Goal: Task Accomplishment & Management: Complete application form

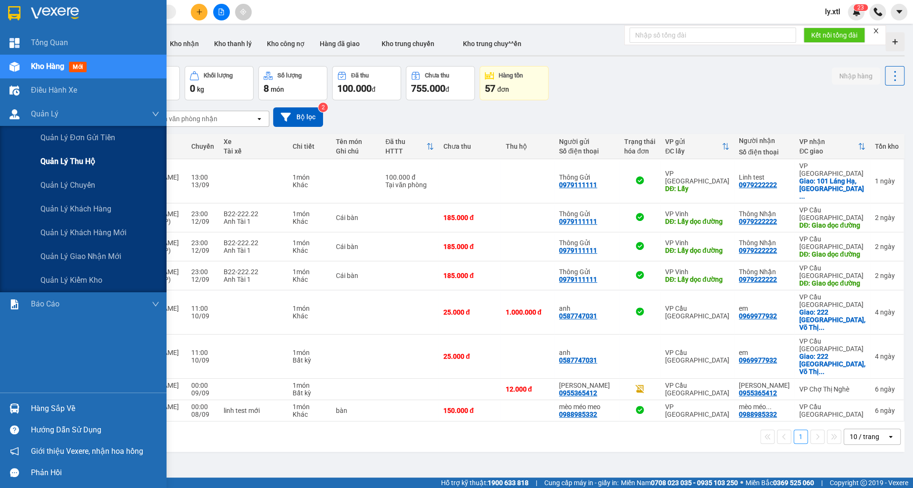
click at [51, 157] on span "Quản lý thu hộ" at bounding box center [67, 162] width 55 height 12
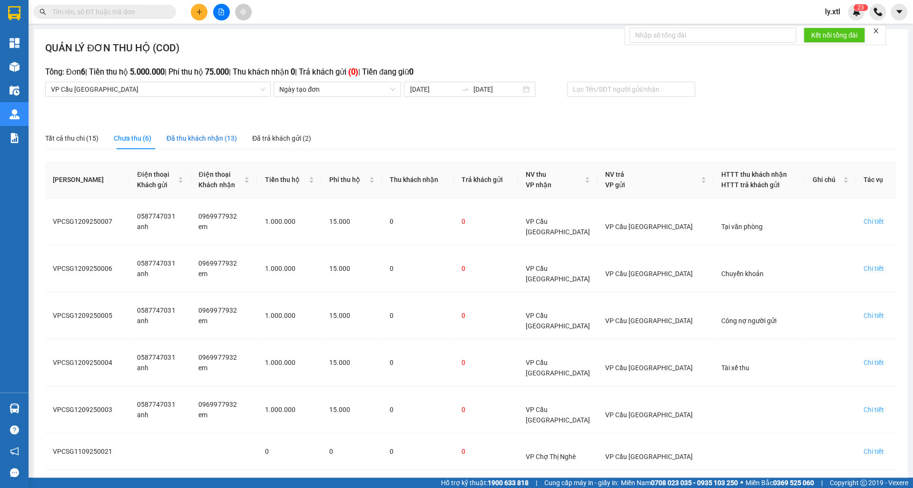
click at [176, 143] on div "Đã thu khách nhận (13)" at bounding box center [201, 138] width 70 height 10
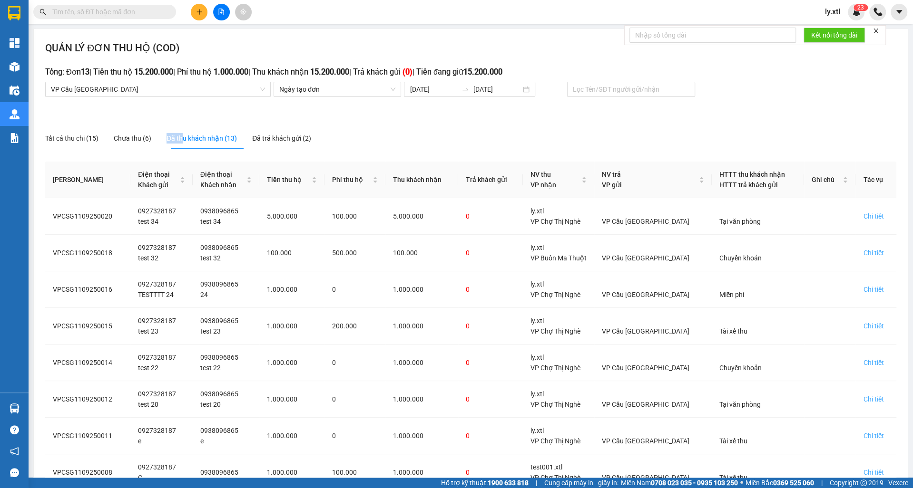
drag, startPoint x: 170, startPoint y: 138, endPoint x: 185, endPoint y: 142, distance: 16.2
click at [185, 142] on div "Tất cả thu chi (15) Chưa thu (6) Đã thu khách nhận (13) Đã trả khách gửi (2)" at bounding box center [178, 138] width 266 height 22
click at [873, 220] on div "Chi tiết" at bounding box center [873, 216] width 20 height 10
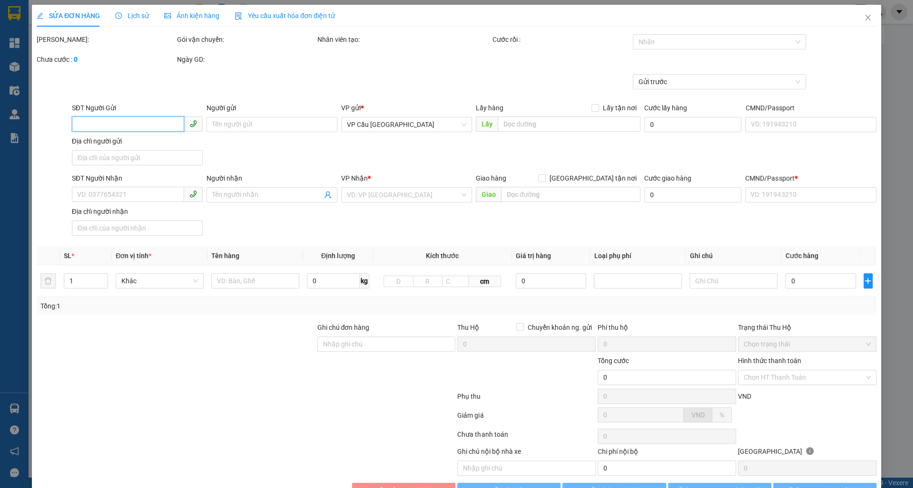
type input "0927328187"
type input "test 34"
checkbox input "true"
type input "[GEOGRAPHIC_DATA] 2, [GEOGRAPHIC_DATA], [GEOGRAPHIC_DATA], [GEOGRAPHIC_DATA]"
type input "45.000"
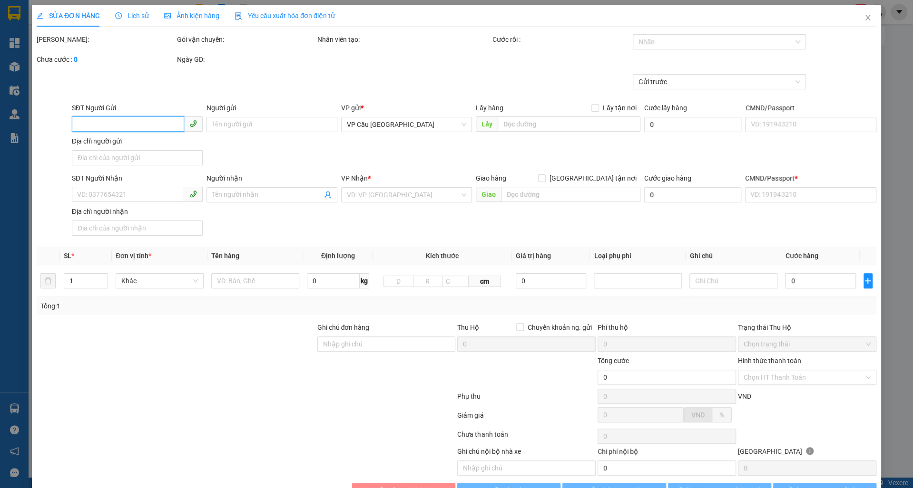
type input "0938096865"
type input "test 34"
checkbox input "true"
type input "Thị Nghè - Mua bán & sửa chữa bếp gas, [STREET_ADDRESS][PERSON_NAME]"
type input "30.000"
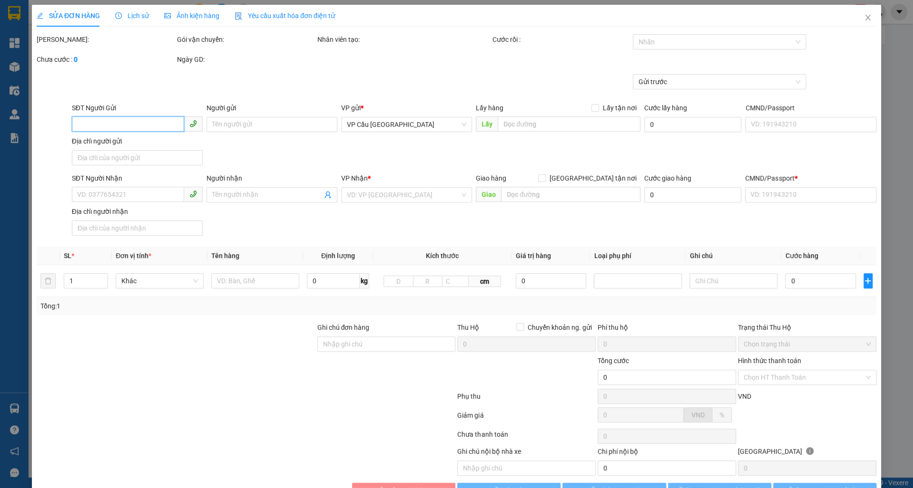
type input "123456789123"
type input "5.000.000"
type input "100.000"
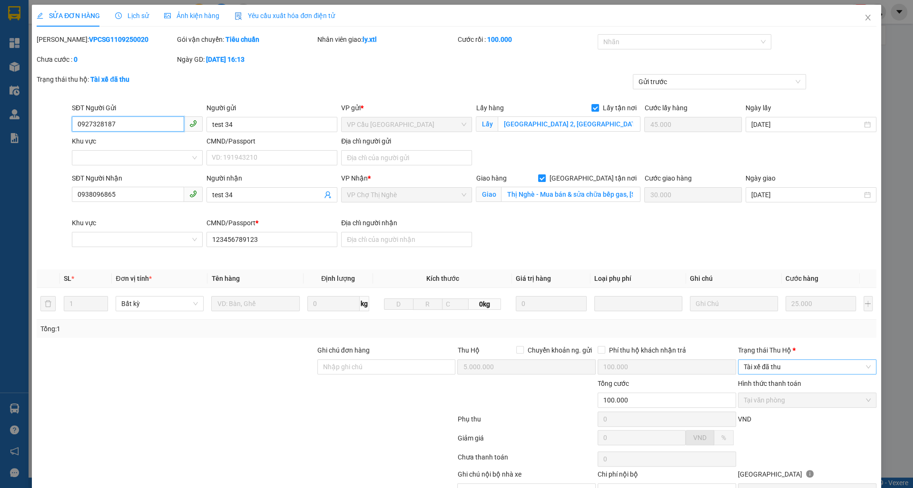
click at [763, 372] on span "Tài xế đã thu" at bounding box center [806, 367] width 127 height 14
click at [861, 13] on span "Close" at bounding box center [867, 18] width 27 height 27
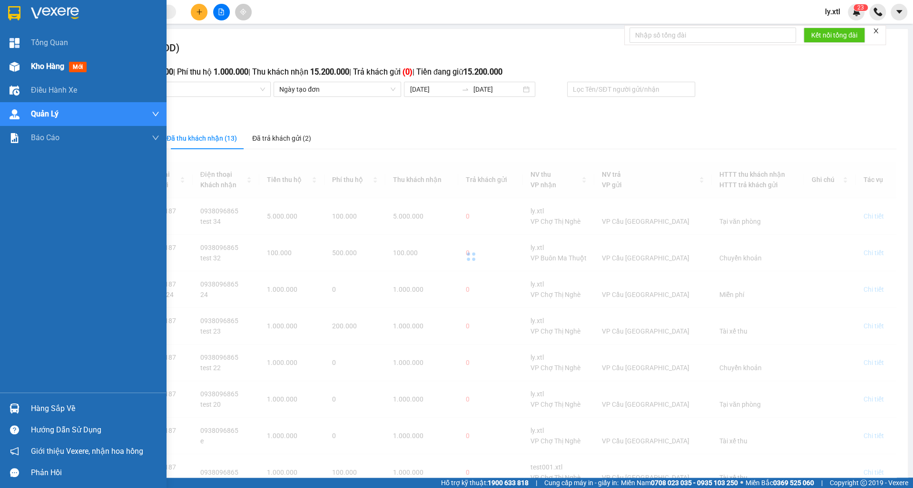
click at [14, 69] on img at bounding box center [15, 67] width 10 height 10
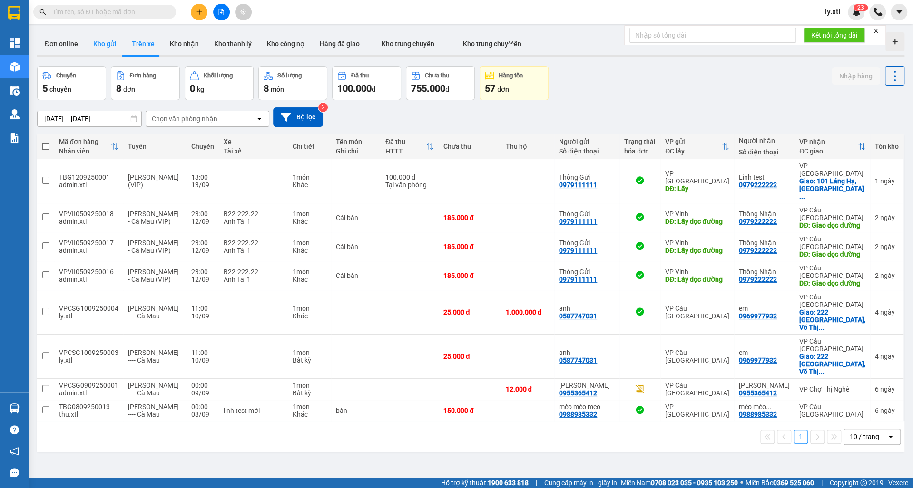
click at [98, 50] on button "Kho gửi" at bounding box center [105, 43] width 39 height 23
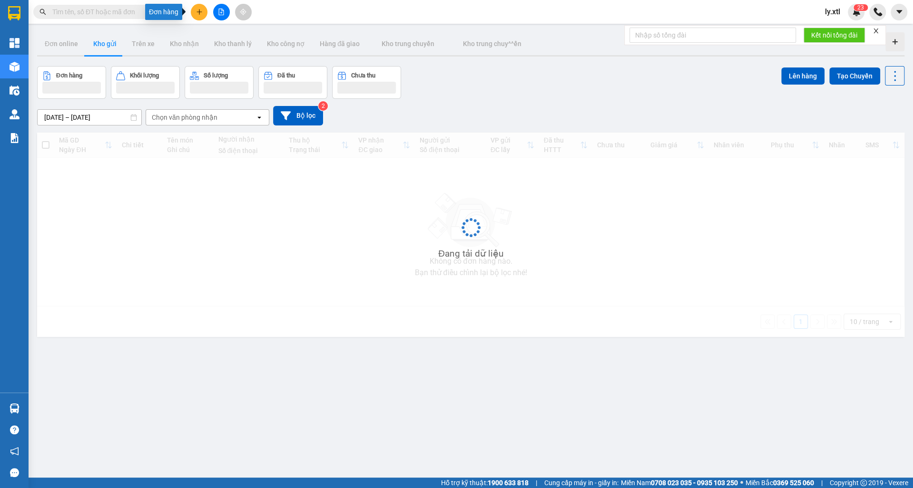
click at [198, 17] on button at bounding box center [199, 12] width 17 height 17
click at [214, 33] on div "Tạo đơn hàng" at bounding box center [231, 36] width 71 height 18
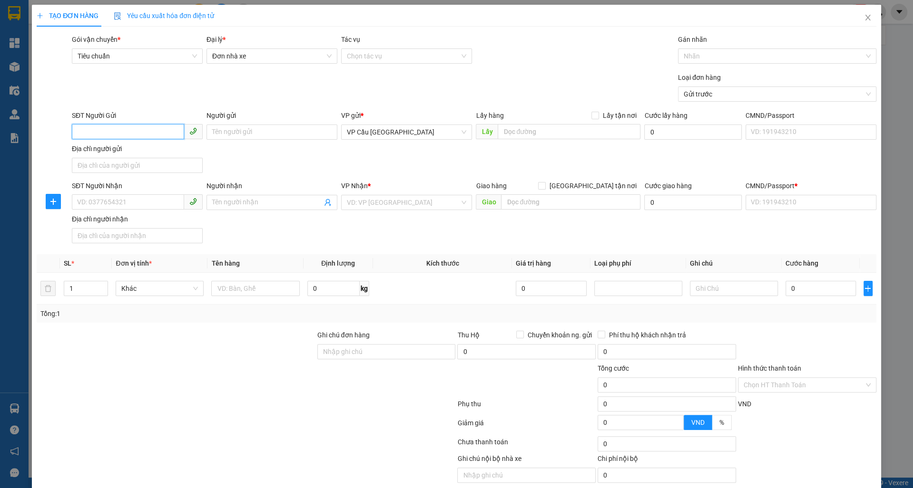
click at [121, 130] on input "SĐT Người Gửi" at bounding box center [128, 131] width 112 height 15
type input "0927328187"
click at [98, 144] on div "0927328187 - test 40" at bounding box center [137, 150] width 131 height 15
type input "test 40"
checkbox input "true"
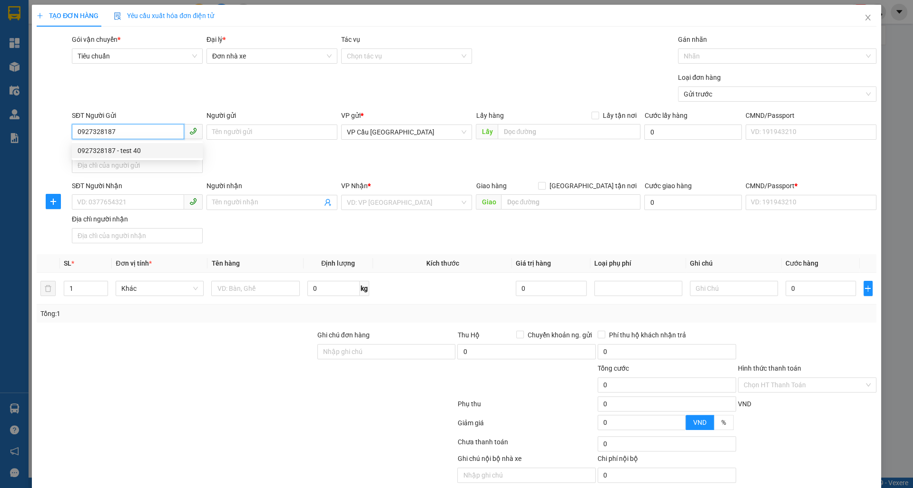
type input "[GEOGRAPHIC_DATA] 2, [GEOGRAPHIC_DATA], [GEOGRAPHIC_DATA], [GEOGRAPHIC_DATA]"
type input "0938096865"
type input "test 40"
checkbox input "true"
type input "Thị Nghè - Mua bán & sửa chữa bếp gas, [STREET_ADDRESS][PERSON_NAME]"
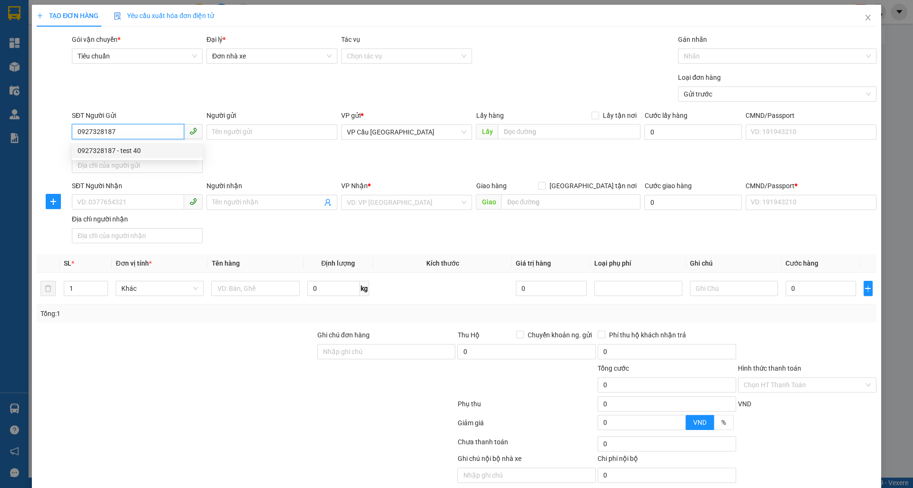
type input "123456789123"
type input "100.000"
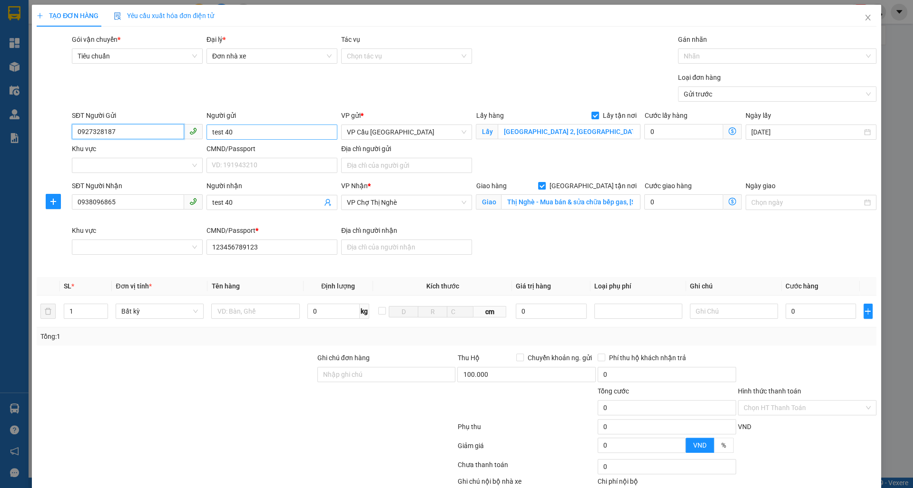
type input "0927328187"
click at [254, 128] on input "test 40" at bounding box center [271, 132] width 131 height 15
type input "test 45"
click at [242, 200] on input "test 40" at bounding box center [267, 202] width 110 height 10
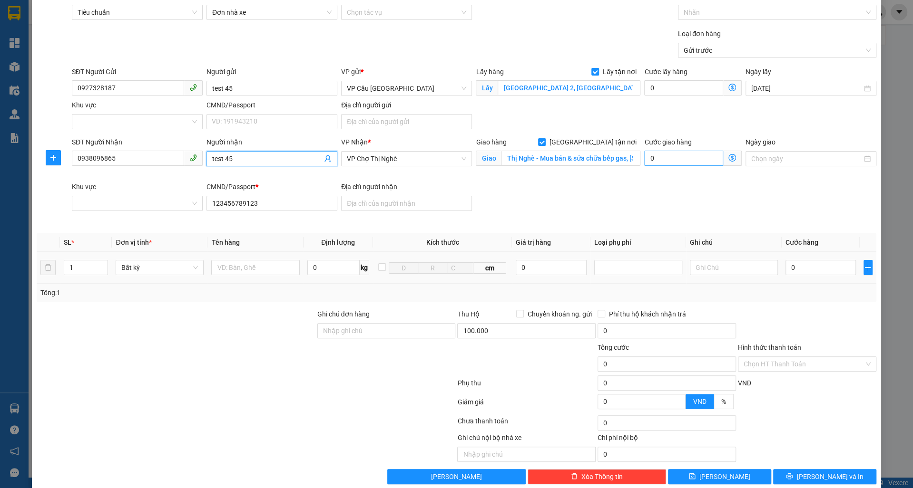
scroll to position [44, 0]
type input "test 45"
click at [689, 83] on input "0" at bounding box center [683, 87] width 78 height 15
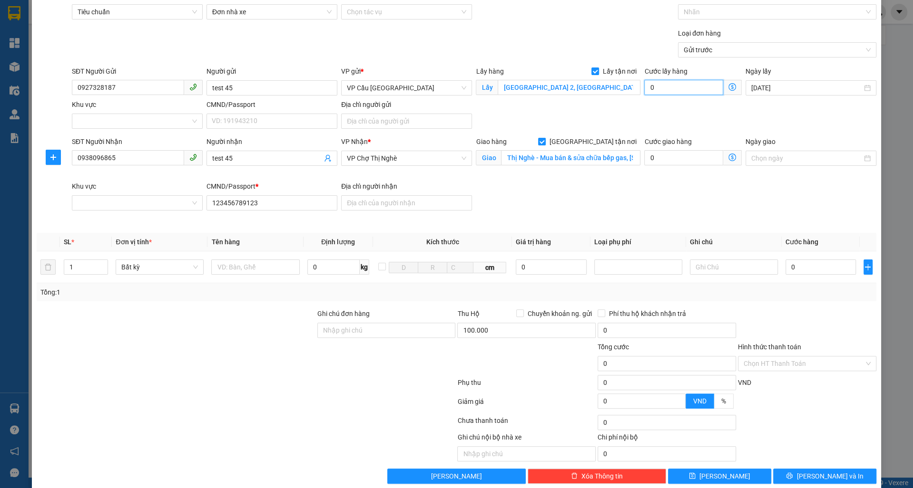
click at [682, 89] on input "0" at bounding box center [683, 87] width 78 height 15
type input "1"
type input "10"
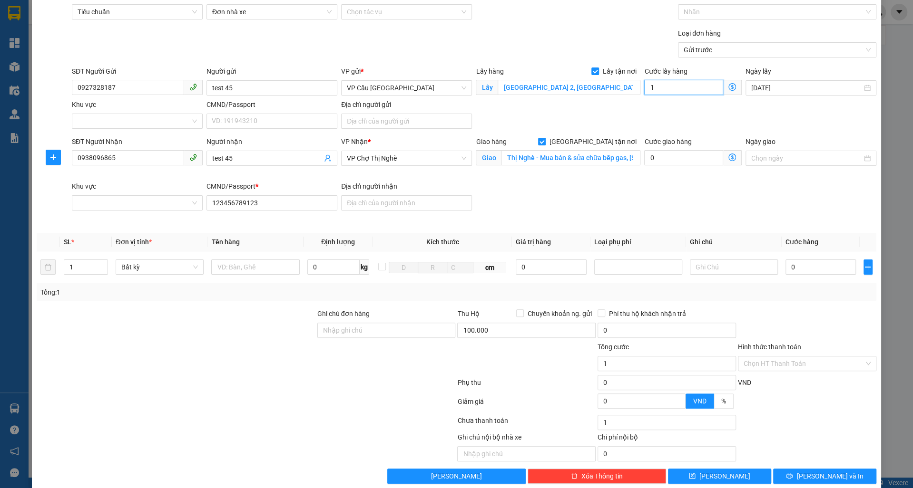
type input "10"
type input "100"
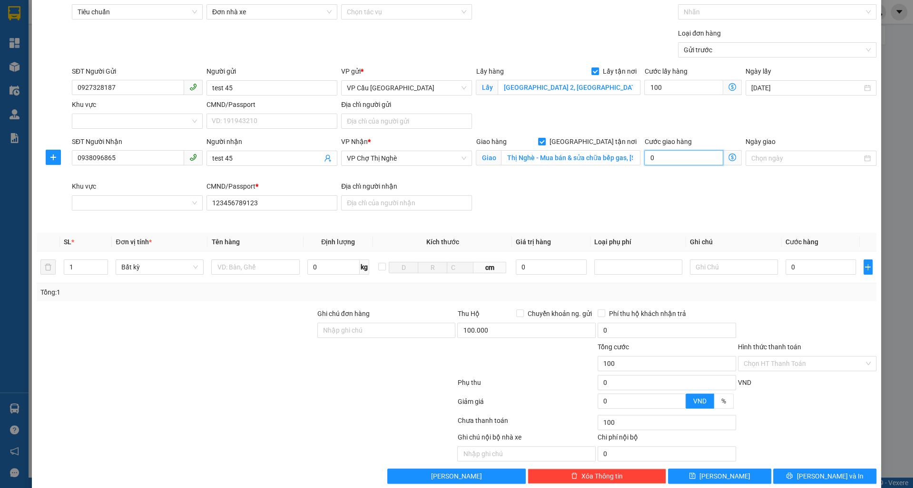
type input "100.000"
click at [678, 161] on input "0" at bounding box center [683, 157] width 78 height 15
type input "100.002"
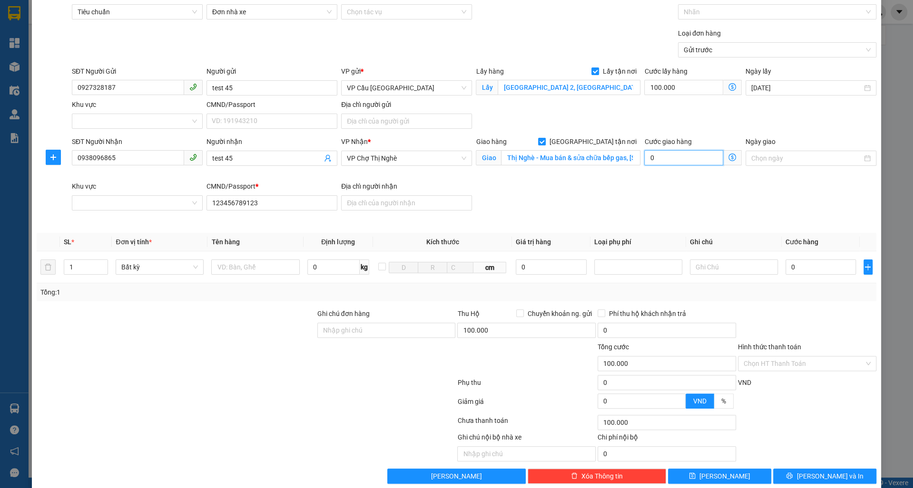
type input "100.002"
type input "2"
type input "100.020"
type input "20"
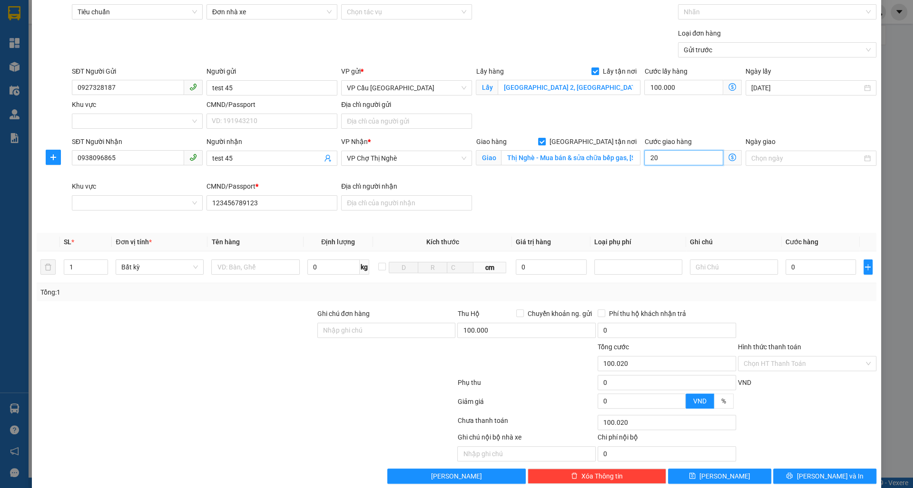
type input "100.200"
type input "200"
type input "300.000"
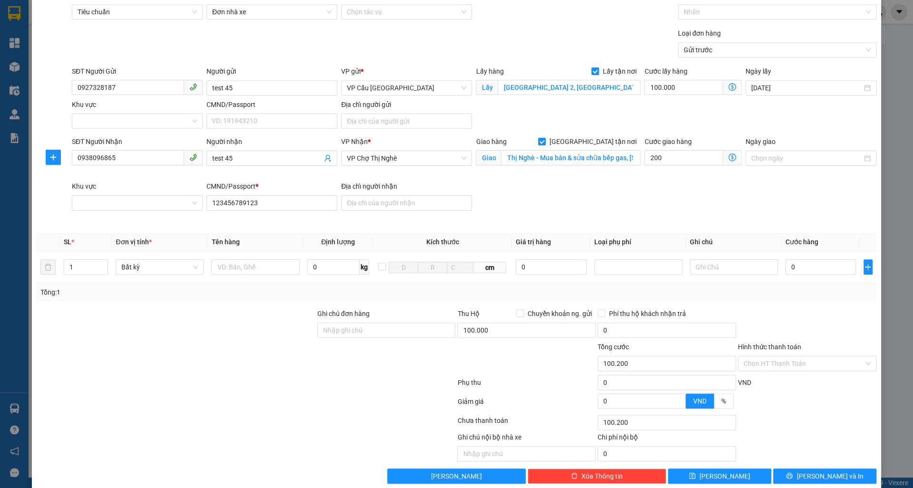
type input "200.000"
click at [662, 176] on div "Cước giao hàng 200.000" at bounding box center [692, 159] width 101 height 45
click at [804, 267] on input "0" at bounding box center [820, 267] width 70 height 15
type input "300.001"
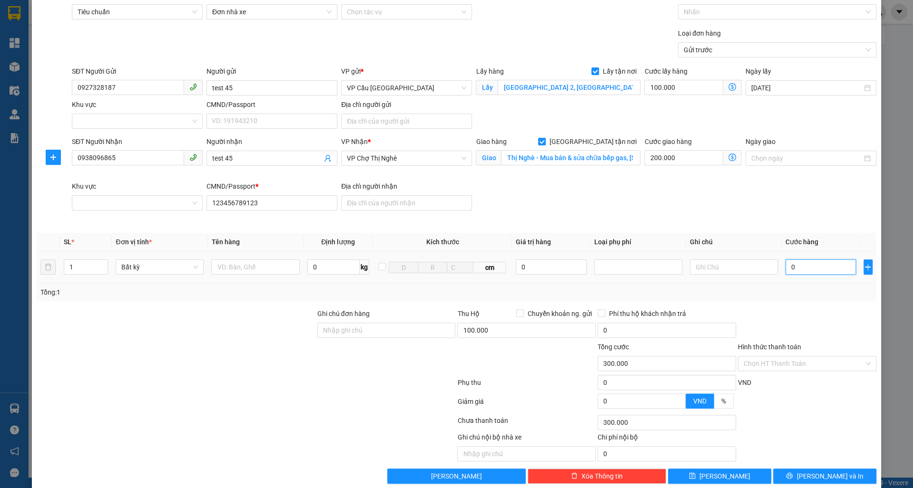
type input "1"
type input "300.015"
type input "15"
type input "315.000"
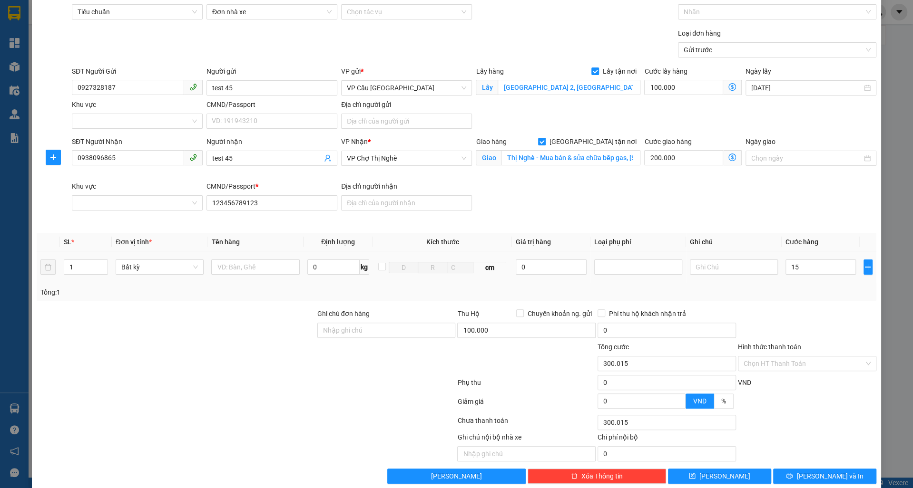
type input "315.000"
type input "15.000"
click at [749, 275] on div at bounding box center [734, 267] width 88 height 19
click at [632, 329] on input "0" at bounding box center [666, 330] width 138 height 15
type input "150.000"
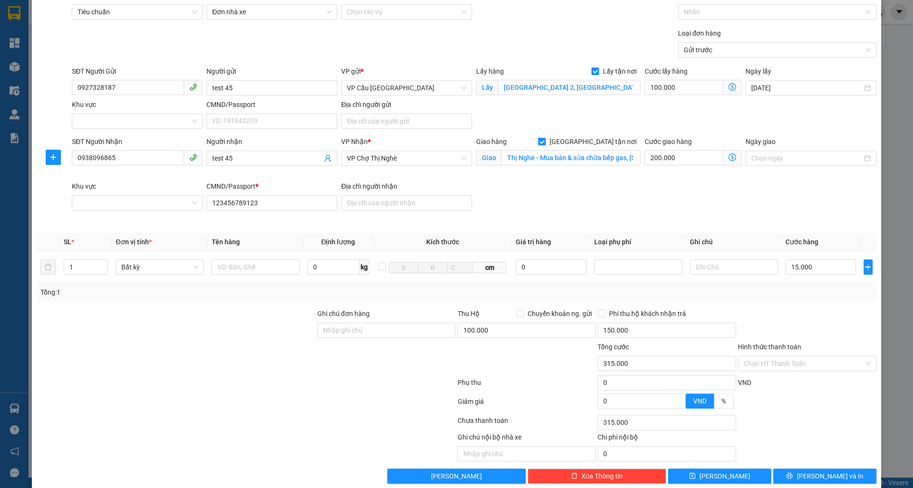
click at [639, 288] on div "Tổng: 1" at bounding box center [456, 292] width 832 height 10
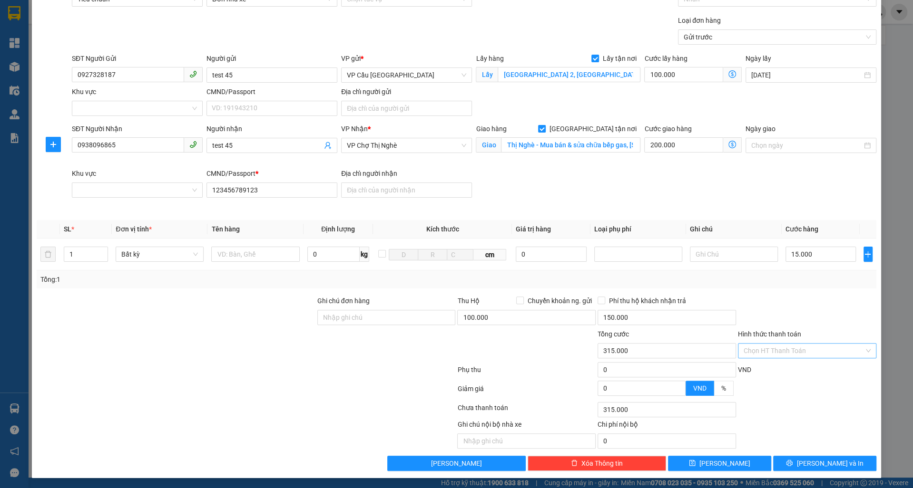
scroll to position [56, 0]
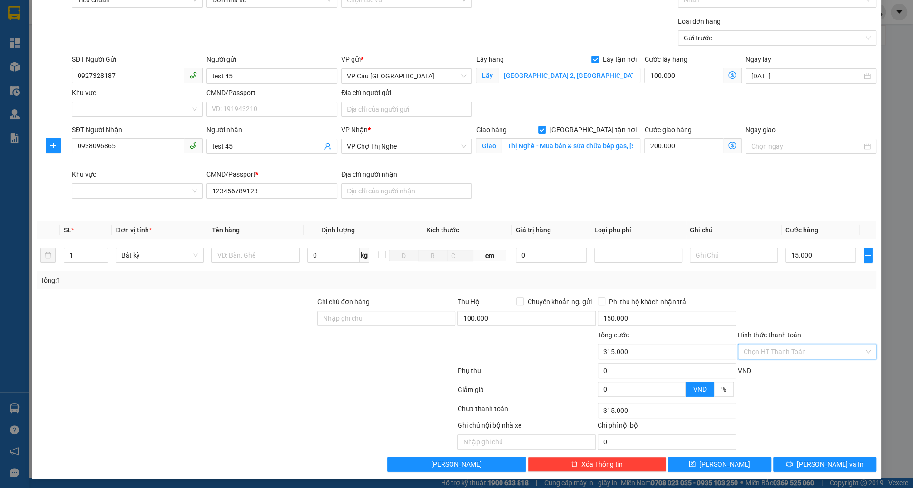
click at [777, 346] on input "Hình thức thanh toán" at bounding box center [803, 352] width 120 height 14
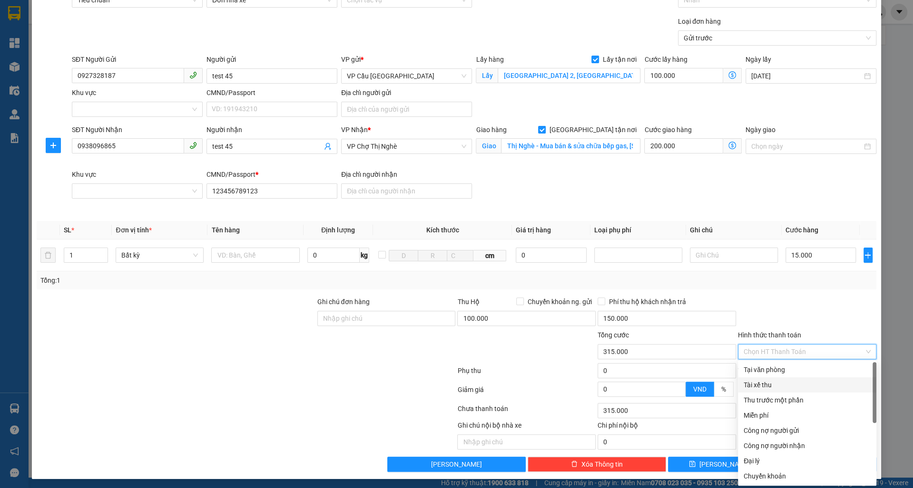
click at [770, 378] on div "Tài xế thu" at bounding box center [807, 385] width 138 height 15
type input "0"
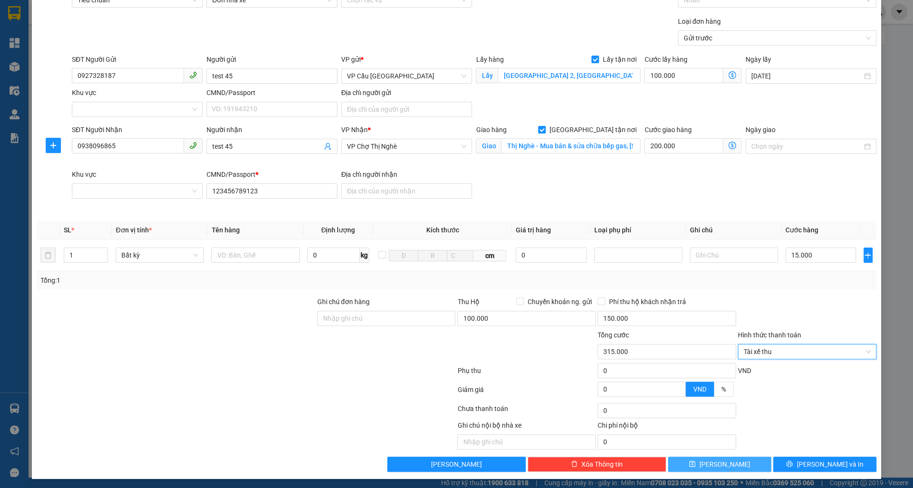
click at [684, 460] on button "[PERSON_NAME]" at bounding box center [719, 464] width 103 height 15
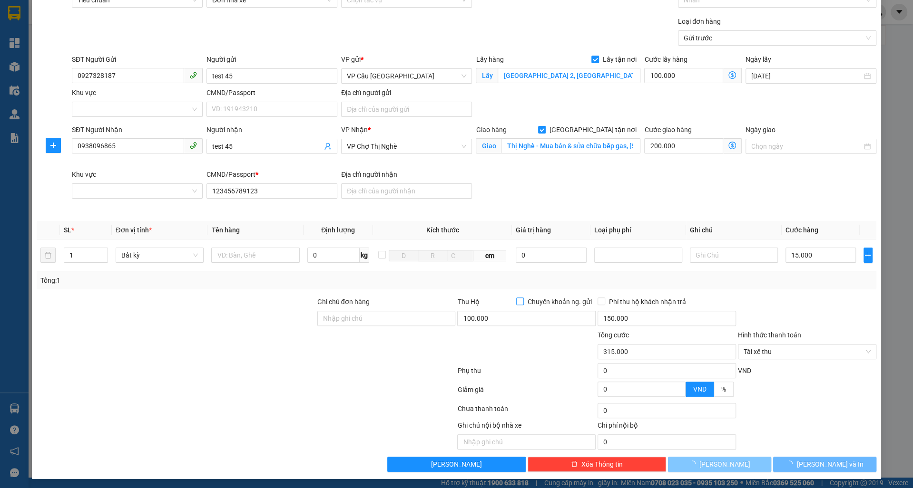
checkbox input "false"
type input "0"
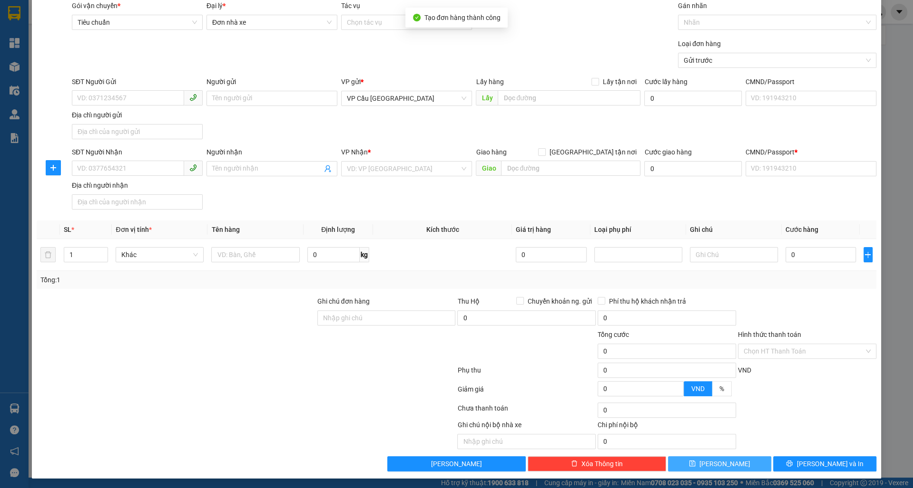
scroll to position [0, 0]
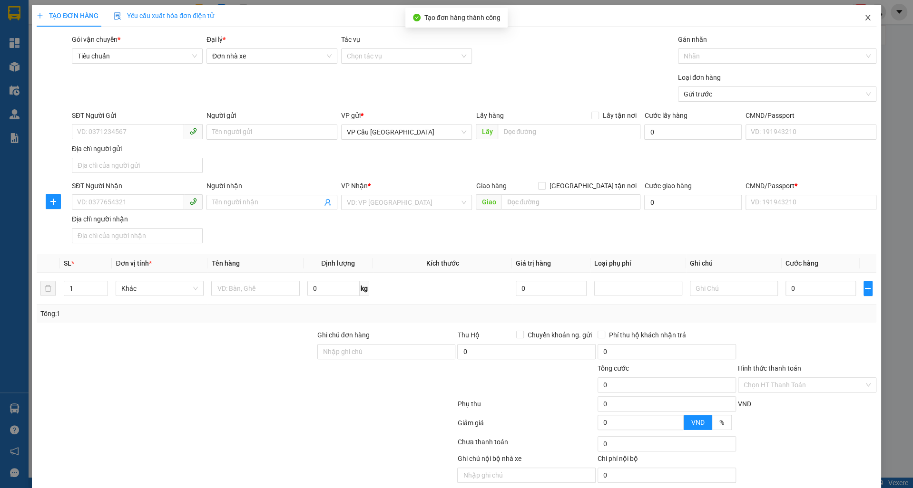
click at [867, 19] on icon "close" at bounding box center [868, 18] width 8 height 8
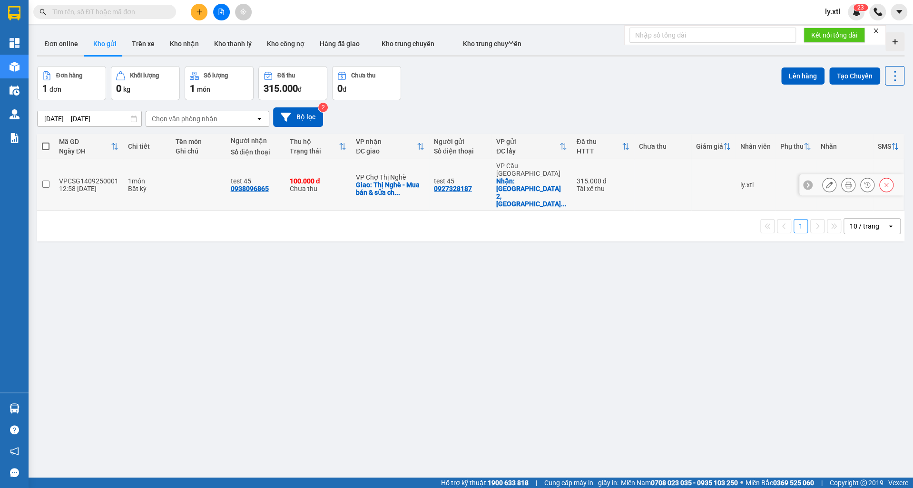
click at [48, 181] on input "checkbox" at bounding box center [45, 184] width 7 height 7
checkbox input "true"
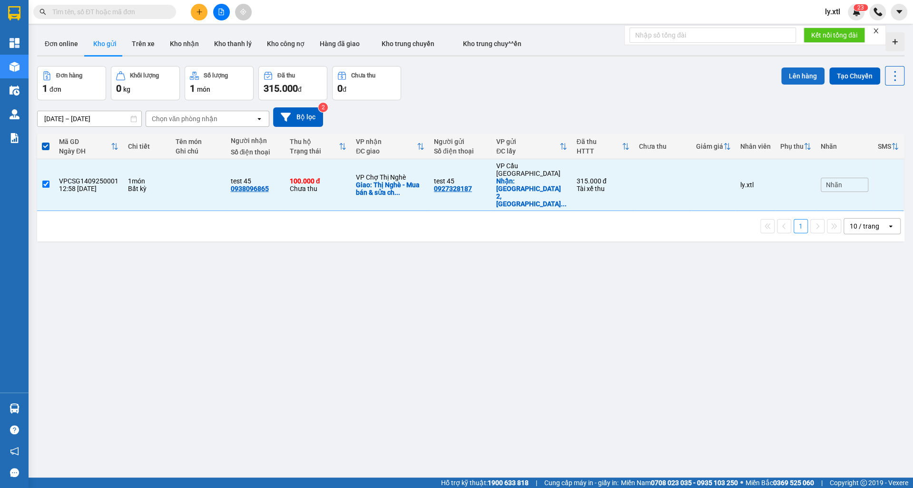
click at [798, 74] on button "Lên hàng" at bounding box center [802, 76] width 43 height 17
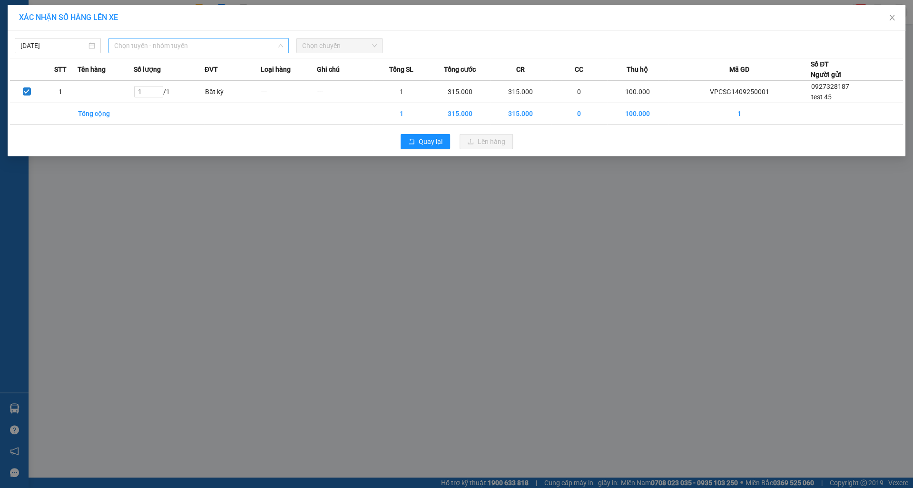
click at [249, 39] on span "Chọn tuyến - nhóm tuyến" at bounding box center [198, 46] width 168 height 14
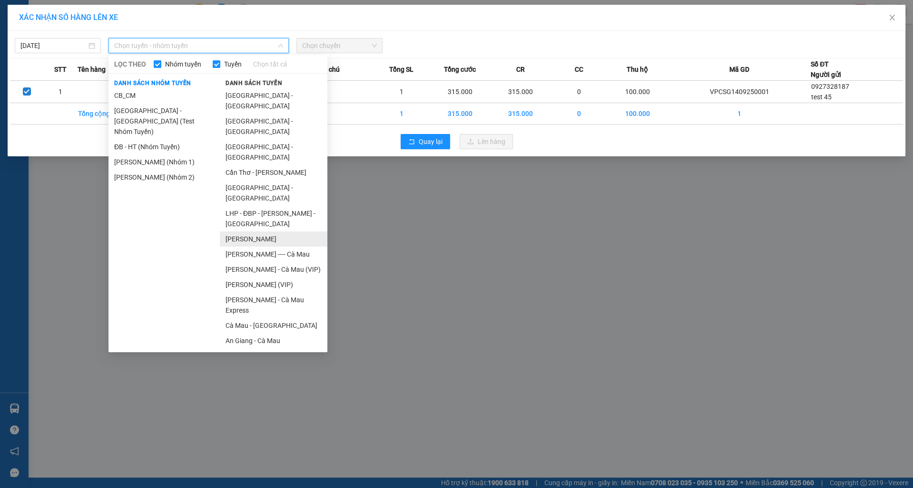
click at [270, 232] on li "[PERSON_NAME]" at bounding box center [273, 239] width 107 height 15
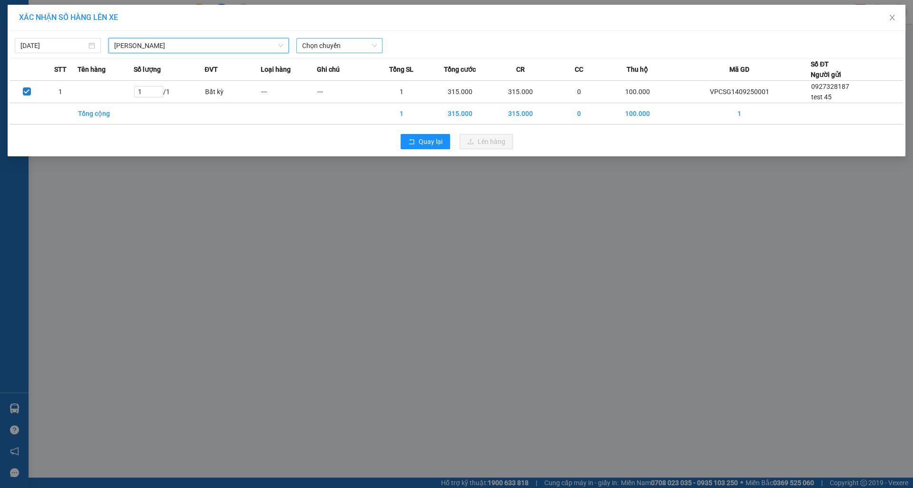
click at [346, 50] on span "Chọn chuyến" at bounding box center [339, 46] width 75 height 14
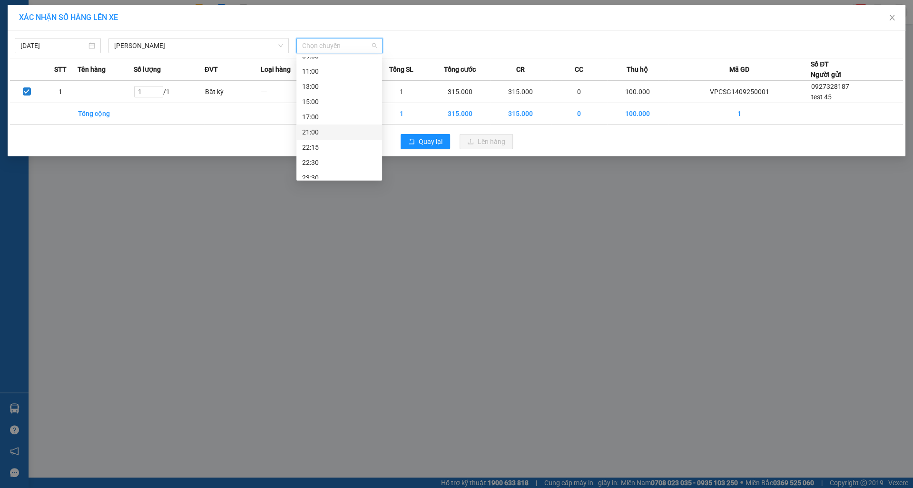
scroll to position [46, 0]
click at [328, 169] on div "23:30" at bounding box center [339, 171] width 74 height 10
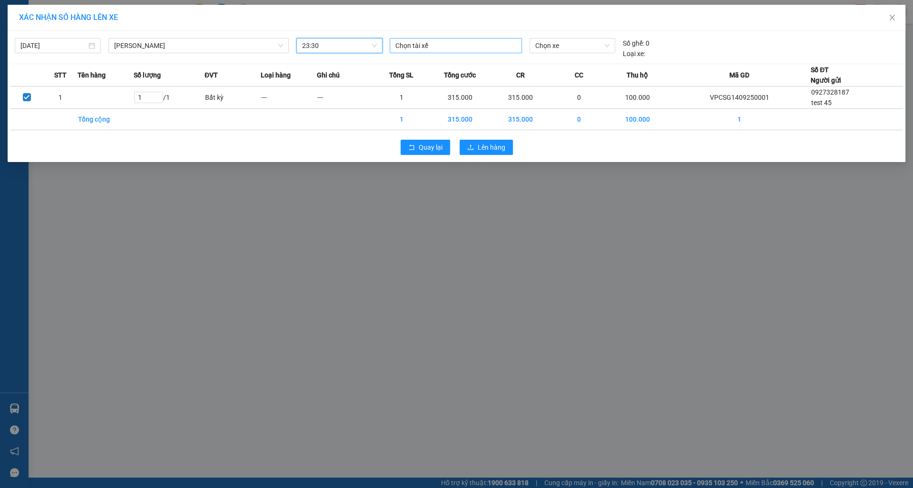
click at [469, 42] on div at bounding box center [455, 45] width 127 height 11
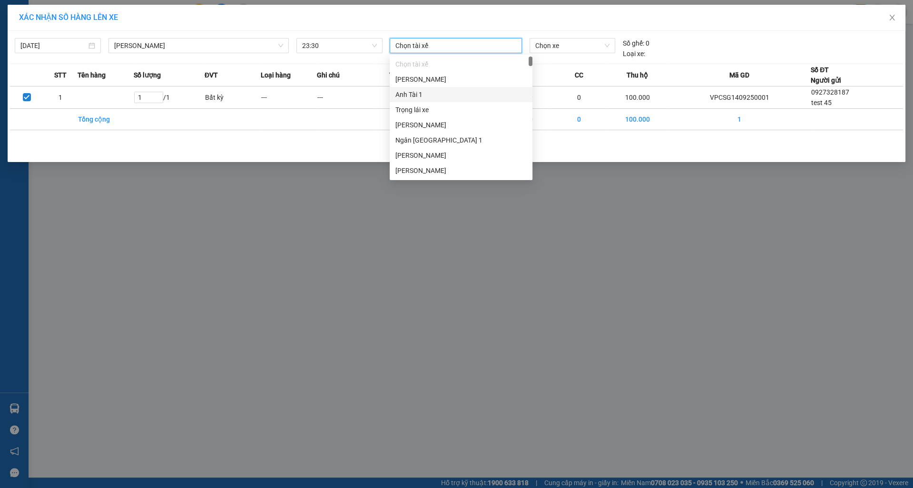
click at [446, 94] on div "Anh Tài 1" at bounding box center [460, 94] width 131 height 10
click at [584, 49] on span "Chọn xe" at bounding box center [572, 46] width 74 height 14
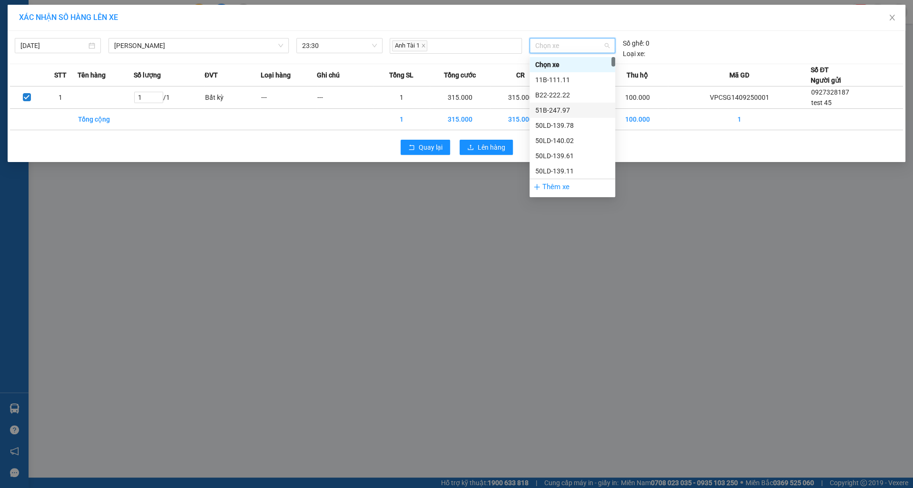
click at [551, 109] on div "51B-247.97" at bounding box center [572, 110] width 74 height 10
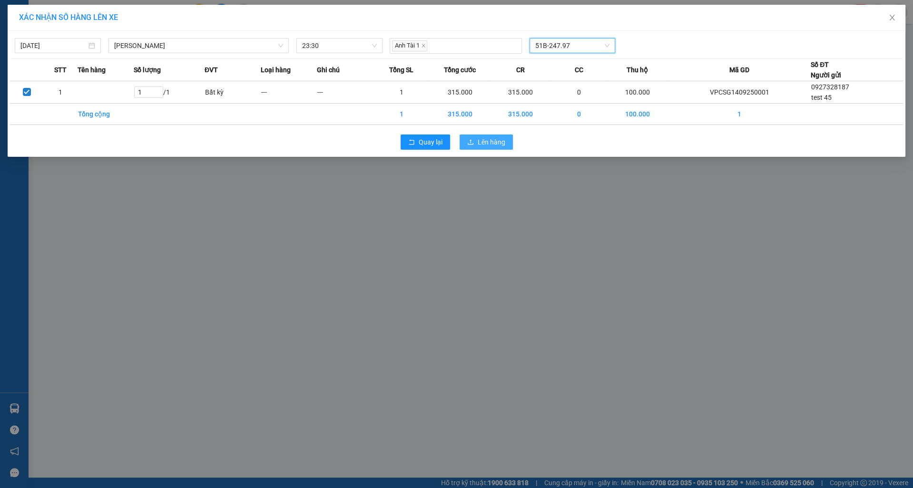
click at [506, 139] on button "Lên hàng" at bounding box center [485, 142] width 53 height 15
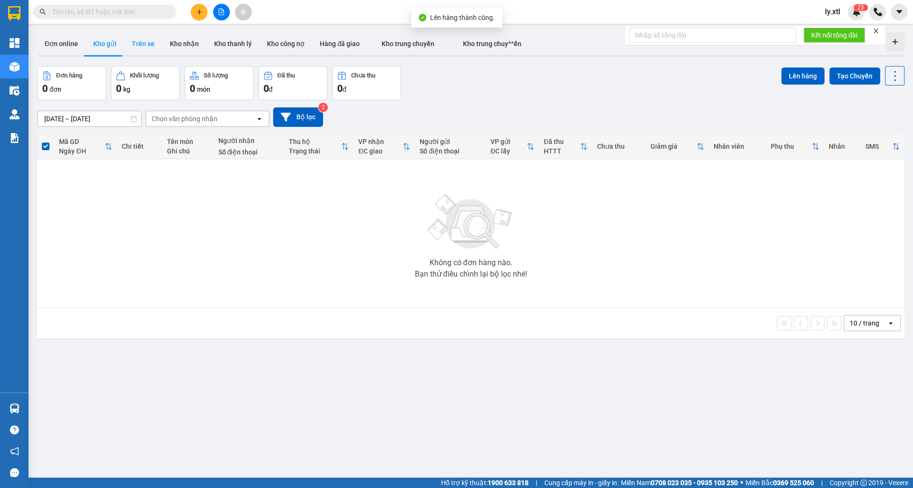
click at [151, 46] on button "Trên xe" at bounding box center [143, 43] width 38 height 23
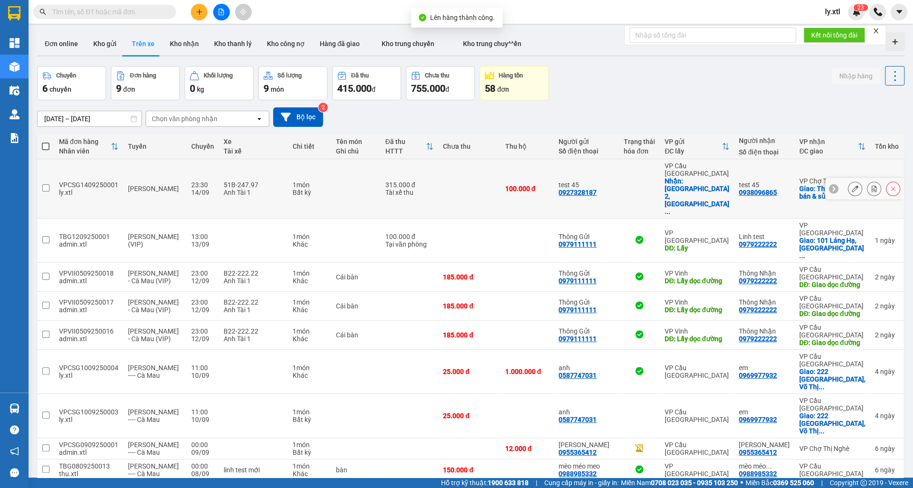
click at [44, 185] on input "checkbox" at bounding box center [45, 188] width 7 height 7
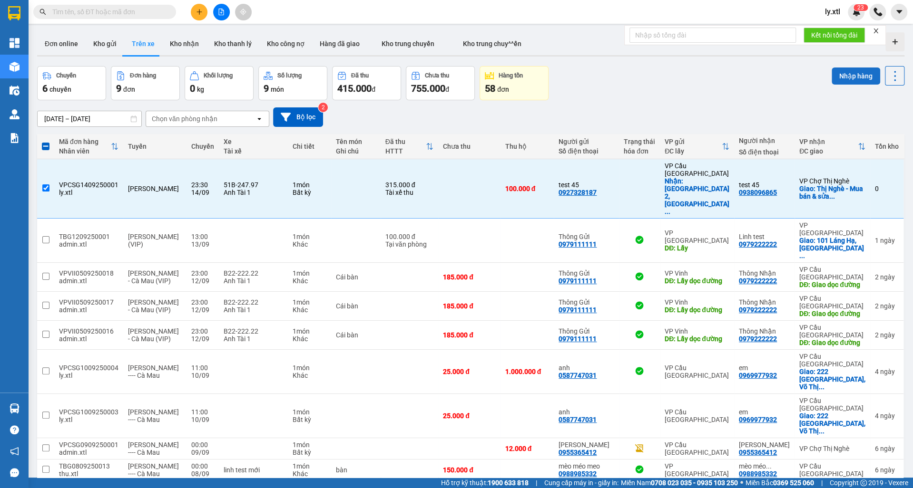
click at [869, 80] on button "Nhập hàng" at bounding box center [855, 76] width 49 height 17
checkbox input "false"
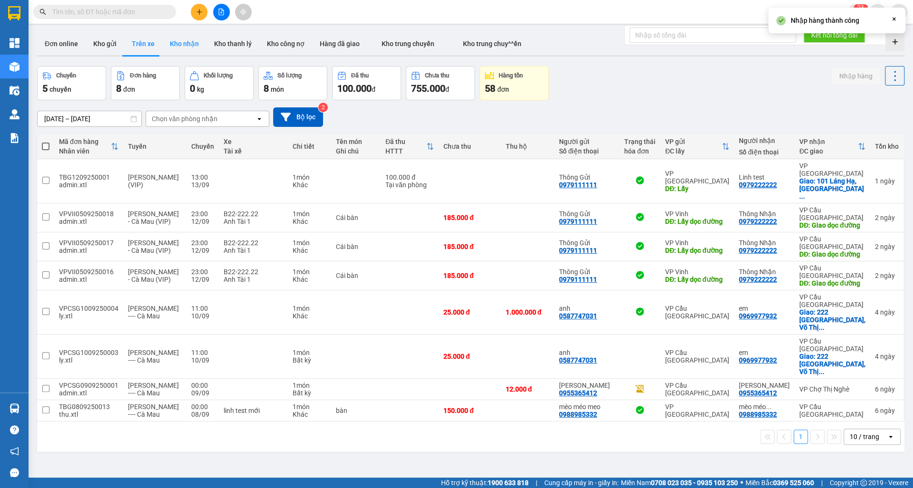
click at [183, 41] on button "Kho nhận" at bounding box center [184, 43] width 44 height 23
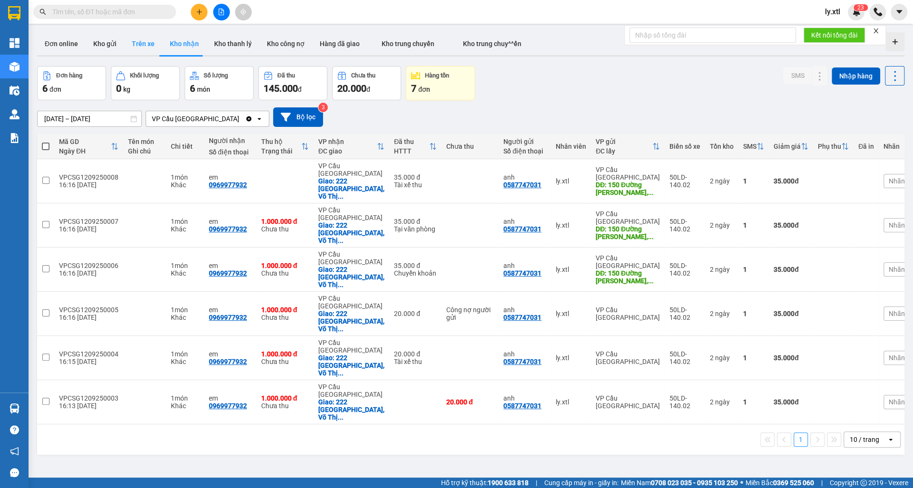
click at [143, 54] on button "Trên xe" at bounding box center [143, 43] width 38 height 23
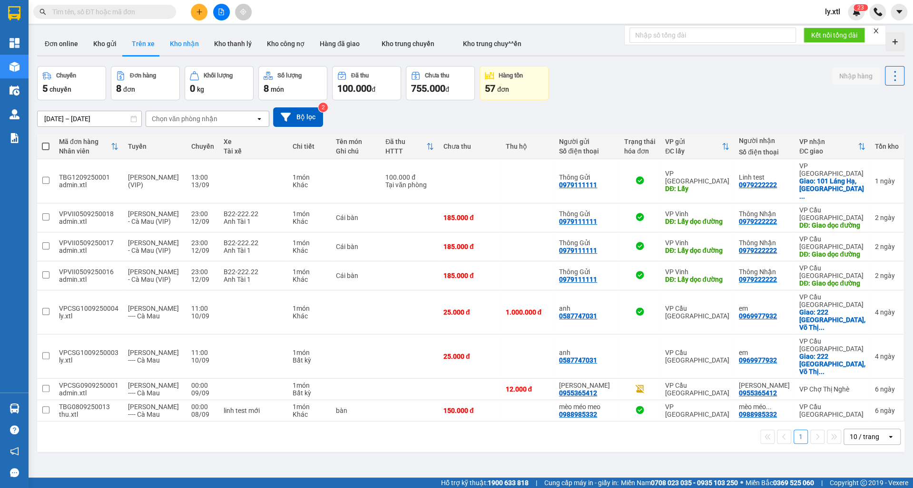
click at [179, 48] on button "Kho nhận" at bounding box center [184, 43] width 44 height 23
type input "[DATE] – [DATE]"
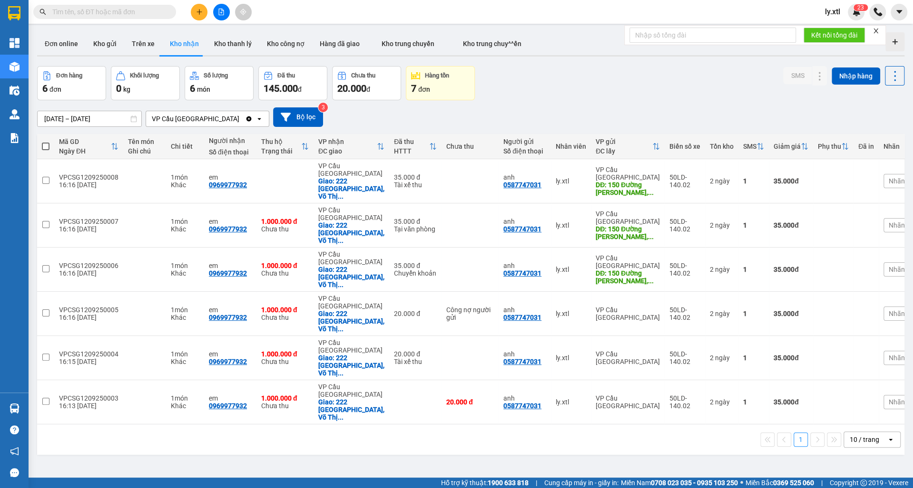
click at [195, 119] on div "VP Cầu [GEOGRAPHIC_DATA]" at bounding box center [196, 119] width 88 height 10
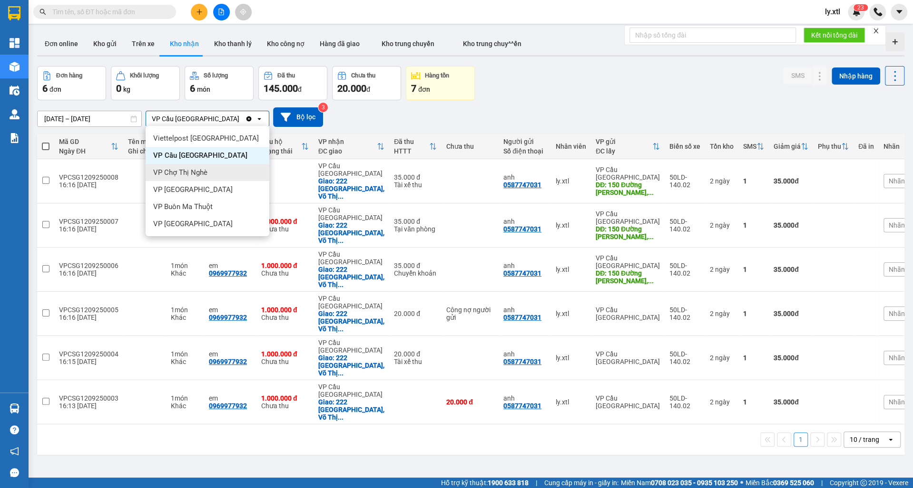
click at [200, 176] on span "VP Chợ Thị Nghè" at bounding box center [180, 173] width 54 height 10
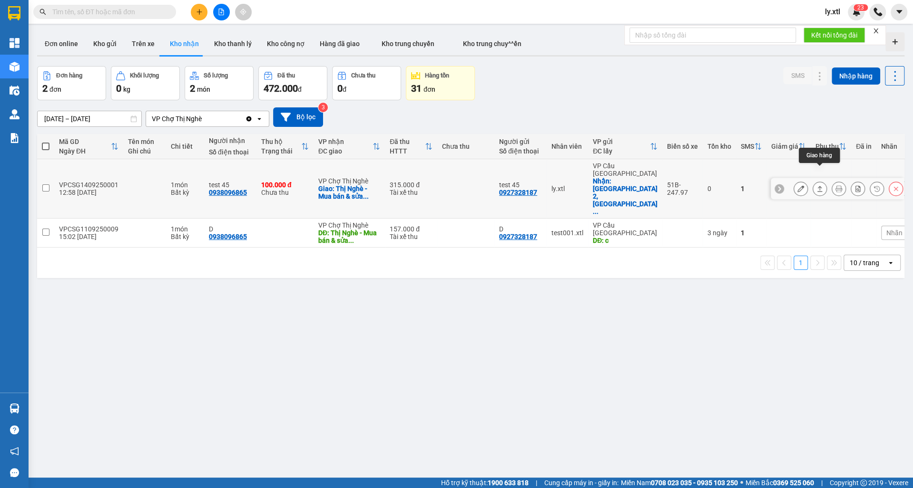
click at [819, 185] on icon at bounding box center [819, 188] width 7 height 7
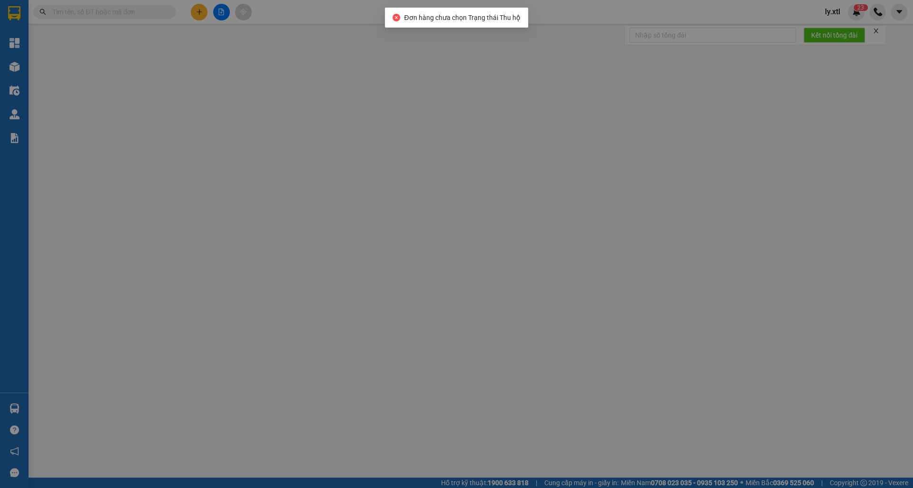
type input "0927328187"
type input "test 45"
checkbox input "true"
type input "[GEOGRAPHIC_DATA] 2, [GEOGRAPHIC_DATA], [GEOGRAPHIC_DATA], [GEOGRAPHIC_DATA]"
type input "100.000"
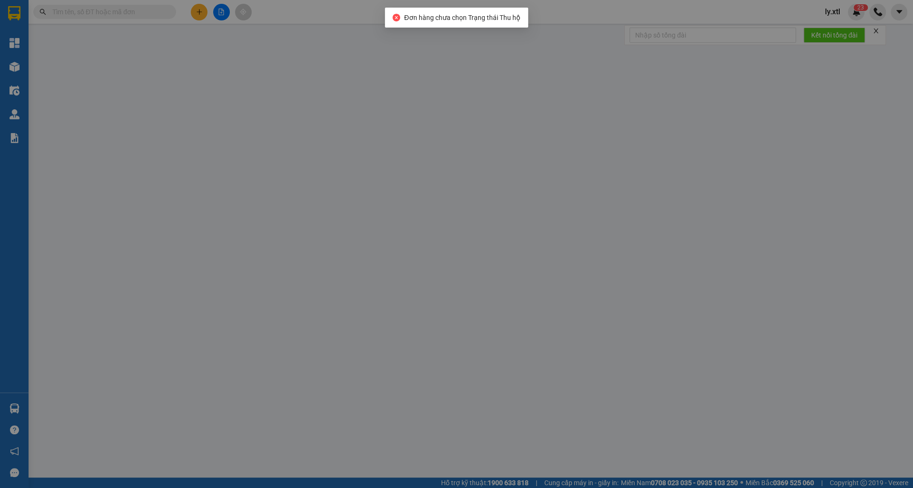
type input "0938096865"
type input "test 45"
checkbox input "true"
type input "Thị Nghè - Mua bán & sửa chữa bếp gas, [STREET_ADDRESS][PERSON_NAME]"
type input "123456789123"
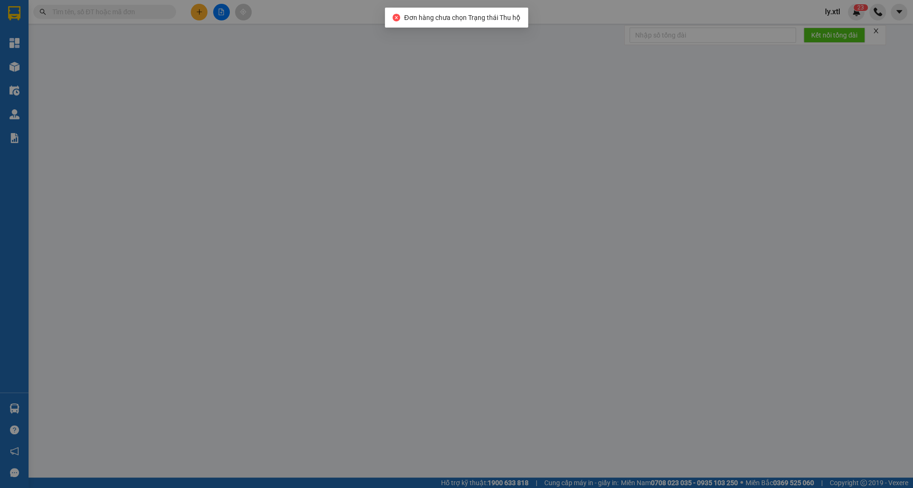
type input "315.000"
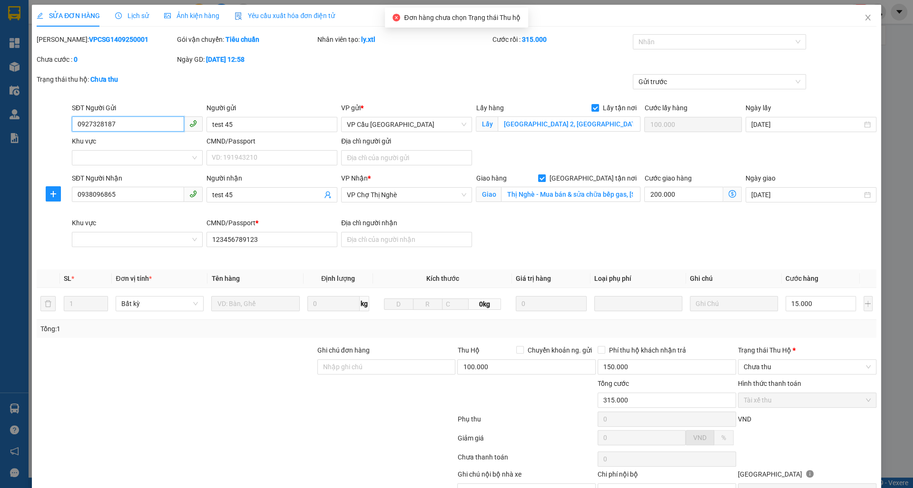
scroll to position [50, 0]
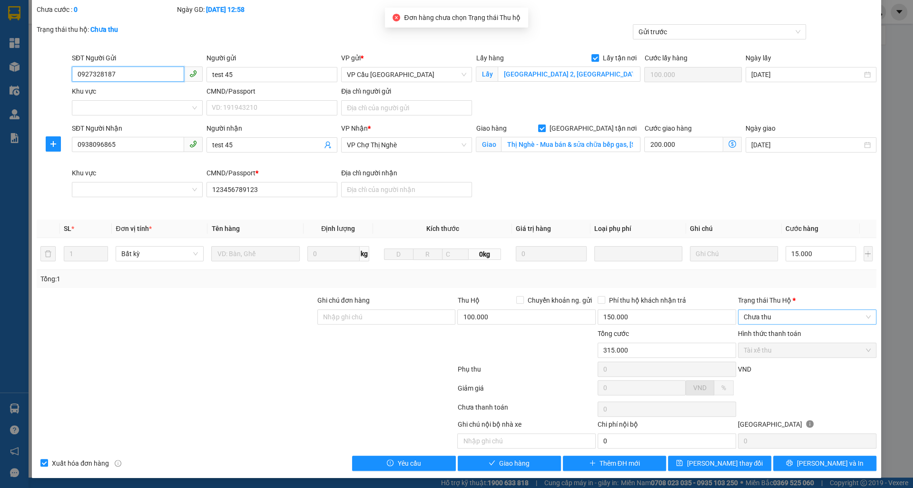
click at [765, 318] on span "Chưa thu" at bounding box center [806, 317] width 127 height 14
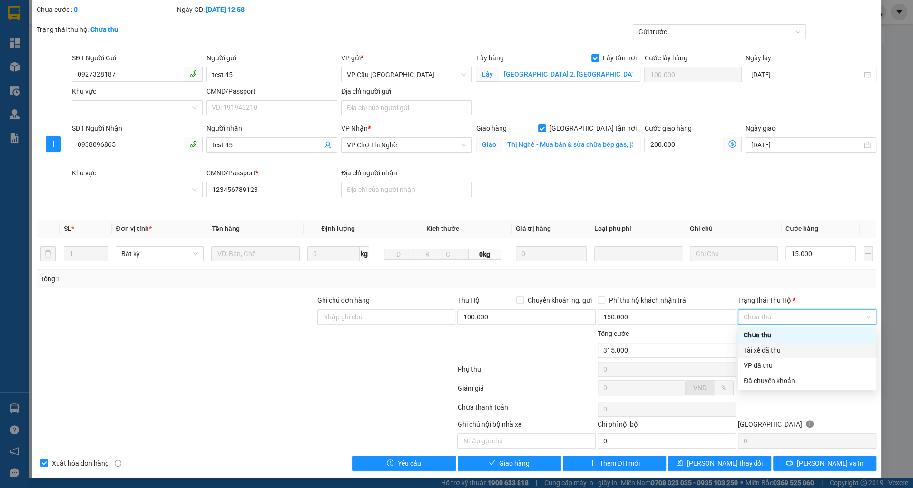
click at [769, 347] on div "Tài xế đã thu" at bounding box center [806, 350] width 127 height 10
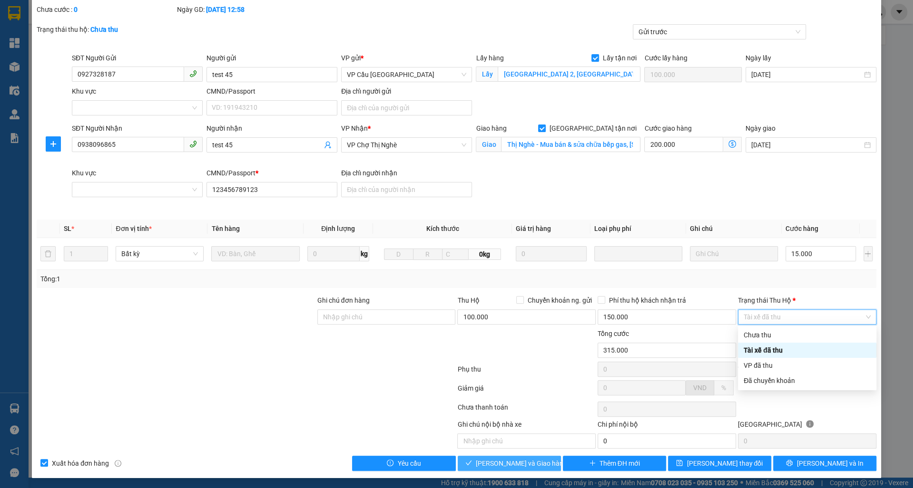
click at [517, 459] on span "[PERSON_NAME] và Giao hàng" at bounding box center [521, 464] width 91 height 10
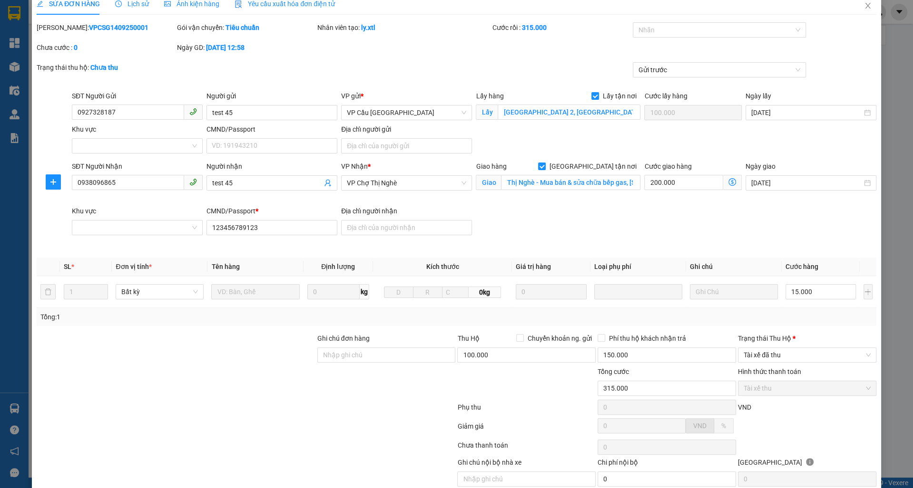
scroll to position [0, 0]
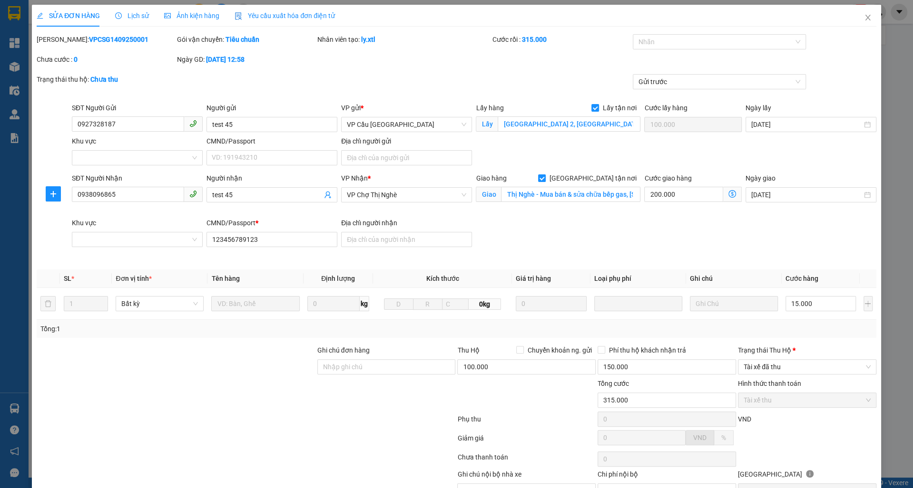
click at [89, 41] on b "VPCSG1409250001" at bounding box center [118, 40] width 59 height 8
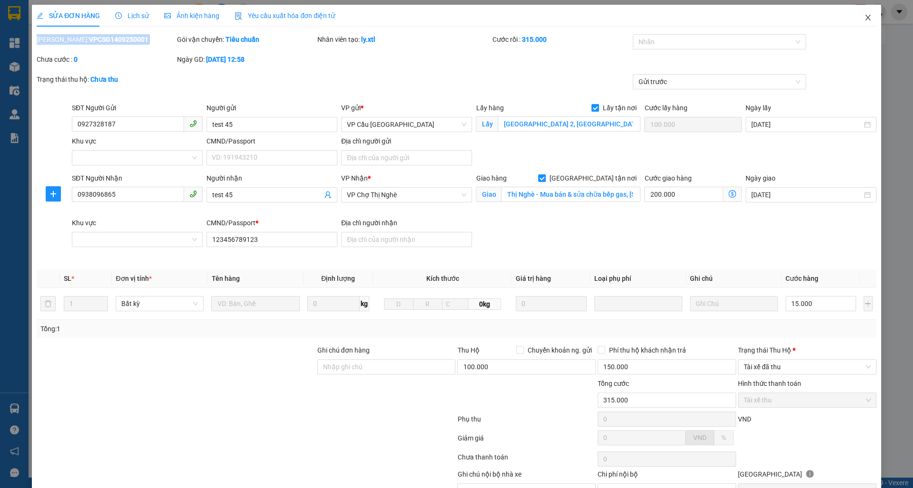
click at [859, 26] on span "Close" at bounding box center [867, 18] width 27 height 27
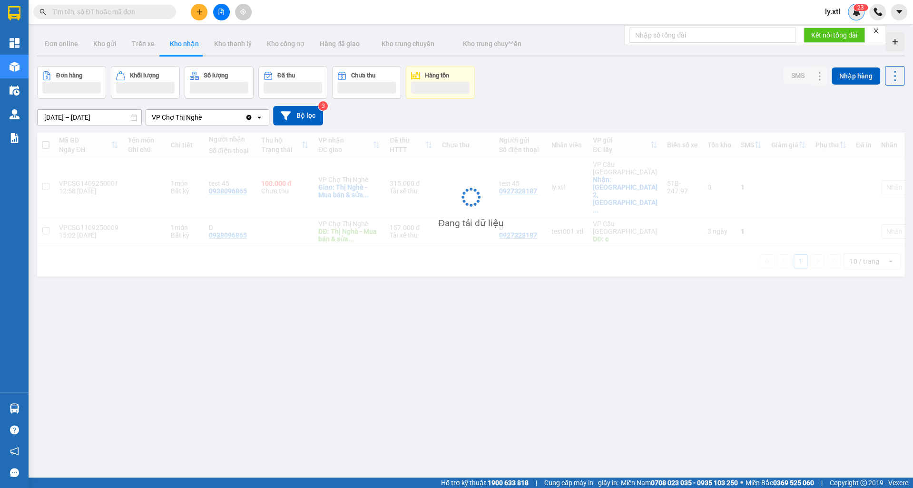
click at [857, 16] on div "2 3" at bounding box center [856, 12] width 17 height 17
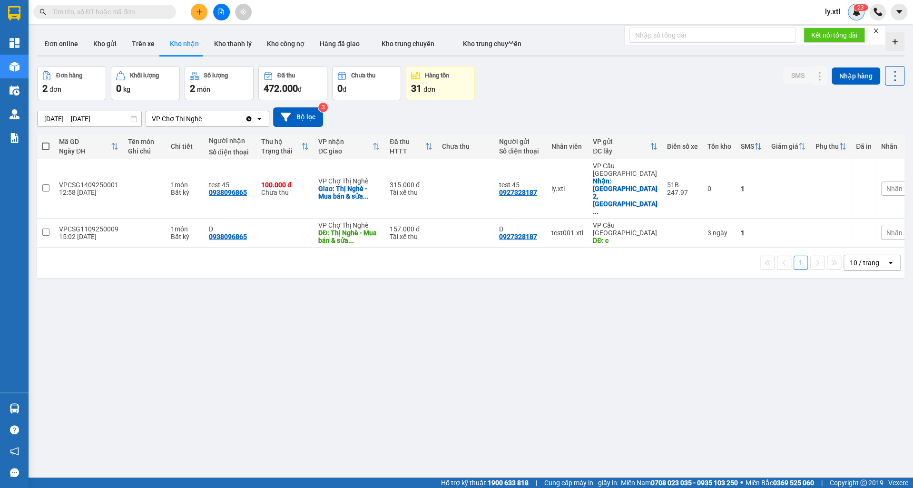
click at [857, 10] on span "2" at bounding box center [858, 7] width 3 height 7
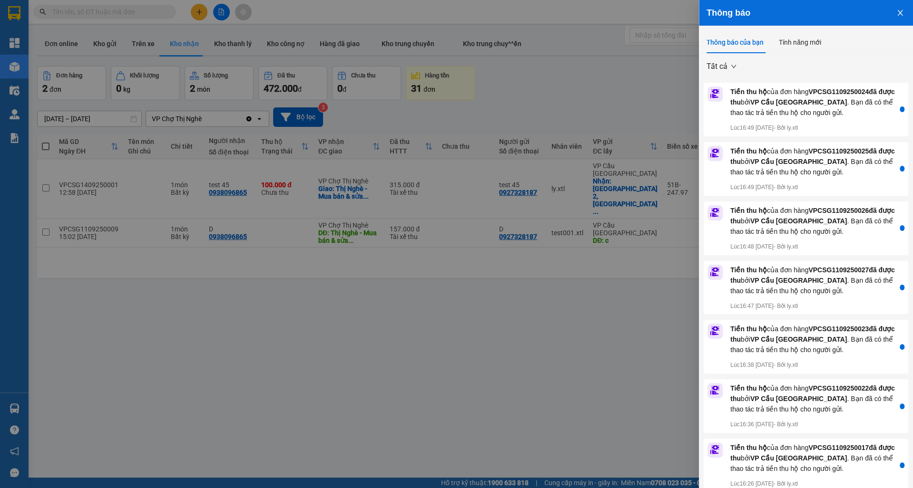
click at [424, 401] on div at bounding box center [456, 244] width 913 height 488
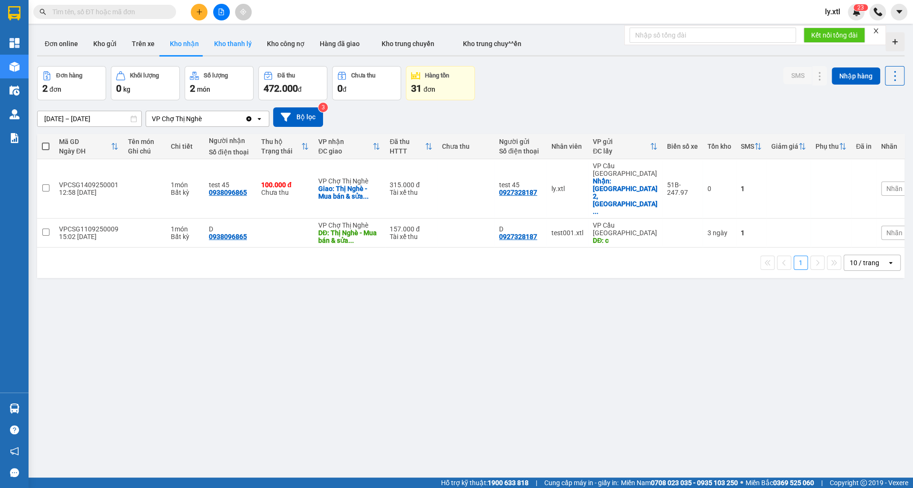
click at [215, 47] on button "Kho thanh lý" at bounding box center [232, 43] width 53 height 23
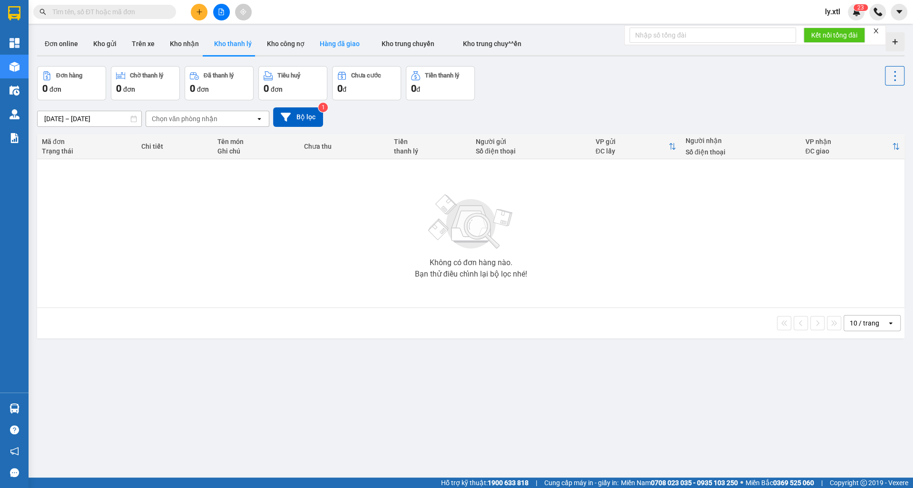
click at [353, 42] on button "Hàng đã giao" at bounding box center [339, 43] width 55 height 23
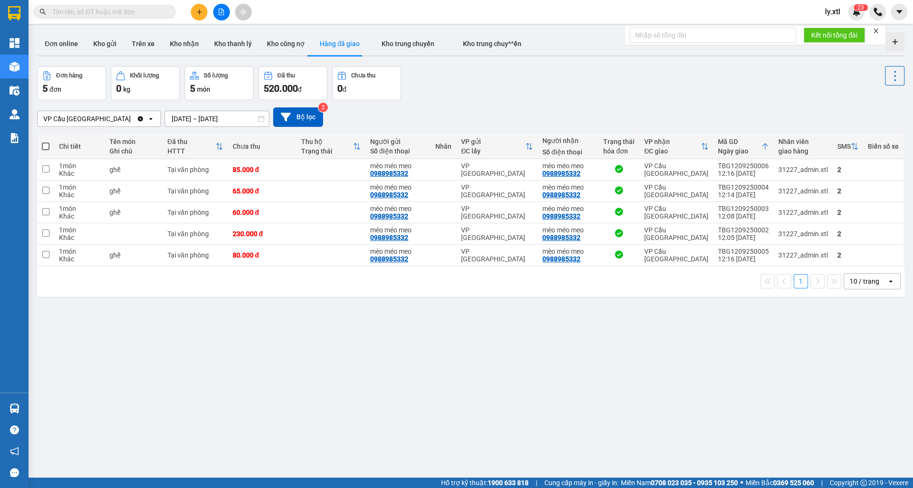
click at [93, 119] on div "VP Cầu [GEOGRAPHIC_DATA]" at bounding box center [87, 118] width 99 height 15
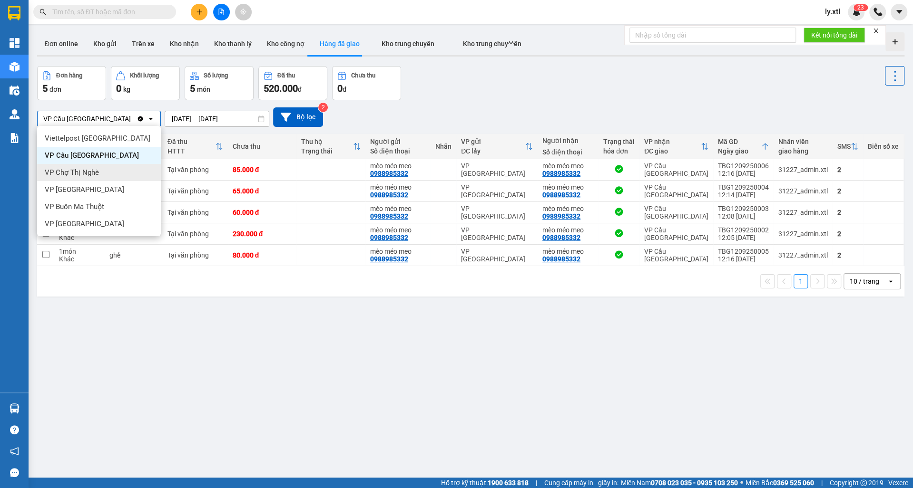
click at [94, 170] on span "VP Chợ Thị Nghè" at bounding box center [72, 173] width 54 height 10
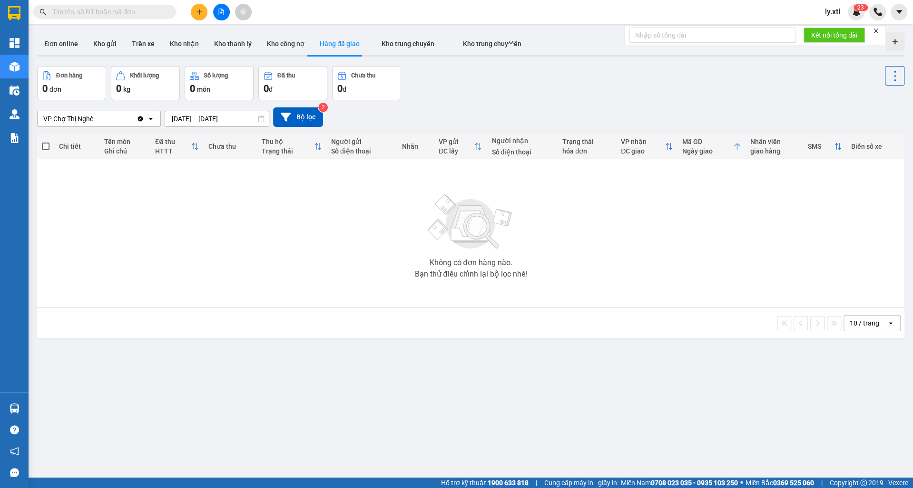
click at [646, 79] on div "Đơn hàng 0 đơn Khối lượng 0 kg Số lượng 0 món Đã thu 0 đ Chưa thu 0 đ" at bounding box center [470, 83] width 867 height 34
click at [855, 14] on img at bounding box center [856, 12] width 9 height 9
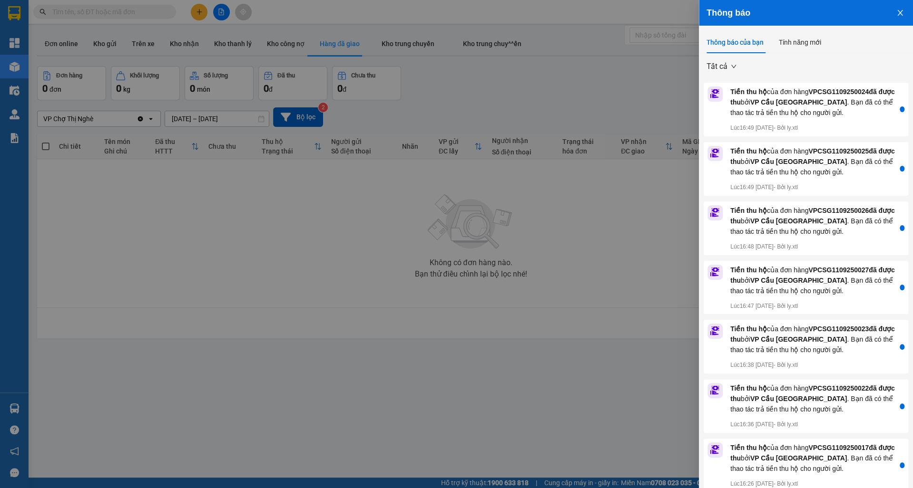
drag, startPoint x: 538, startPoint y: 61, endPoint x: 482, endPoint y: 58, distance: 56.2
click at [540, 62] on div at bounding box center [456, 244] width 913 height 488
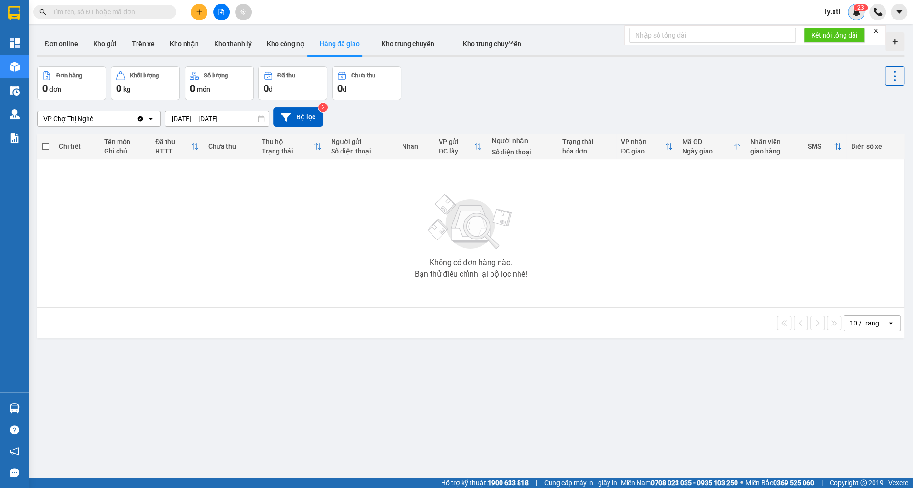
click at [853, 9] on sup "2 3" at bounding box center [860, 7] width 14 height 7
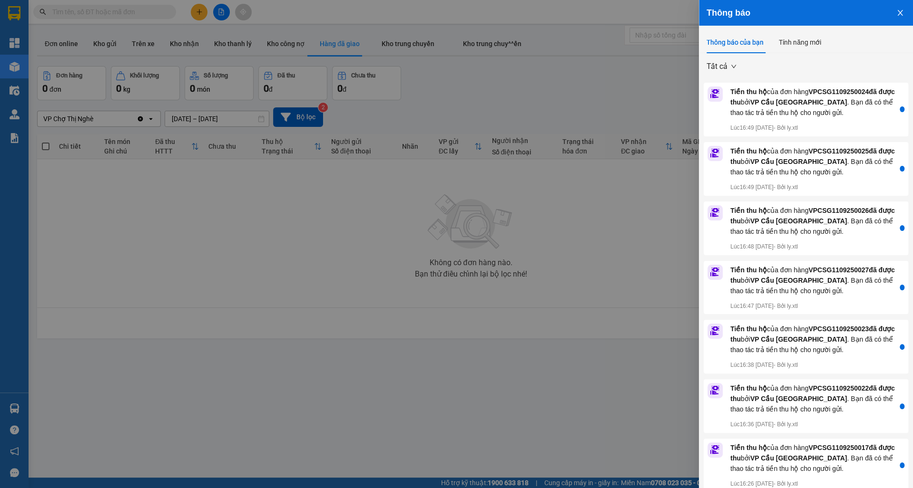
click at [650, 64] on div at bounding box center [456, 244] width 913 height 488
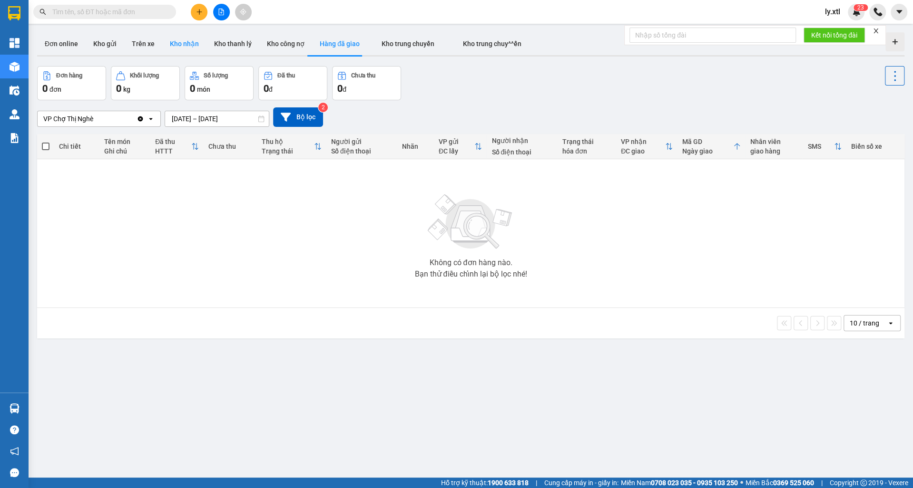
click at [164, 53] on button "Kho nhận" at bounding box center [184, 43] width 44 height 23
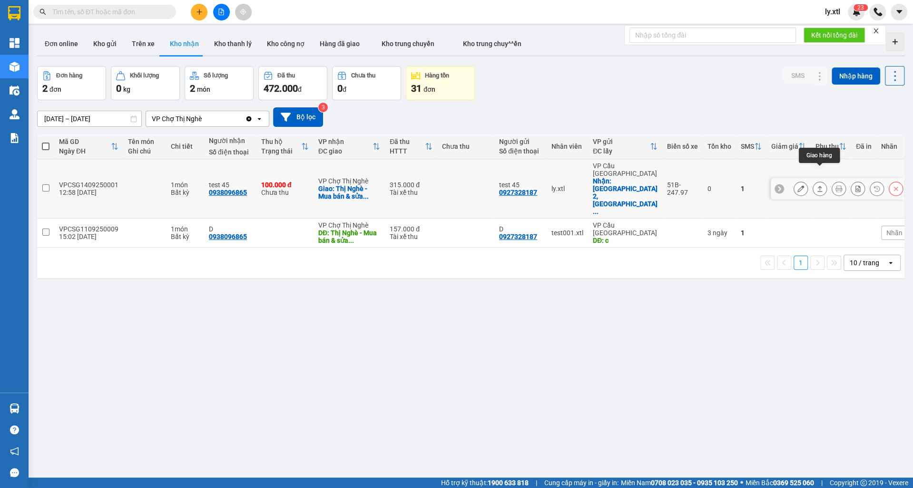
click at [820, 186] on icon at bounding box center [819, 189] width 5 height 6
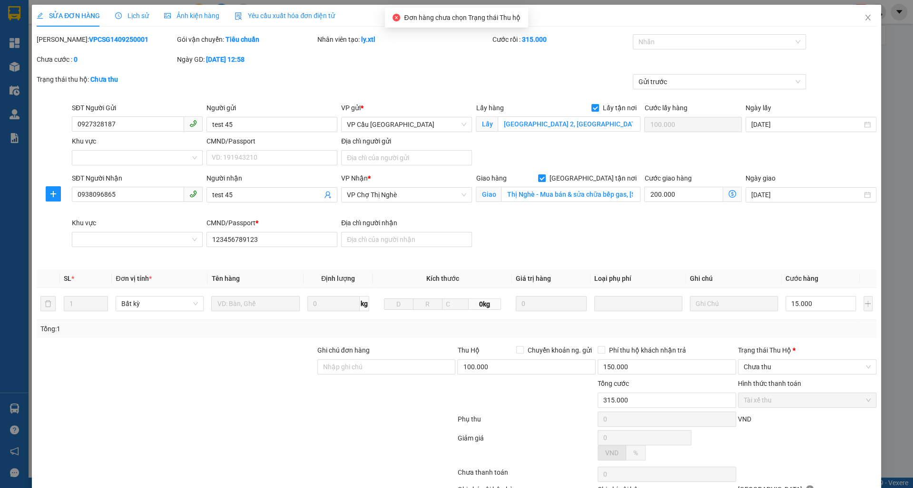
type input "0927328187"
type input "test 45"
checkbox input "true"
type input "[GEOGRAPHIC_DATA] 2, [GEOGRAPHIC_DATA], [GEOGRAPHIC_DATA], [GEOGRAPHIC_DATA]"
type input "100.000"
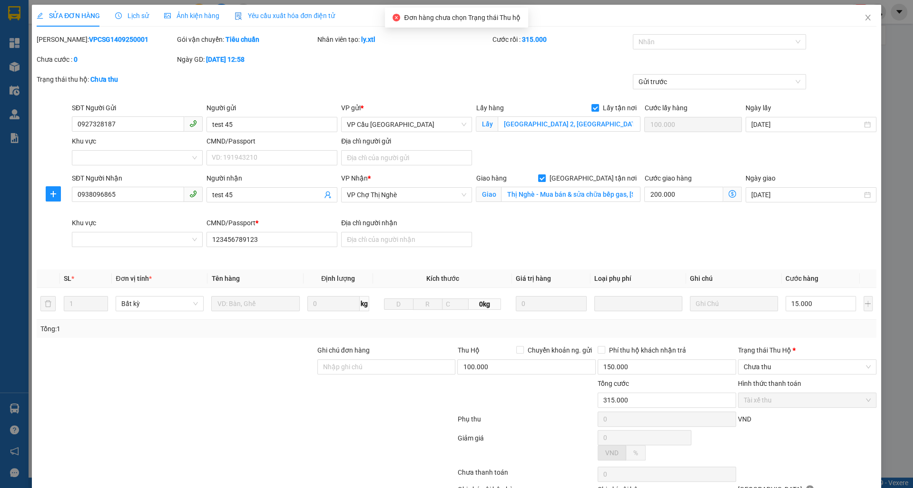
type input "0938096865"
type input "test 45"
checkbox input "true"
type input "Thị Nghè - Mua bán & sửa chữa bếp gas, [STREET_ADDRESS][PERSON_NAME]"
type input "123456789123"
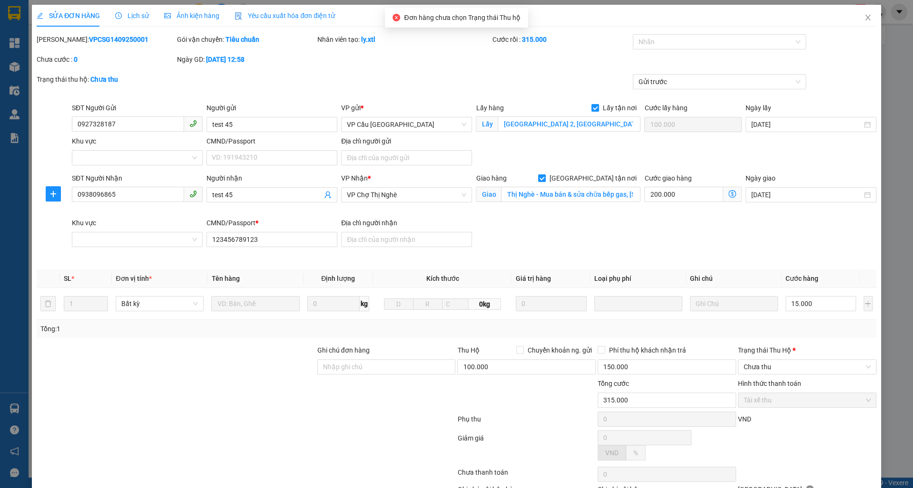
type input "315.000"
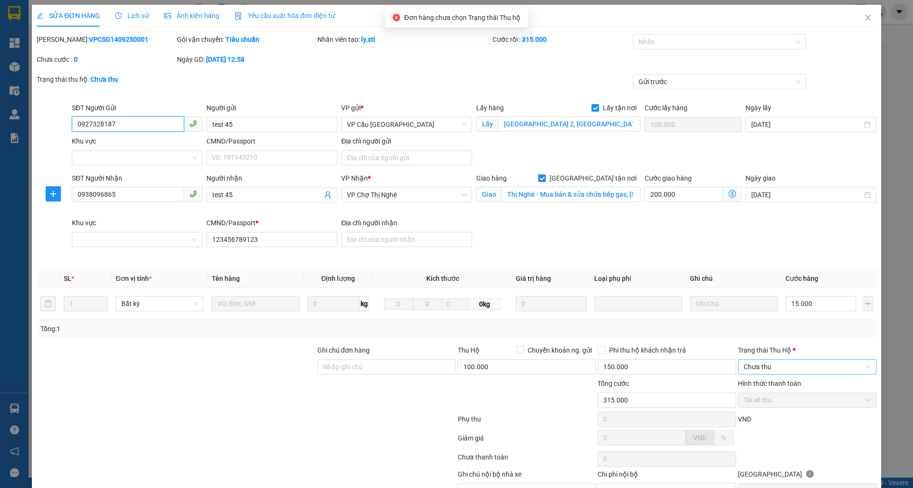
scroll to position [50, 0]
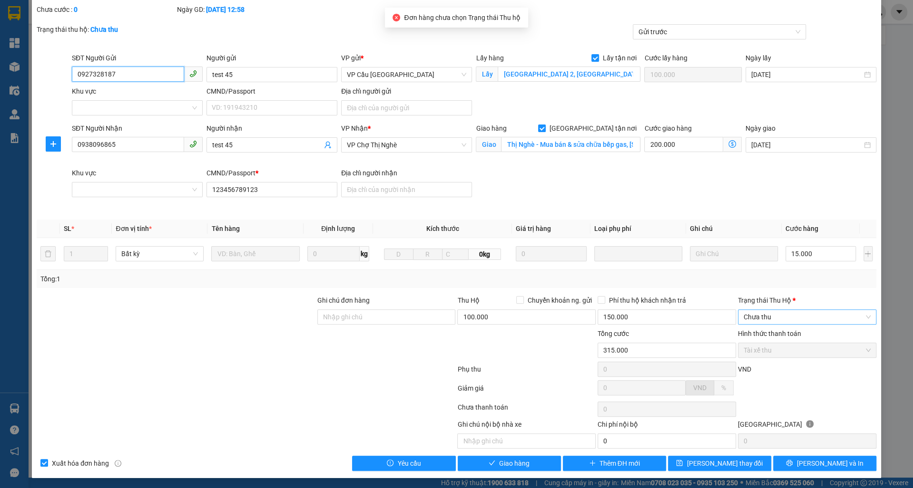
click at [770, 314] on span "Chưa thu" at bounding box center [806, 317] width 127 height 14
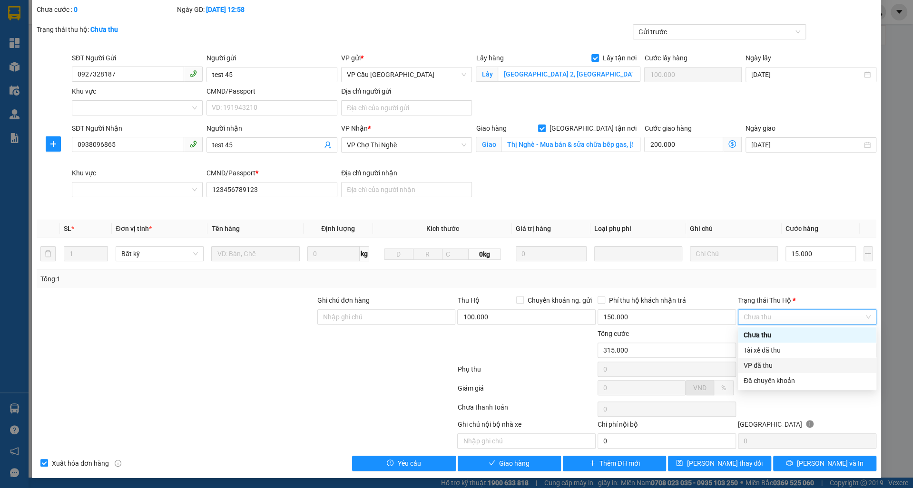
click at [774, 369] on div "VP đã thu" at bounding box center [806, 366] width 127 height 10
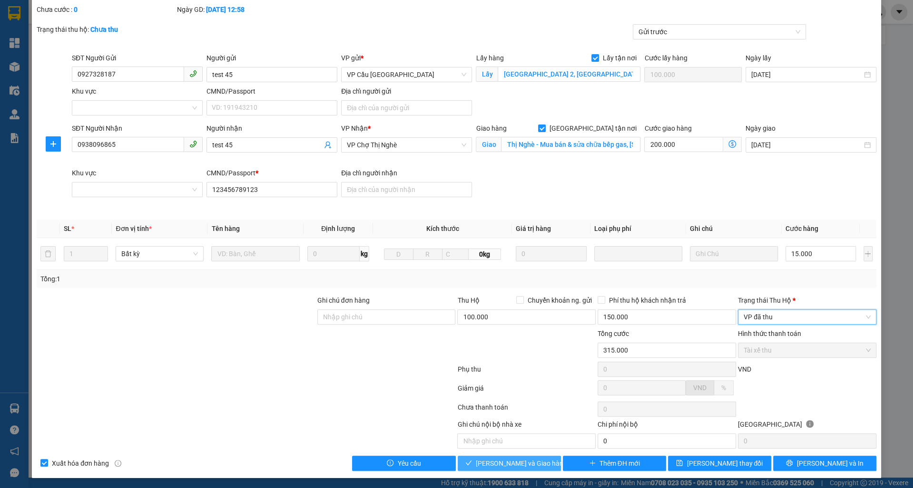
click at [530, 459] on span "[PERSON_NAME] và Giao hàng" at bounding box center [521, 464] width 91 height 10
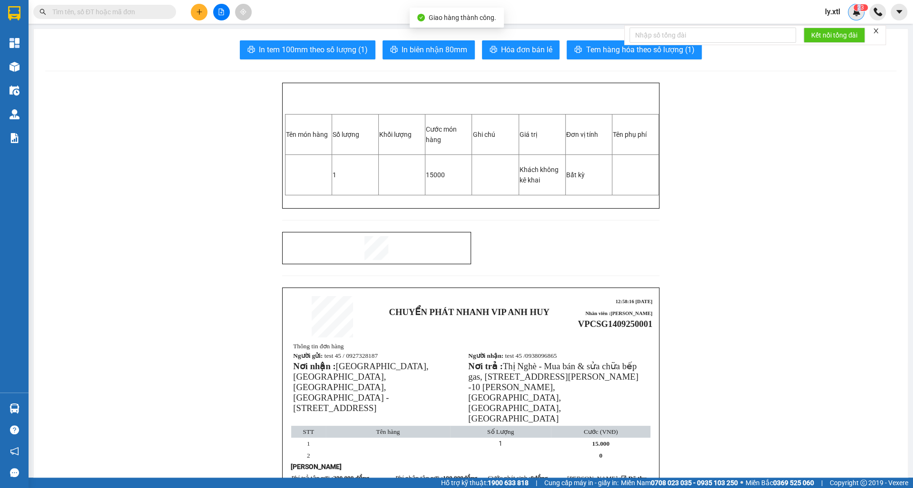
click at [858, 10] on span "2" at bounding box center [858, 7] width 3 height 7
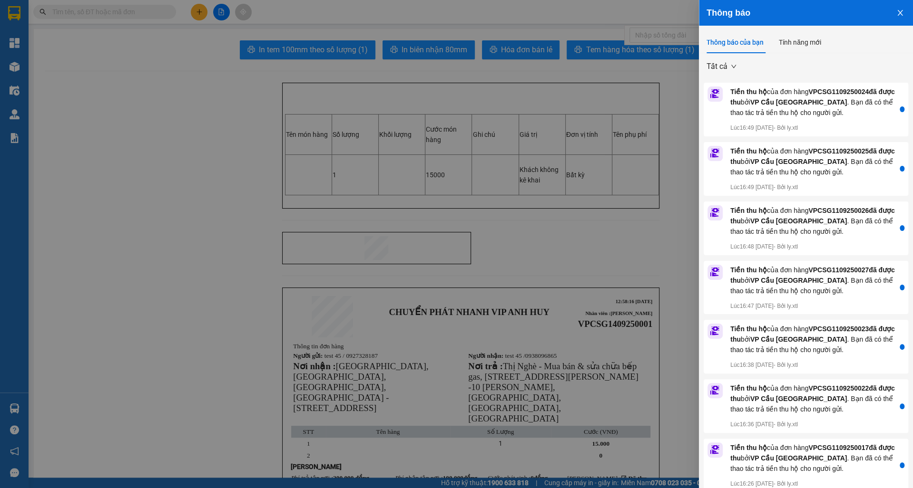
click at [866, 74] on div "Tất cả Tiền thu hộ của đơn hàng VPCSG1109250024 đã được thu bởi VP Cầu Sài Gòn …" at bounding box center [806, 281] width 214 height 457
click at [899, 15] on icon "close" at bounding box center [900, 13] width 8 height 8
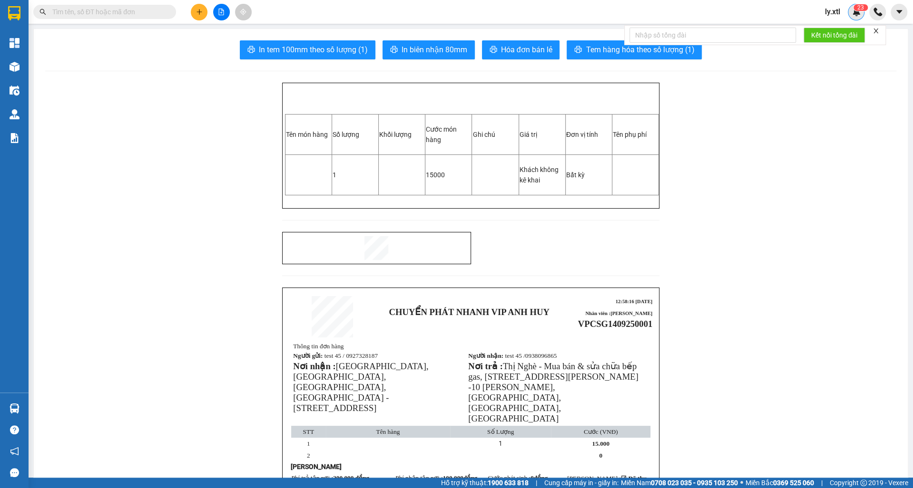
click at [855, 13] on img at bounding box center [856, 12] width 9 height 9
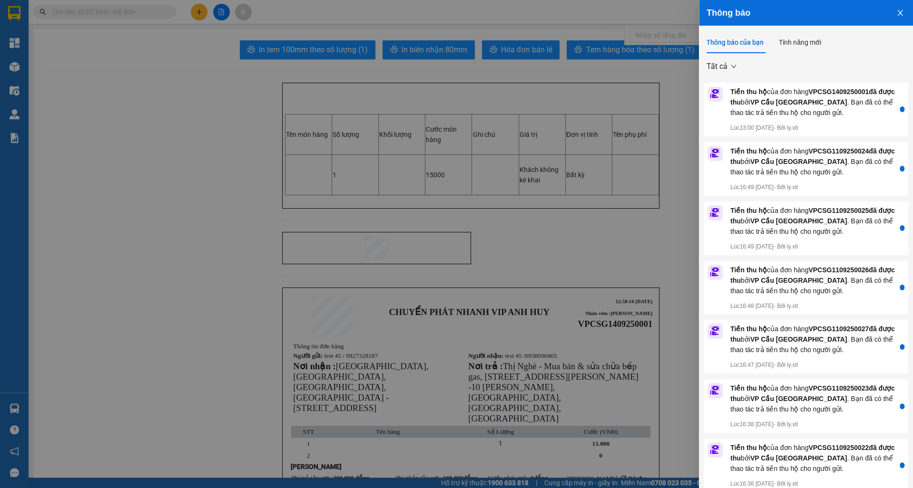
click at [771, 126] on p "Lúc 13:00 14/09/2025 - Bởi ly.xtl" at bounding box center [813, 128] width 166 height 9
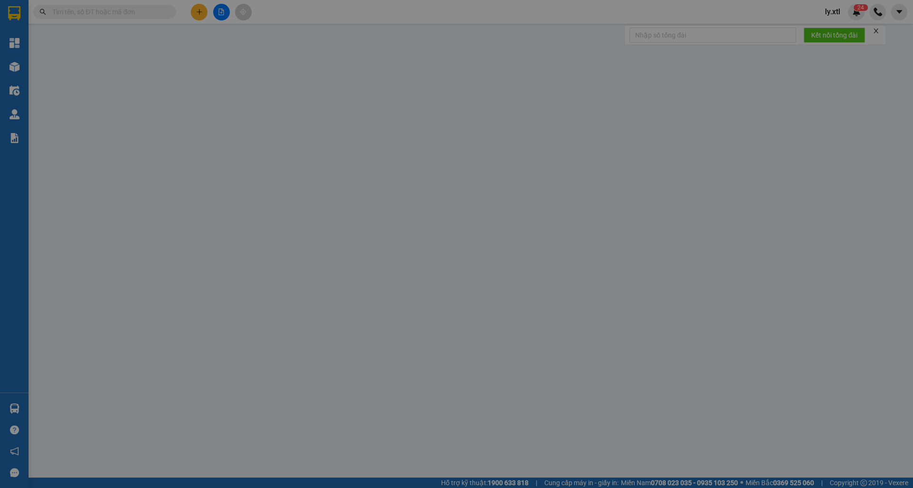
type input "0927328187"
type input "test 45"
checkbox input "true"
type input "[GEOGRAPHIC_DATA] 2, [GEOGRAPHIC_DATA], [GEOGRAPHIC_DATA], [GEOGRAPHIC_DATA]"
type input "100.000"
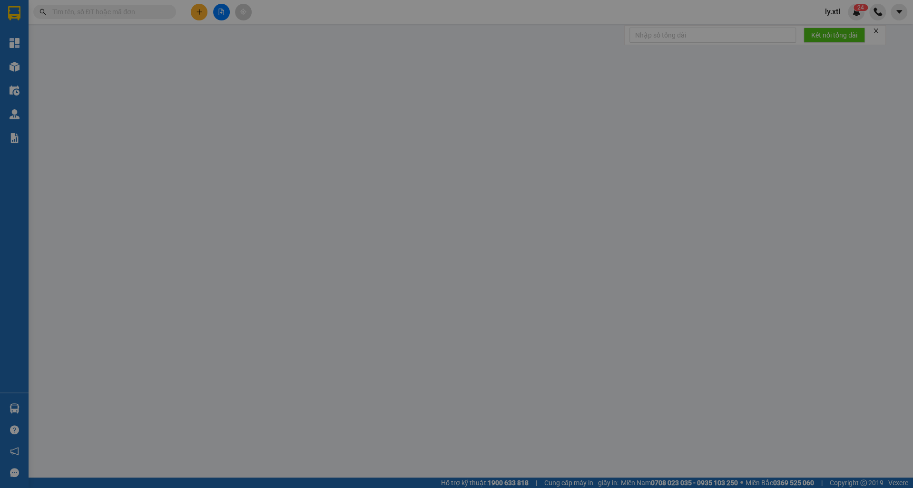
type input "0938096865"
type input "test 45"
checkbox input "true"
type input "Thị Nghè - Mua bán & sửa chữa bếp gas, [STREET_ADDRESS][PERSON_NAME]"
type input "200.000"
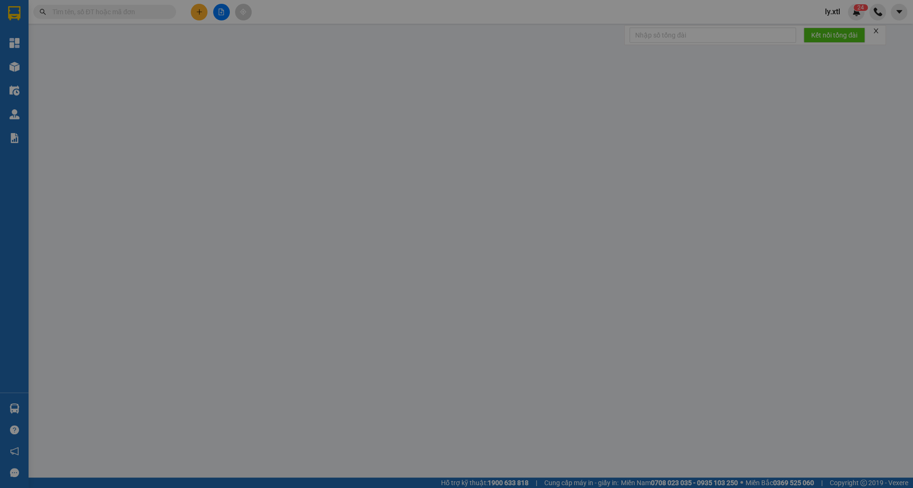
type input "123456789123"
type input "100.000"
type input "150.000"
type input "315.000"
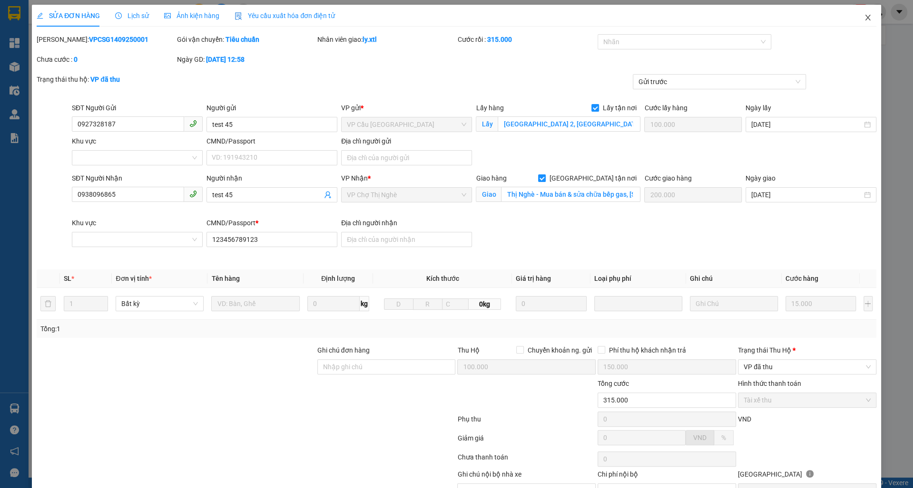
click at [864, 18] on icon "close" at bounding box center [868, 18] width 8 height 8
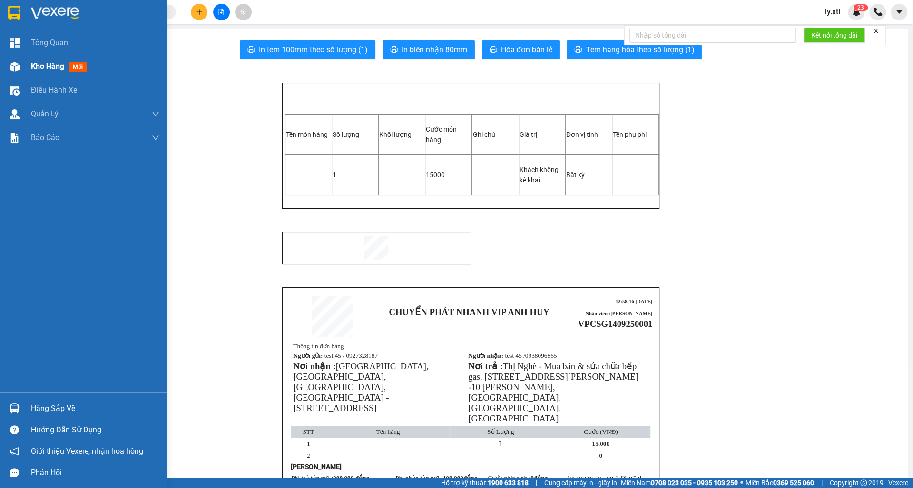
click at [20, 64] on div at bounding box center [14, 67] width 17 height 17
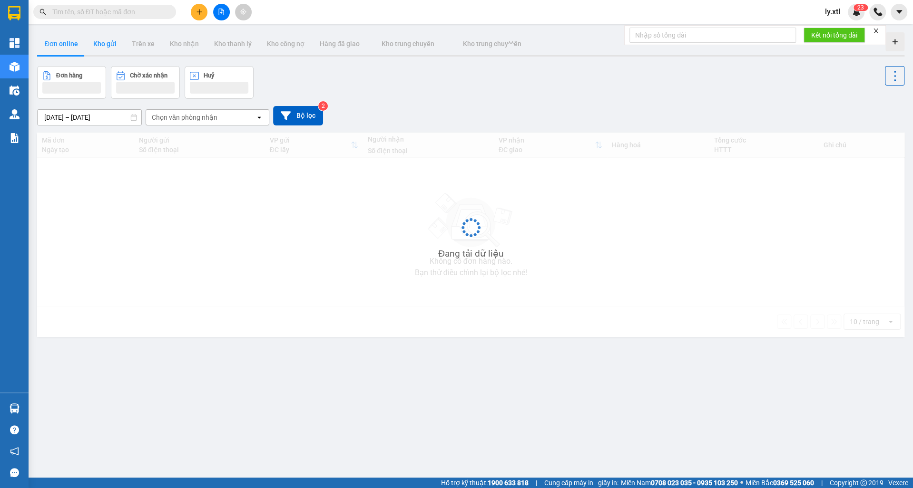
click at [96, 46] on button "Kho gửi" at bounding box center [105, 43] width 39 height 23
type input "[DATE] – [DATE]"
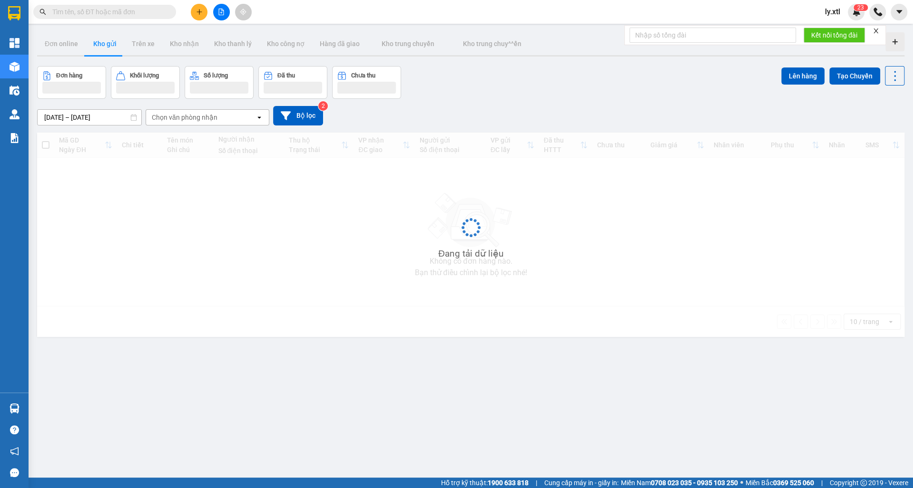
click at [200, 20] on div "Kết quả tìm kiếm ( 0 ) Bộ lọc No Data ly.xtl 2 3" at bounding box center [456, 12] width 913 height 24
click at [197, 16] on button at bounding box center [199, 12] width 17 height 17
click at [209, 36] on div "Tạo đơn hàng" at bounding box center [231, 36] width 71 height 18
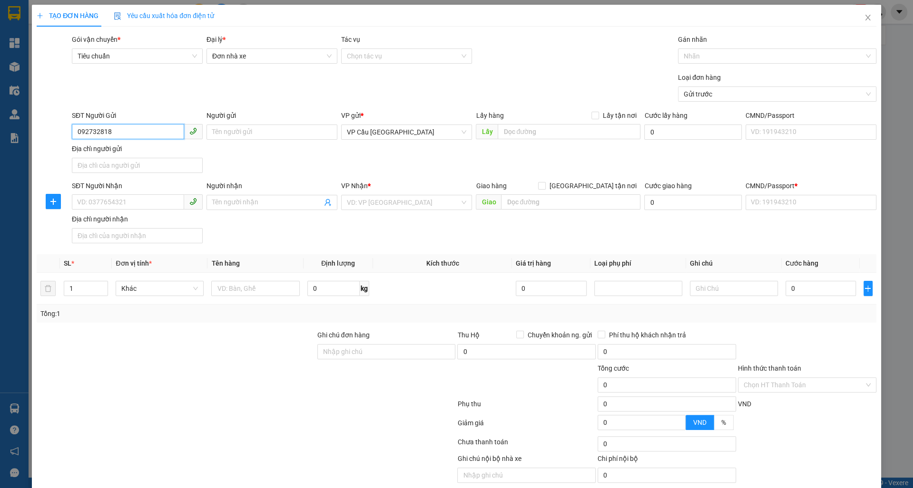
type input "0927328187"
click at [142, 149] on div "0927328187 - test 40" at bounding box center [137, 151] width 119 height 10
type input "test 40"
checkbox input "true"
type input "[GEOGRAPHIC_DATA] 2, [GEOGRAPHIC_DATA], [GEOGRAPHIC_DATA], [GEOGRAPHIC_DATA]"
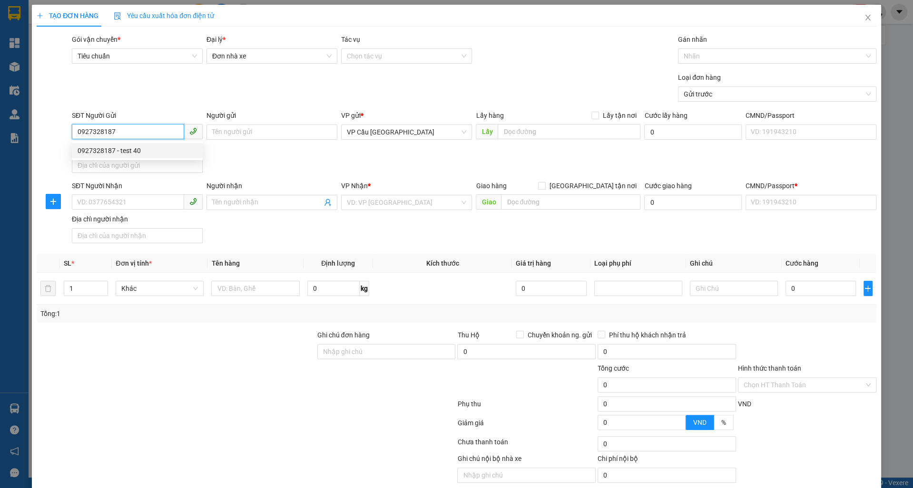
type input "0938096865"
type input "test 40"
checkbox input "true"
type input "Thị Nghè - Mua bán & sửa chữa bếp gas, [STREET_ADDRESS][PERSON_NAME]"
type input "123456789123"
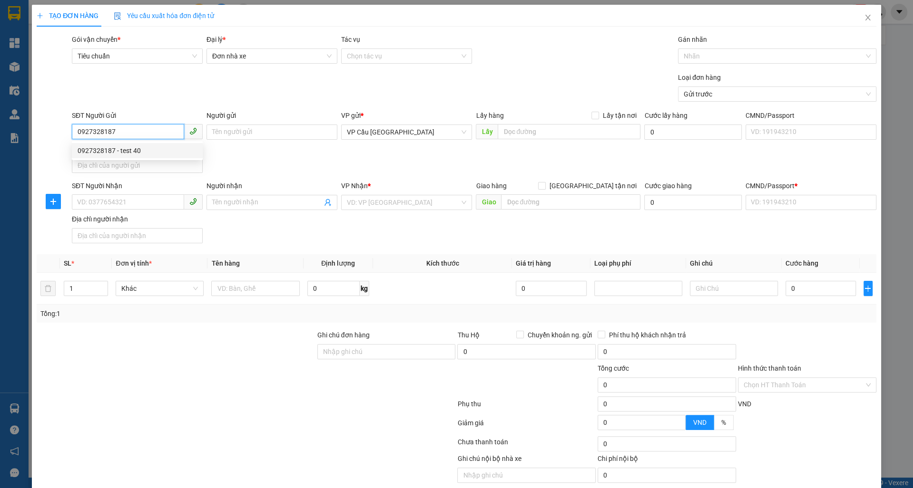
type input "100.000"
type input "150.000"
type input "300.000"
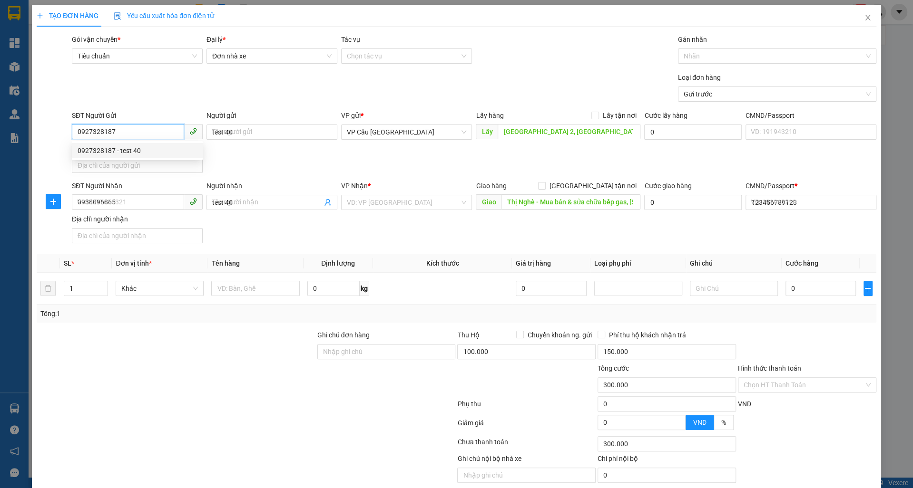
type input "315.000"
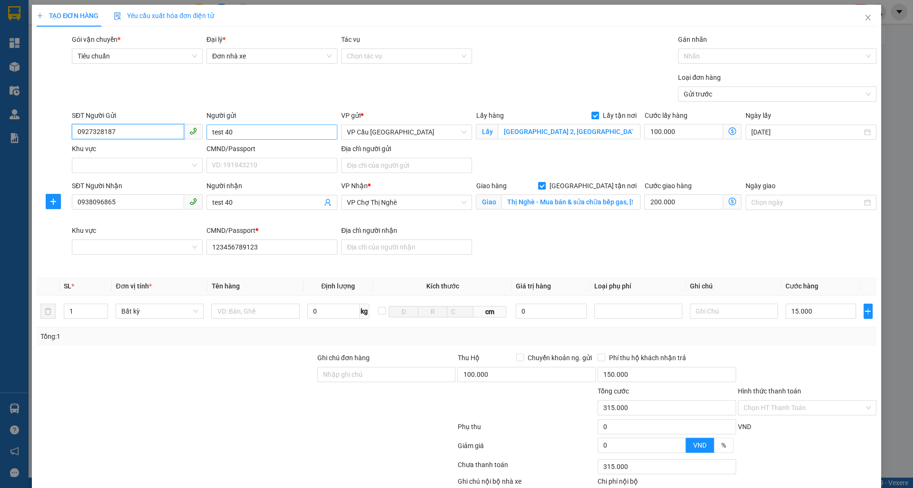
type input "0927328187"
click at [253, 136] on input "test 40" at bounding box center [271, 132] width 131 height 15
type input "test 42"
click at [239, 203] on input "test 40" at bounding box center [267, 202] width 110 height 10
type input "test 42"
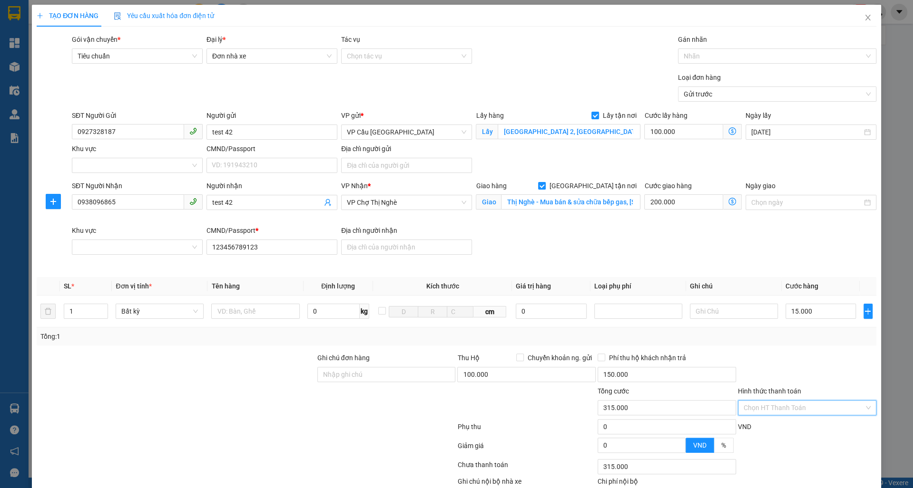
click at [776, 402] on input "Hình thức thanh toán" at bounding box center [803, 408] width 120 height 14
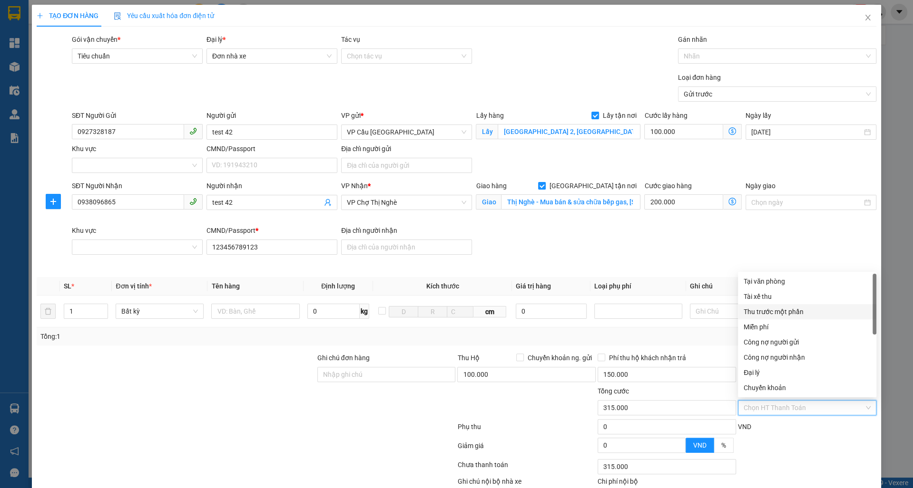
click at [764, 317] on div "Thu trước một phần" at bounding box center [806, 312] width 127 height 10
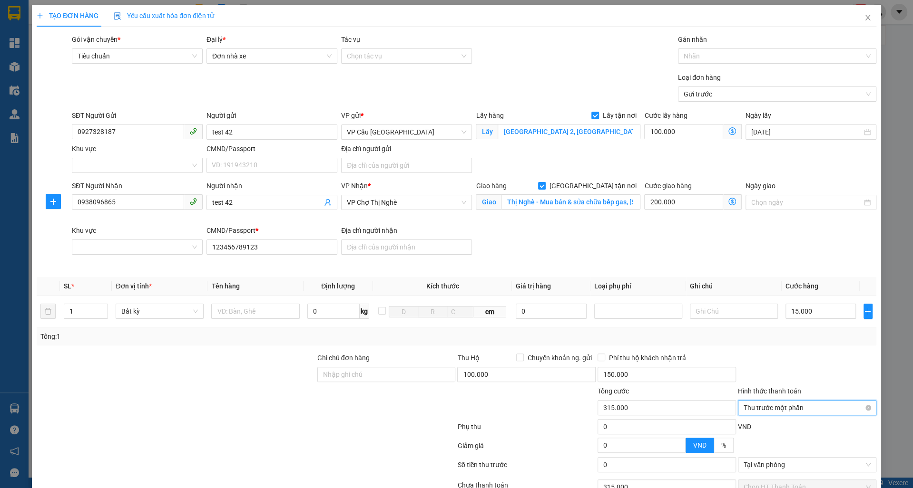
click at [766, 403] on span "Thu trước một phần" at bounding box center [806, 408] width 127 height 14
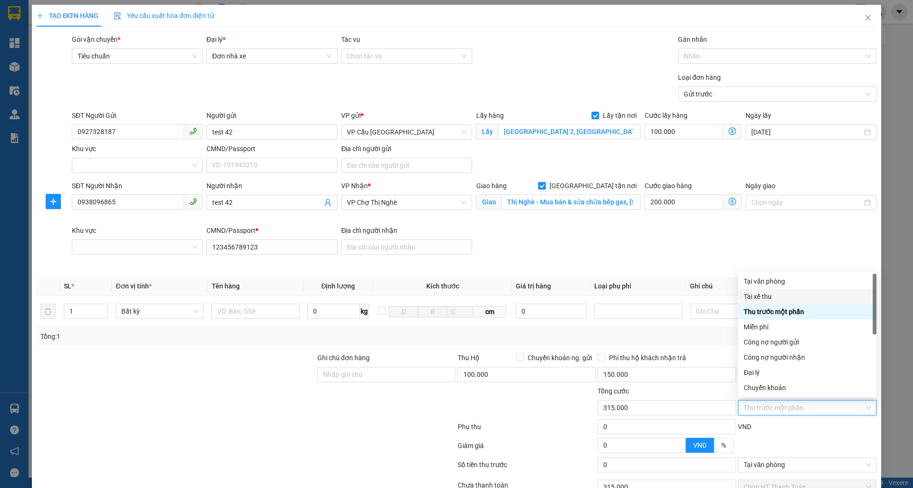
click at [754, 296] on div "Tài xế thu" at bounding box center [806, 297] width 127 height 10
type input "0"
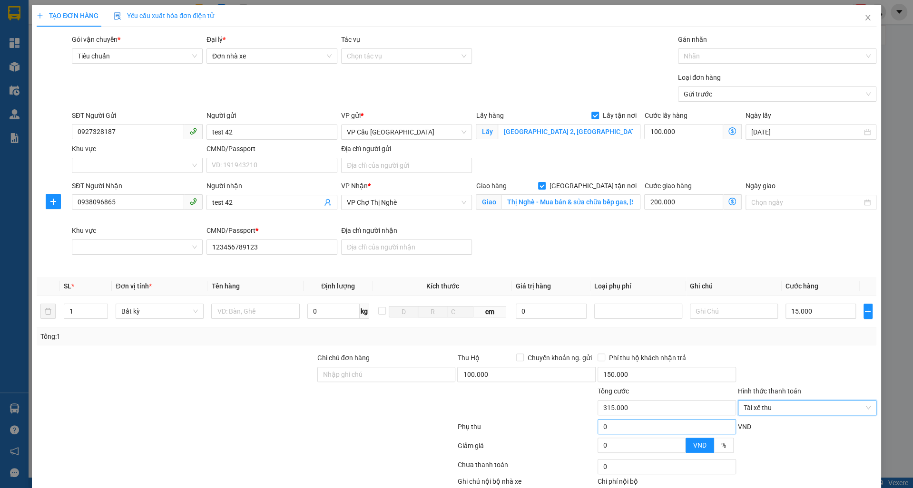
scroll to position [57, 0]
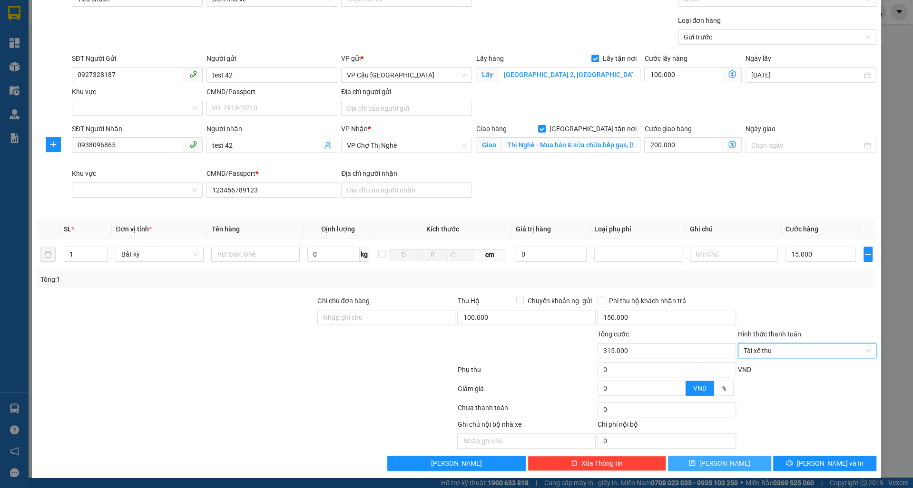
click at [742, 461] on button "[PERSON_NAME]" at bounding box center [719, 463] width 103 height 15
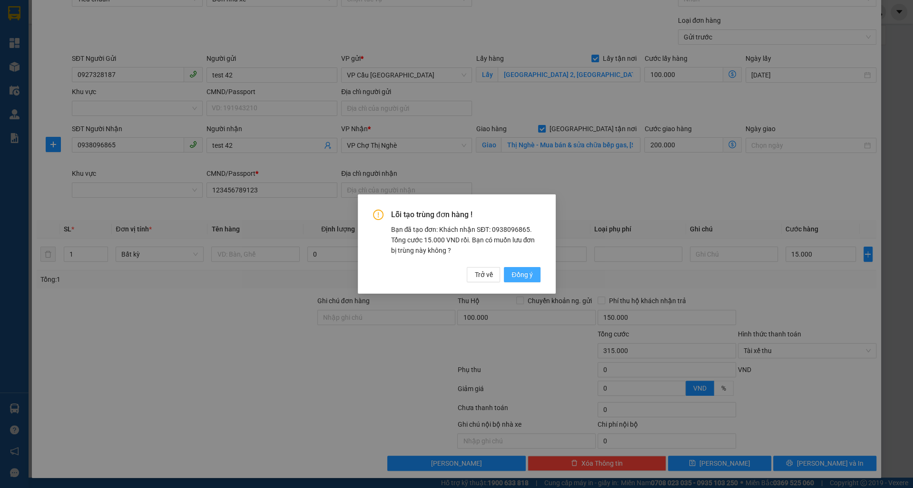
click at [529, 270] on span "Đồng ý" at bounding box center [521, 275] width 21 height 10
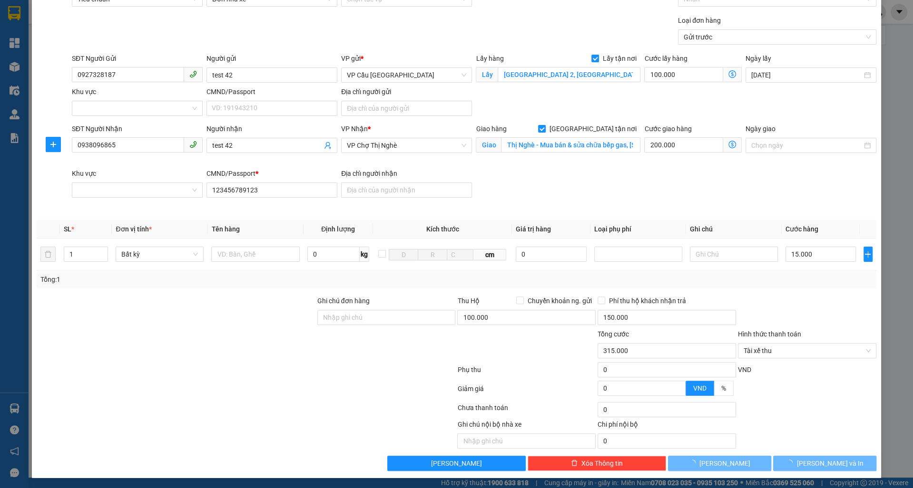
checkbox input "false"
type input "0"
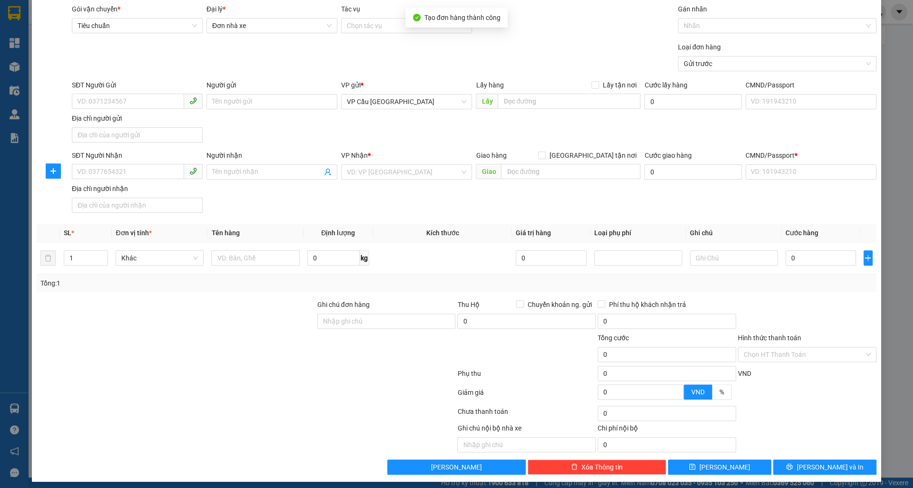
scroll to position [0, 0]
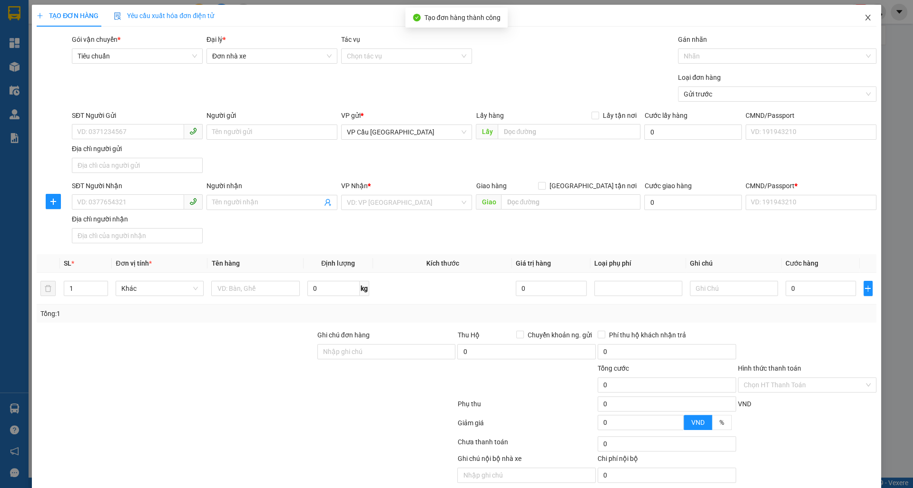
click at [869, 19] on icon "close" at bounding box center [868, 18] width 8 height 8
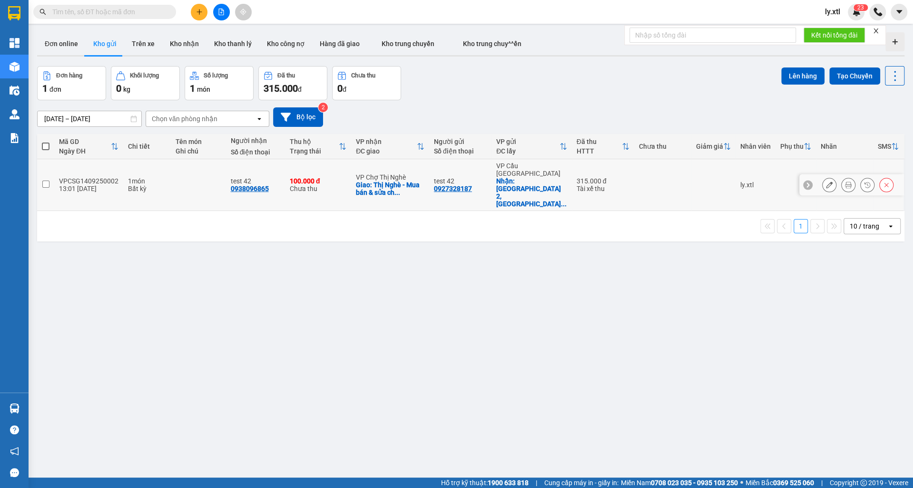
click at [49, 181] on input "checkbox" at bounding box center [45, 184] width 7 height 7
checkbox input "true"
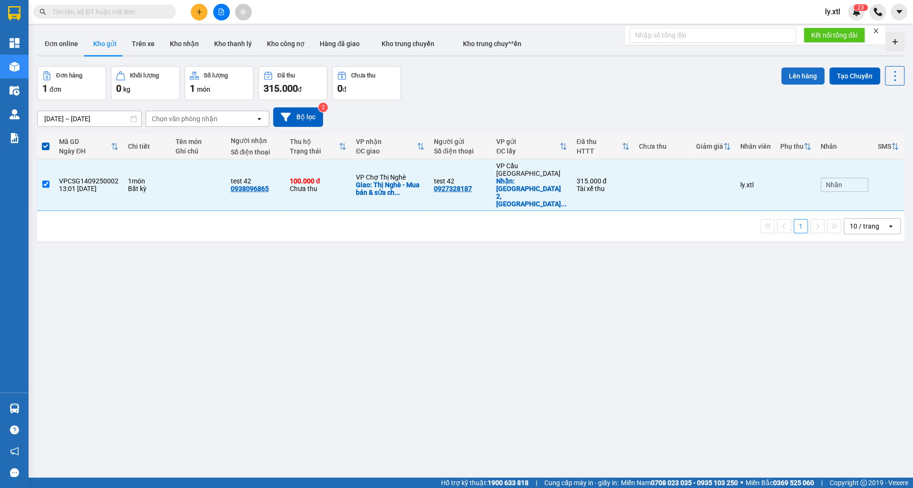
click at [810, 82] on button "Lên hàng" at bounding box center [802, 76] width 43 height 17
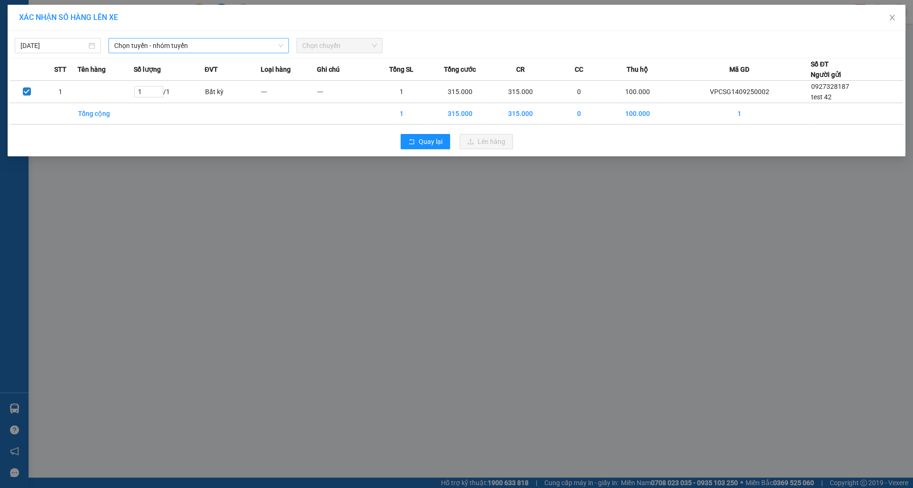
click at [203, 44] on span "Chọn tuyến - nhóm tuyến" at bounding box center [198, 46] width 168 height 14
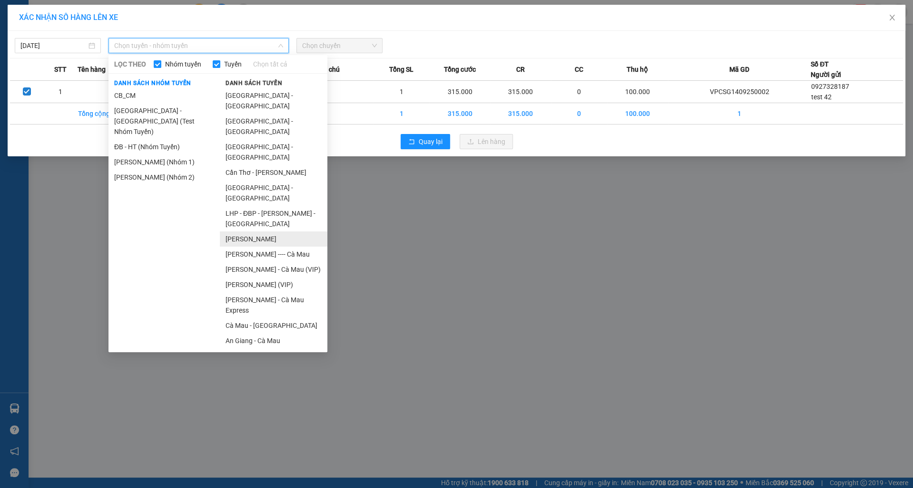
click at [272, 232] on li "[PERSON_NAME]" at bounding box center [273, 239] width 107 height 15
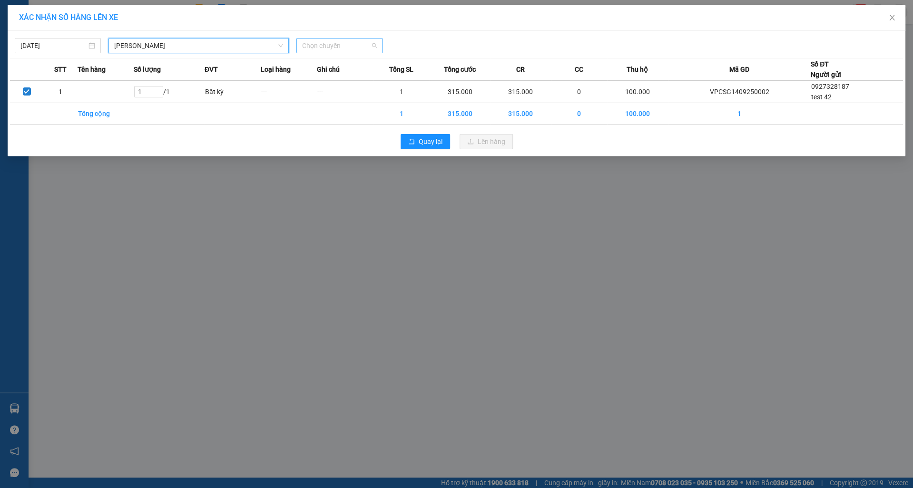
click at [336, 39] on span "Chọn chuyến" at bounding box center [339, 46] width 75 height 14
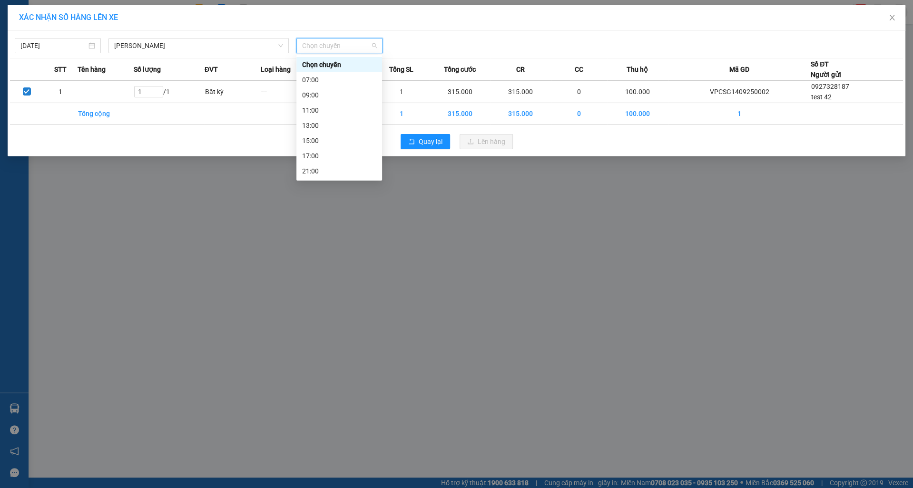
scroll to position [46, 0]
click at [322, 174] on div "23:30 - 51B-247.97" at bounding box center [339, 171] width 74 height 10
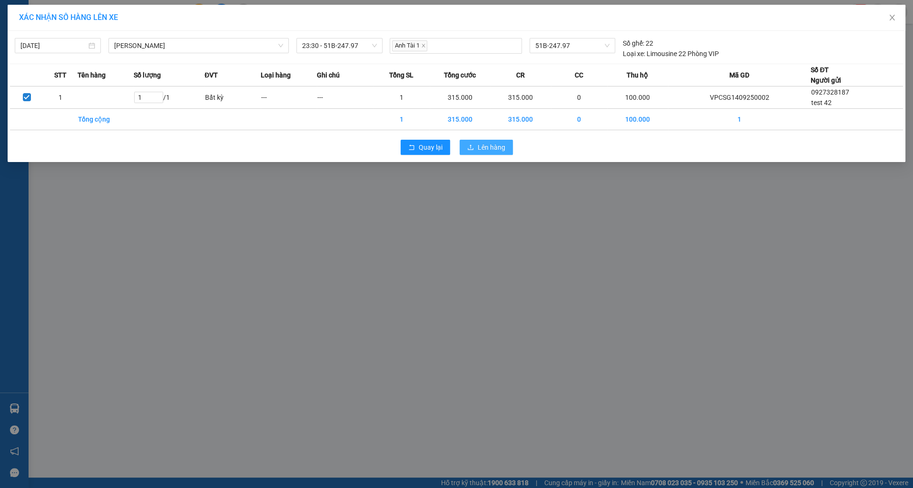
click at [484, 149] on span "Lên hàng" at bounding box center [492, 147] width 28 height 10
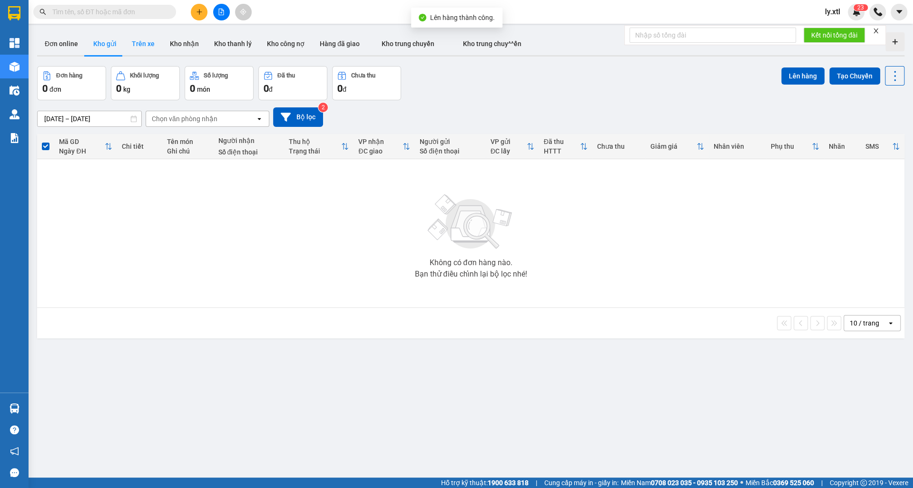
click at [137, 39] on button "Trên xe" at bounding box center [143, 43] width 38 height 23
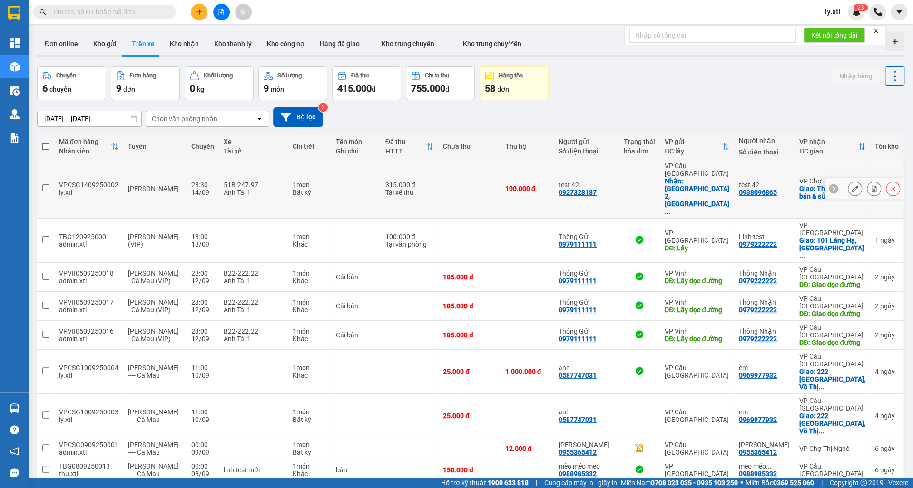
click at [42, 185] on input "checkbox" at bounding box center [45, 188] width 7 height 7
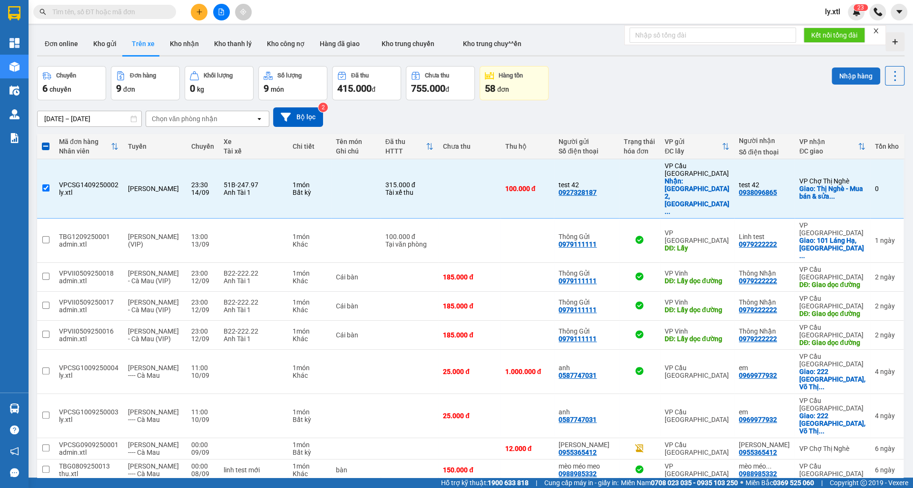
click at [864, 83] on button "Nhập hàng" at bounding box center [855, 76] width 49 height 17
click at [864, 80] on button "Nhập hàng" at bounding box center [855, 76] width 49 height 19
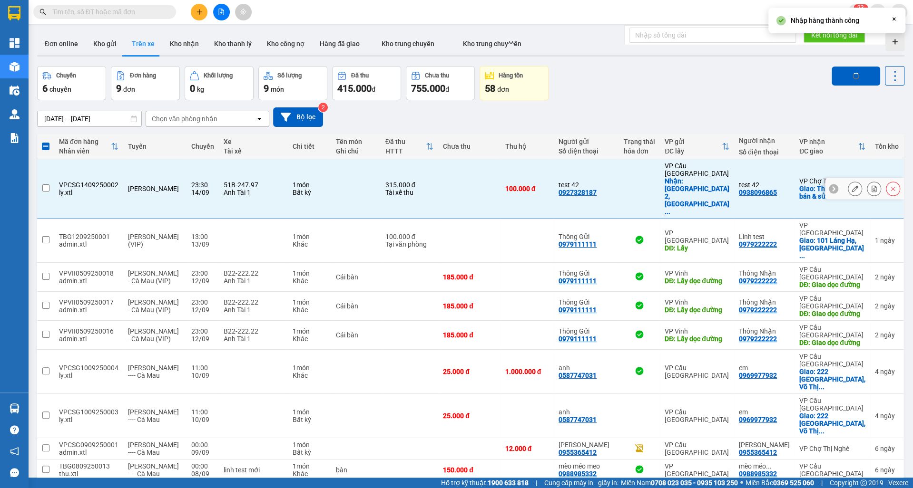
checkbox input "false"
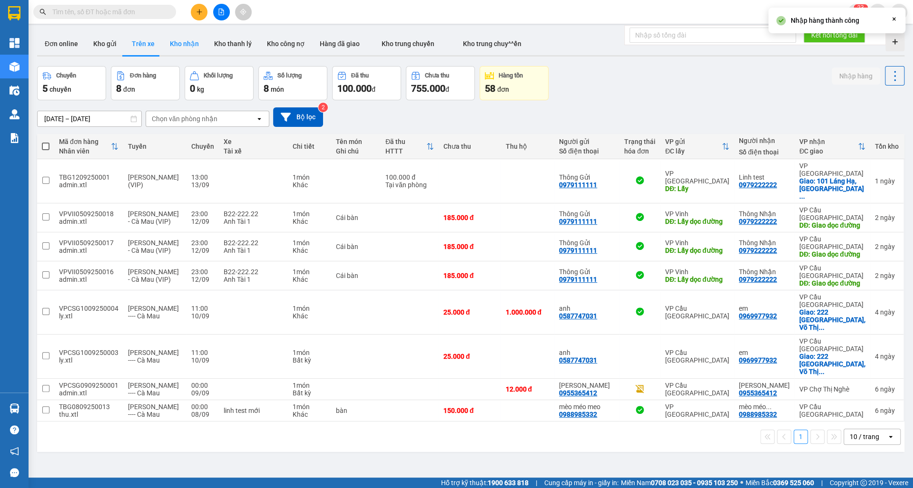
click at [175, 46] on button "Kho nhận" at bounding box center [184, 43] width 44 height 23
type input "[DATE] – [DATE]"
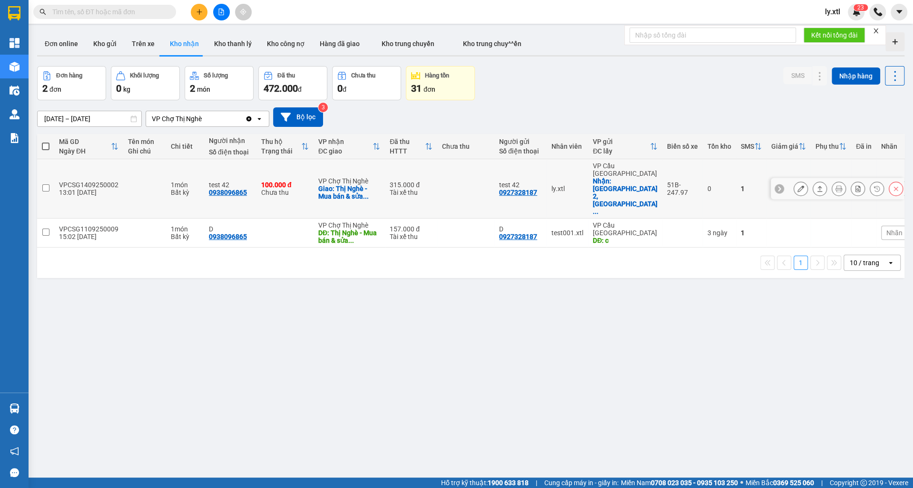
click at [818, 185] on icon at bounding box center [819, 188] width 7 height 7
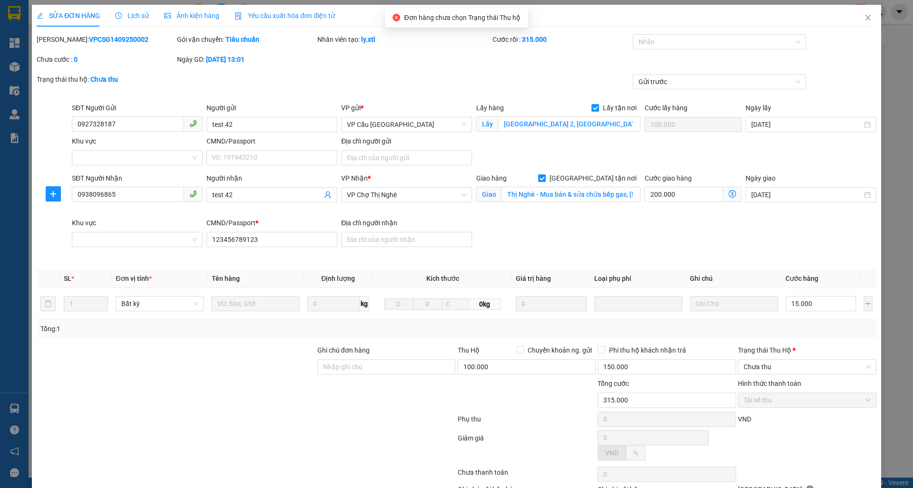
type input "0927328187"
type input "test 42"
checkbox input "true"
type input "[GEOGRAPHIC_DATA] 2, [GEOGRAPHIC_DATA], [GEOGRAPHIC_DATA], [GEOGRAPHIC_DATA]"
type input "100.000"
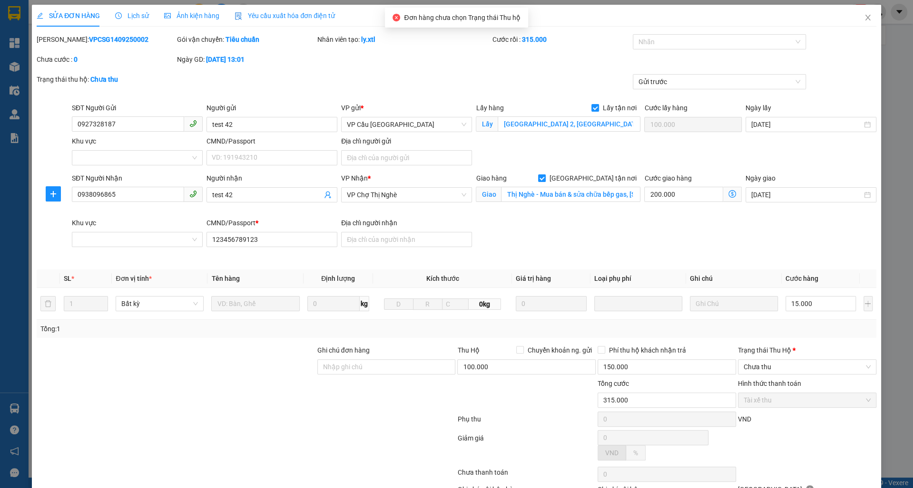
type input "0938096865"
type input "test 42"
checkbox input "true"
type input "Thị Nghè - Mua bán & sửa chữa bếp gas, [STREET_ADDRESS][PERSON_NAME]"
type input "123456789123"
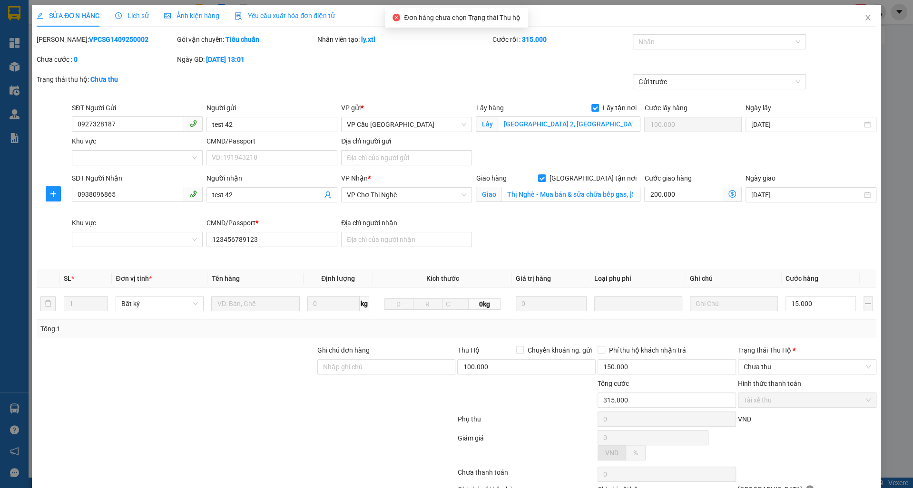
type input "315.000"
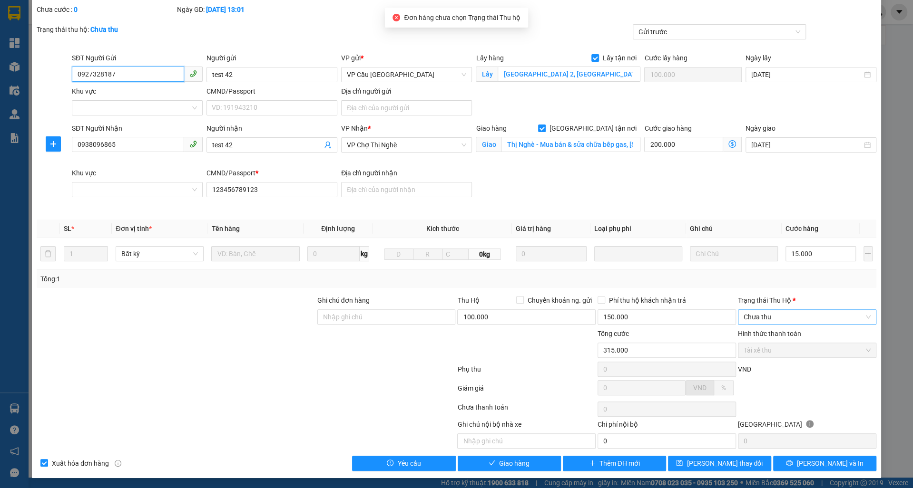
click at [783, 313] on span "Chưa thu" at bounding box center [806, 317] width 127 height 14
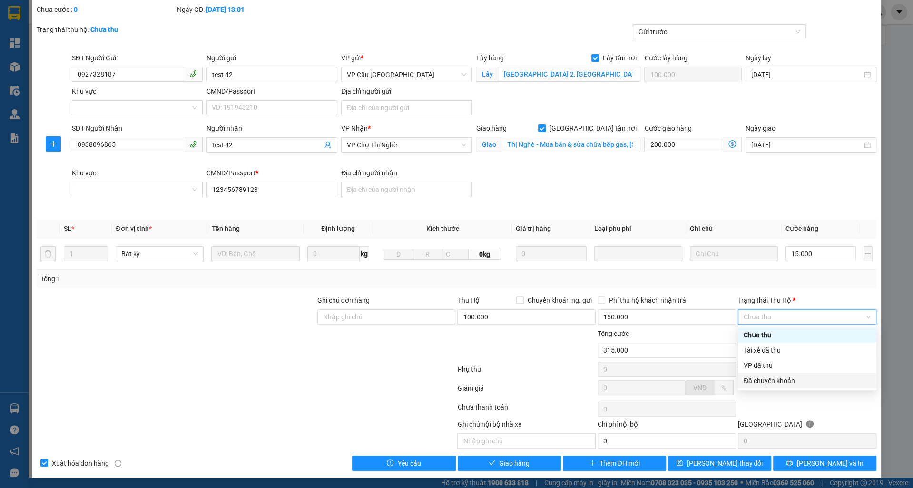
click at [771, 378] on div "Đã chuyển khoản" at bounding box center [806, 381] width 127 height 10
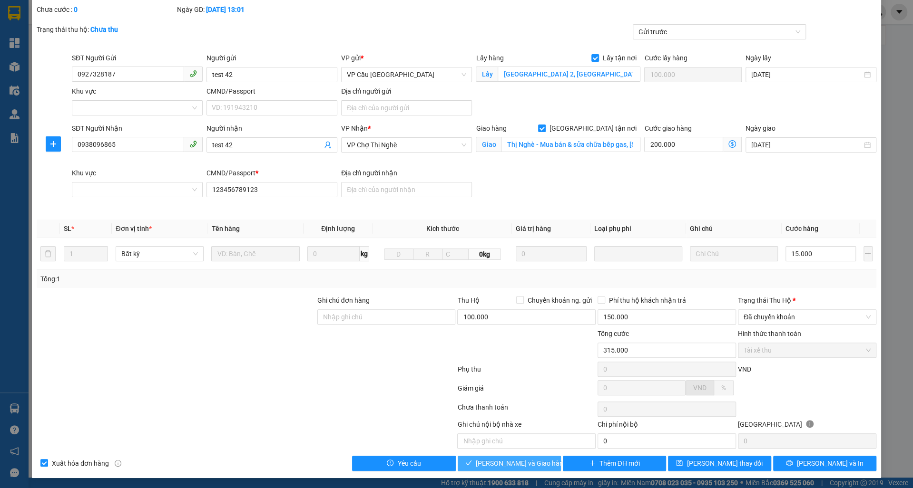
click at [537, 459] on span "[PERSON_NAME] và Giao hàng" at bounding box center [521, 464] width 91 height 10
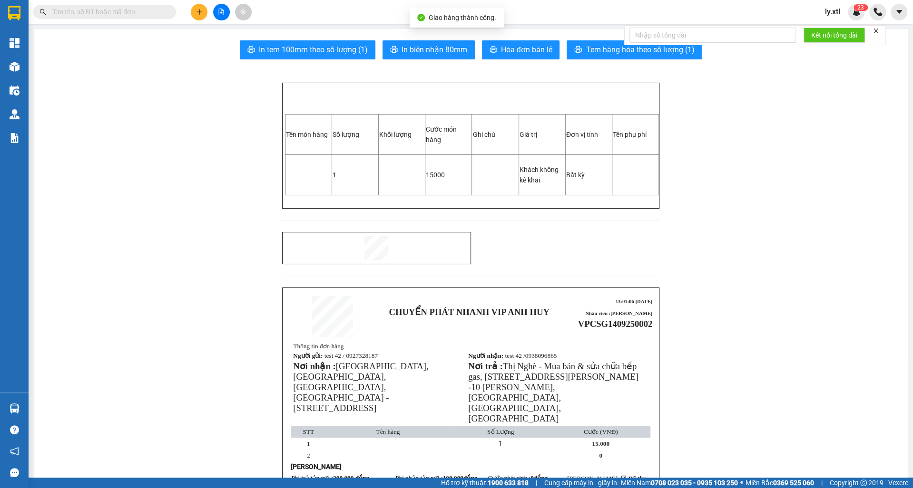
click at [623, 326] on span "VPCSG1409250002" at bounding box center [615, 324] width 75 height 10
copy span "VPCSG1409250002"
click at [859, 13] on img at bounding box center [856, 12] width 9 height 9
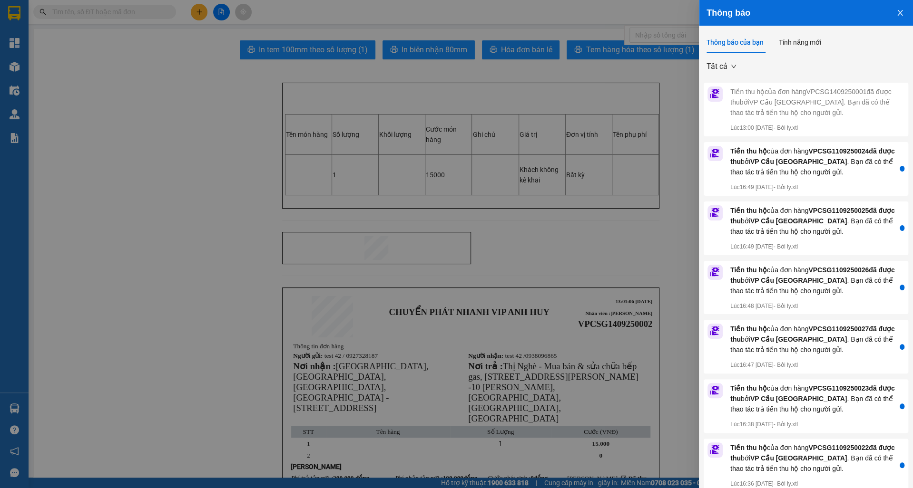
scroll to position [388, 0]
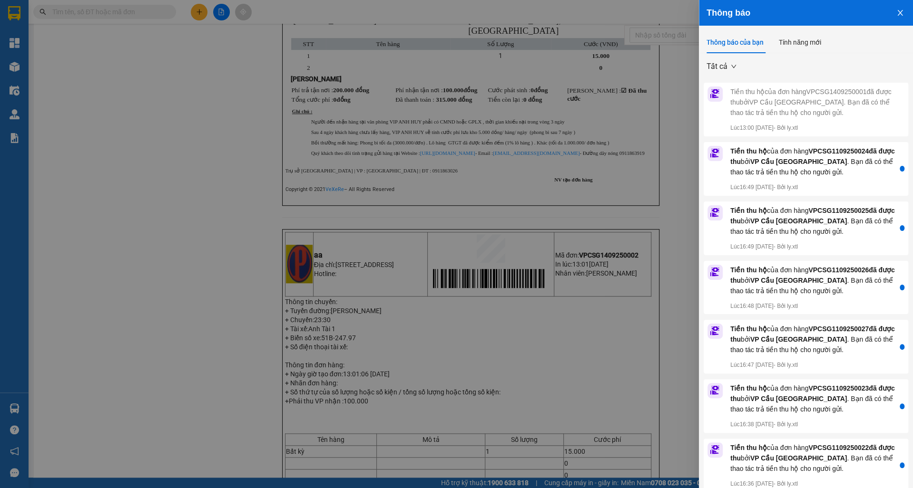
click at [632, 96] on div at bounding box center [456, 244] width 913 height 488
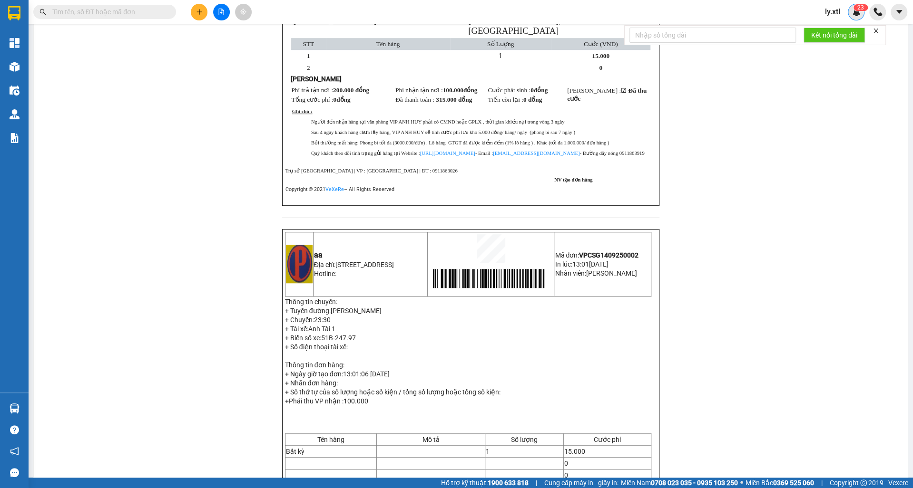
click at [852, 13] on img at bounding box center [856, 12] width 9 height 9
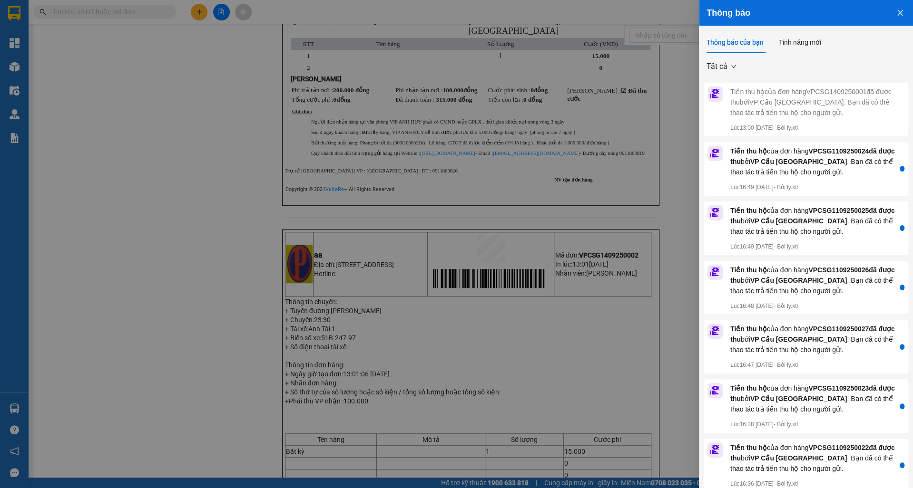
click at [907, 10] on button "Close" at bounding box center [900, 12] width 26 height 24
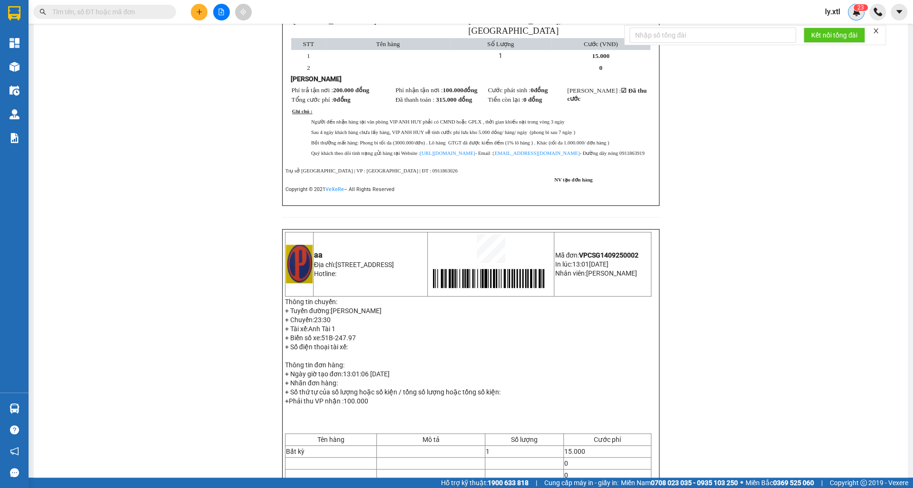
click at [854, 13] on img at bounding box center [856, 12] width 9 height 9
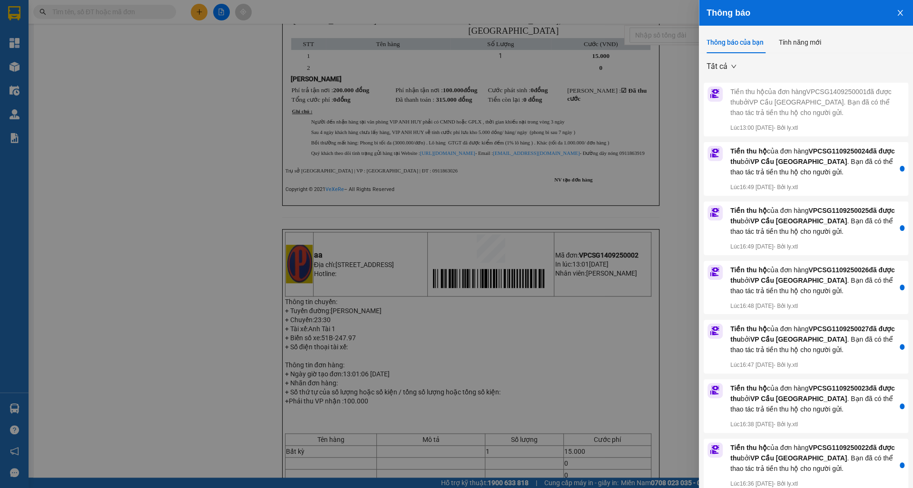
click at [176, 62] on div at bounding box center [456, 244] width 913 height 488
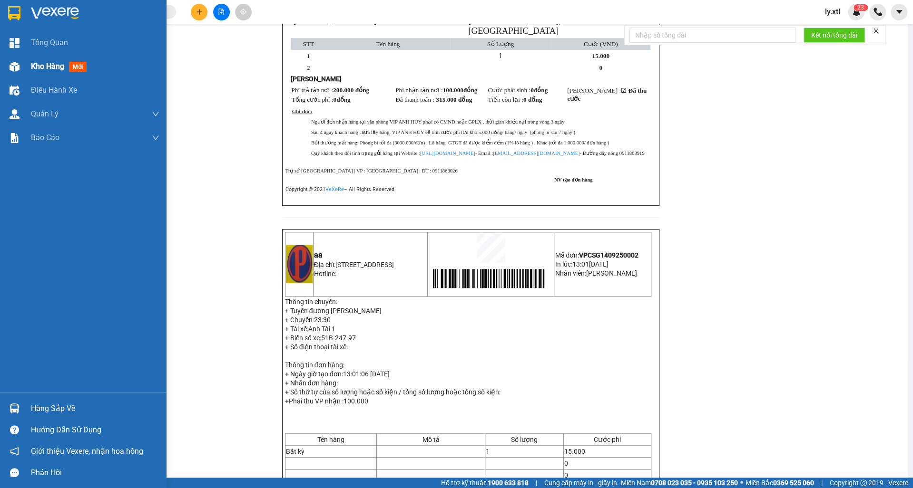
click at [10, 70] on img at bounding box center [15, 67] width 10 height 10
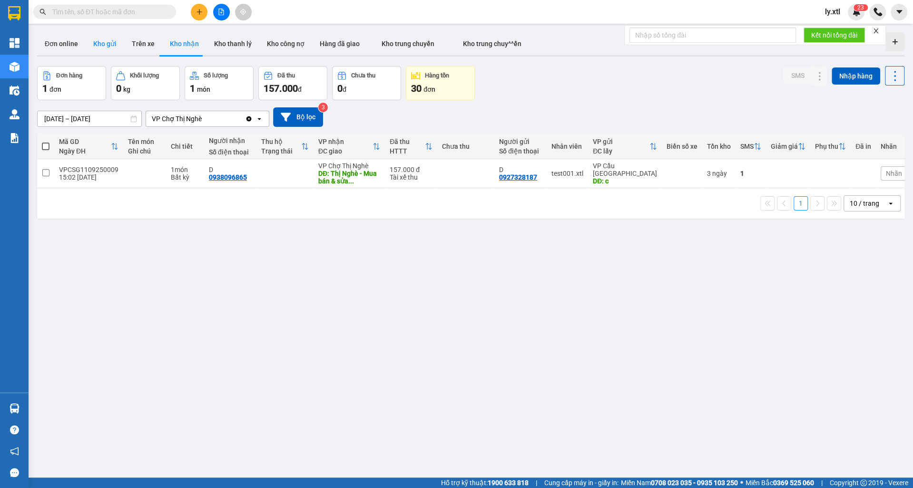
click at [108, 52] on button "Kho gửi" at bounding box center [105, 43] width 39 height 23
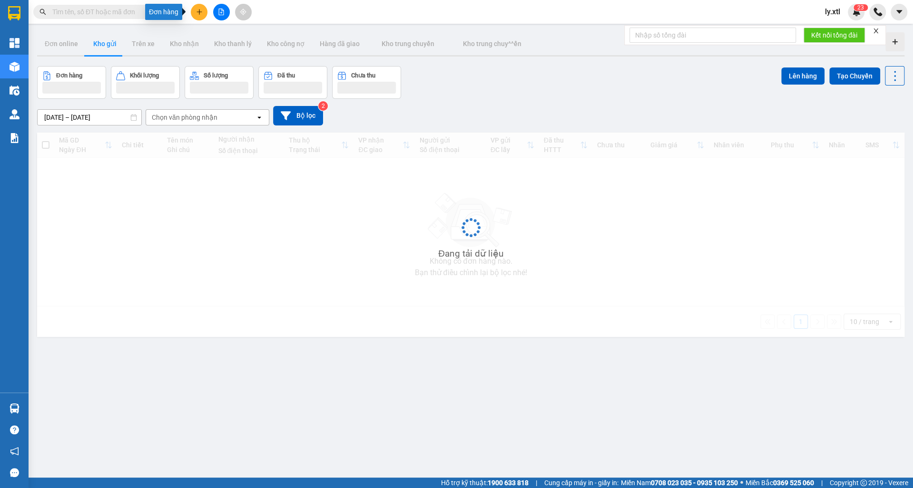
click at [199, 14] on icon "plus" at bounding box center [199, 12] width 7 height 7
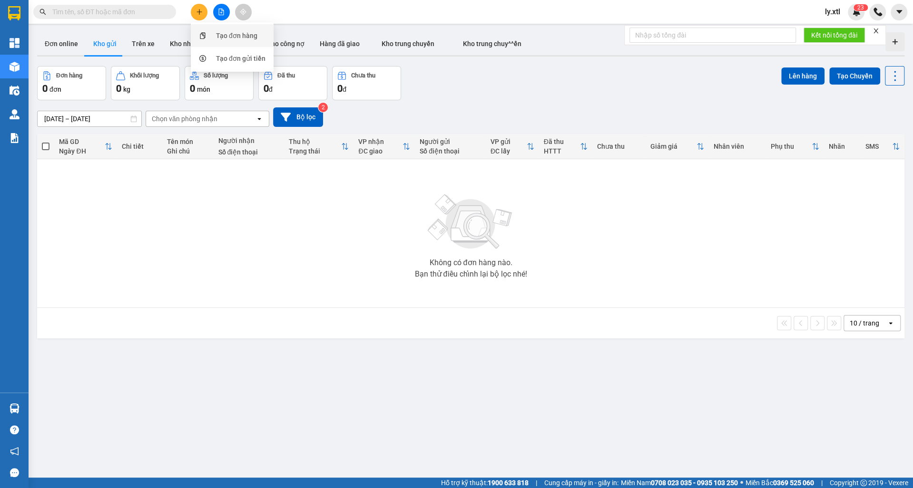
click at [246, 42] on div "Tạo đơn hàng" at bounding box center [231, 36] width 71 height 18
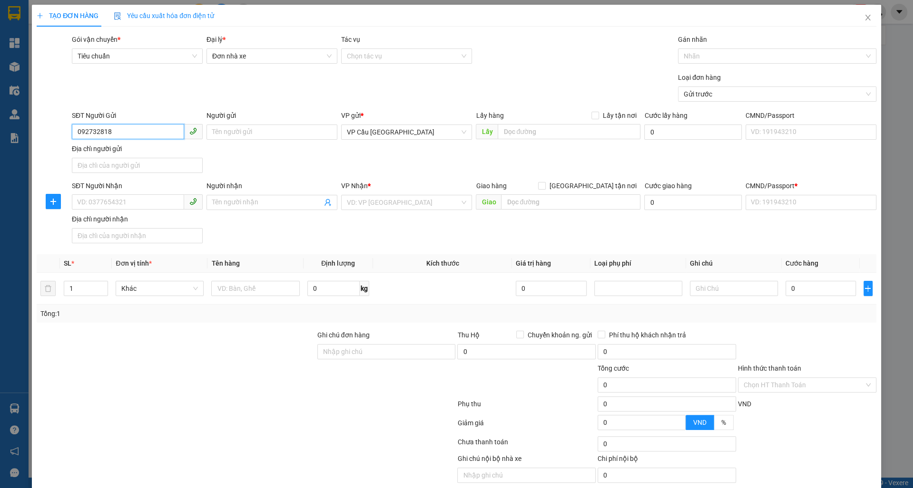
type input "0927328187"
click at [171, 145] on div "0927328187 - test 45" at bounding box center [137, 150] width 131 height 15
type input "test 45"
checkbox input "true"
type input "[GEOGRAPHIC_DATA] 2, [GEOGRAPHIC_DATA], [GEOGRAPHIC_DATA], [GEOGRAPHIC_DATA]"
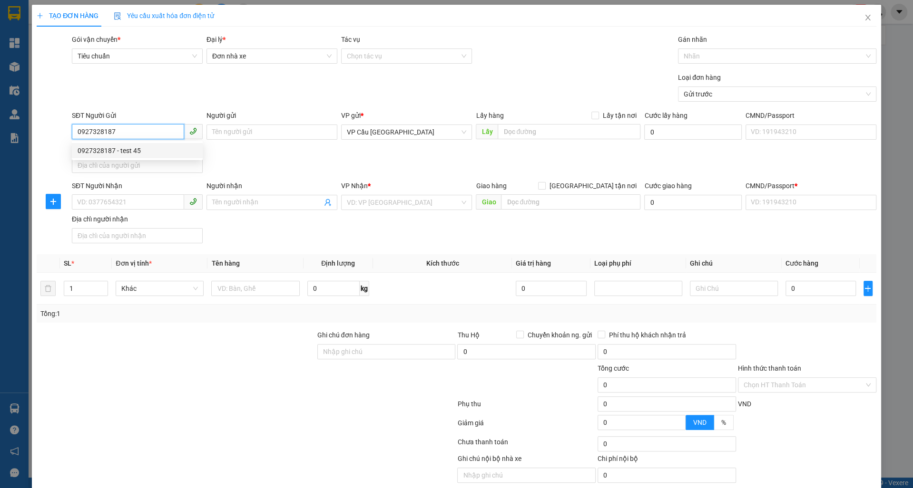
type input "0938096865"
type input "test 45"
checkbox input "true"
type input "Thị Nghè - Mua bán & sửa chữa bếp gas, [STREET_ADDRESS][PERSON_NAME]"
type input "123456789123"
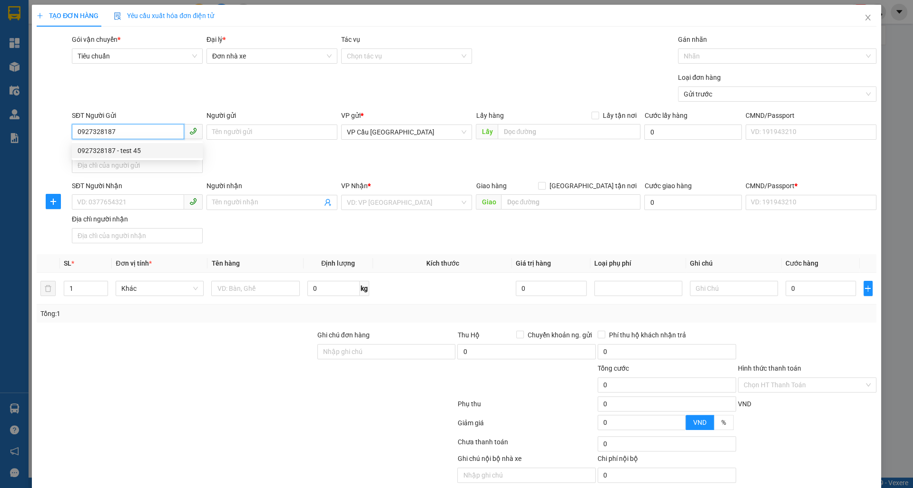
type input "100.000"
type input "150.000"
type input "300.000"
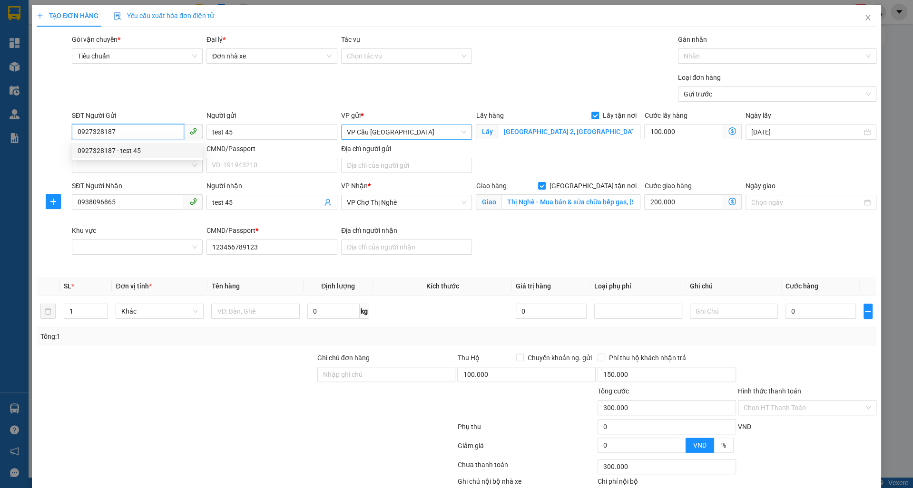
type input "315.000"
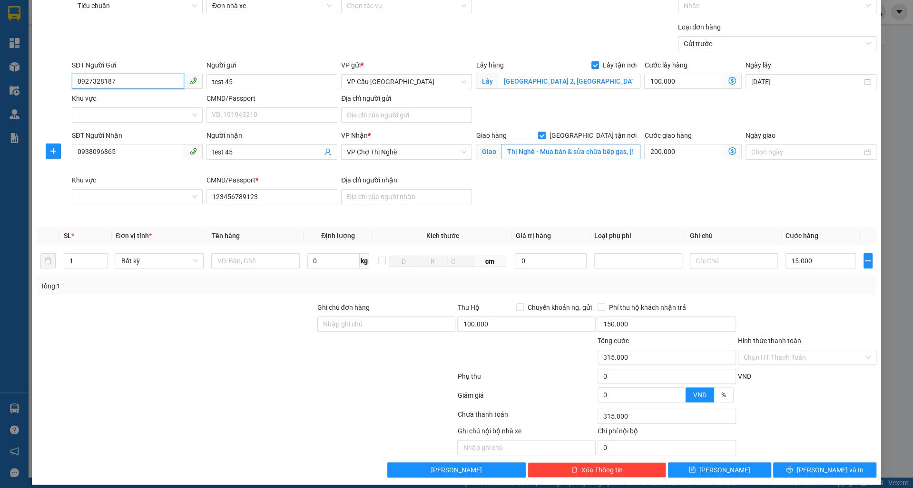
scroll to position [57, 0]
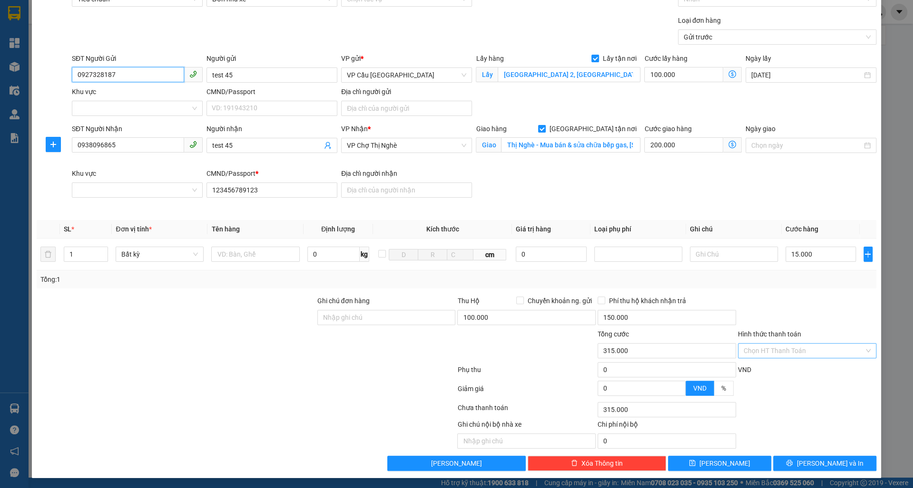
type input "0927328187"
click at [803, 350] on input "Hình thức thanh toán" at bounding box center [803, 351] width 120 height 14
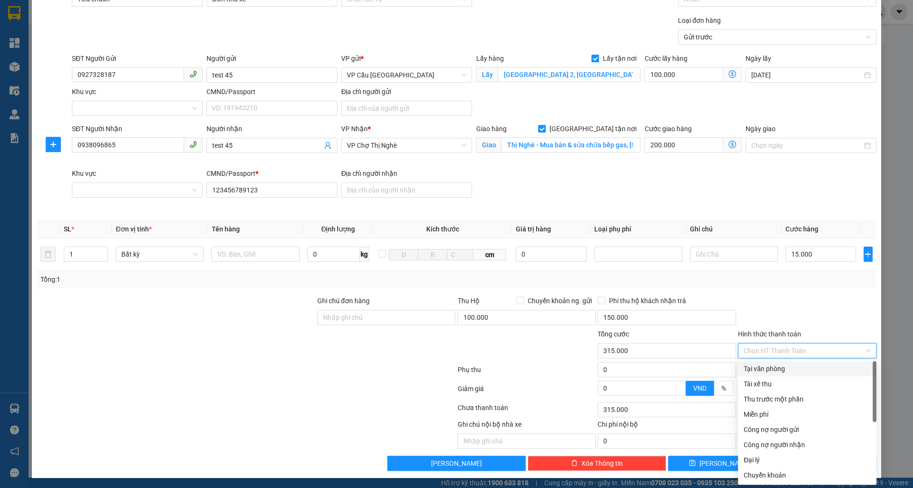
click at [780, 371] on div "Tại văn phòng" at bounding box center [806, 369] width 127 height 10
type input "0"
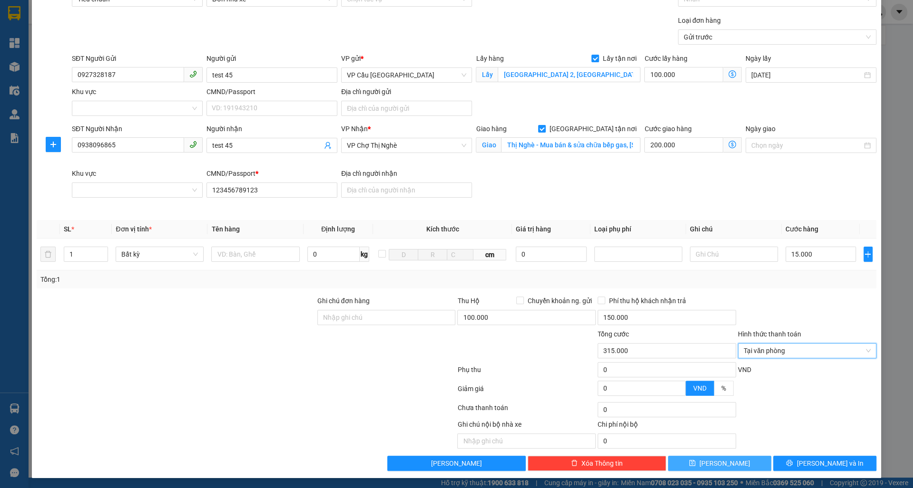
click at [723, 468] on button "[PERSON_NAME]" at bounding box center [719, 463] width 103 height 15
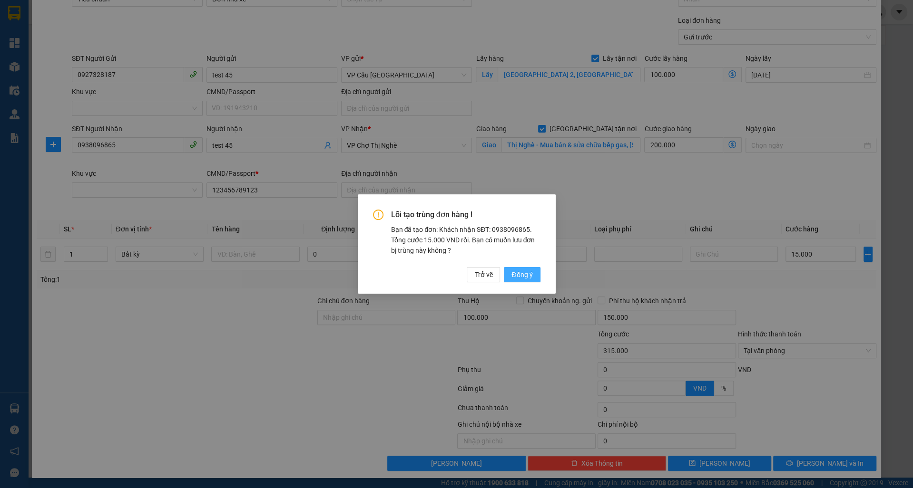
click at [517, 270] on span "Đồng ý" at bounding box center [521, 275] width 21 height 10
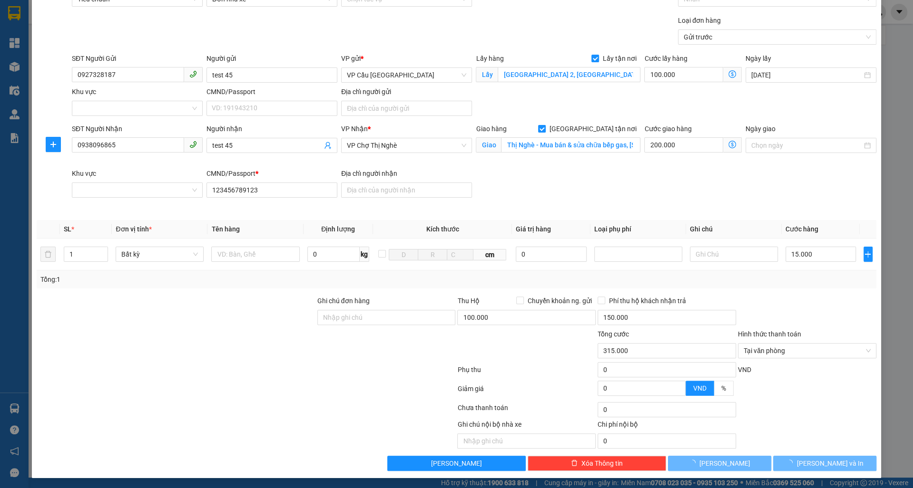
checkbox input "false"
type input "0"
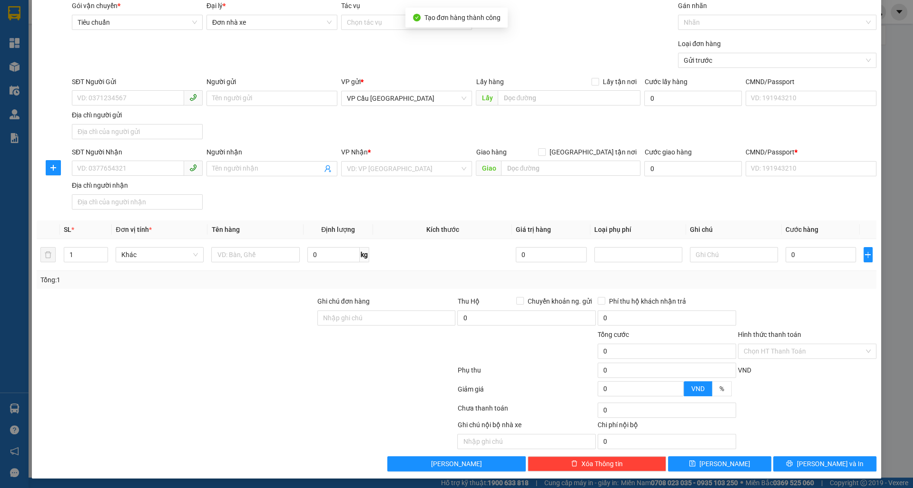
scroll to position [0, 0]
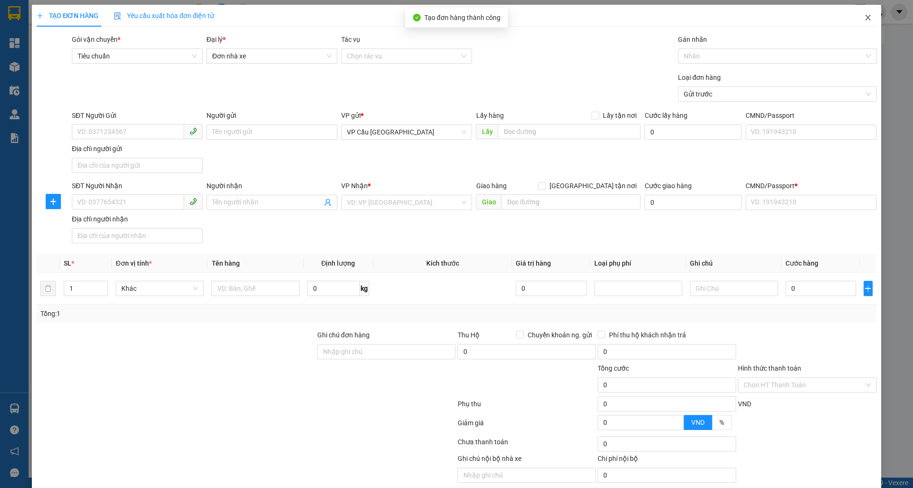
click at [869, 17] on icon "close" at bounding box center [868, 18] width 8 height 8
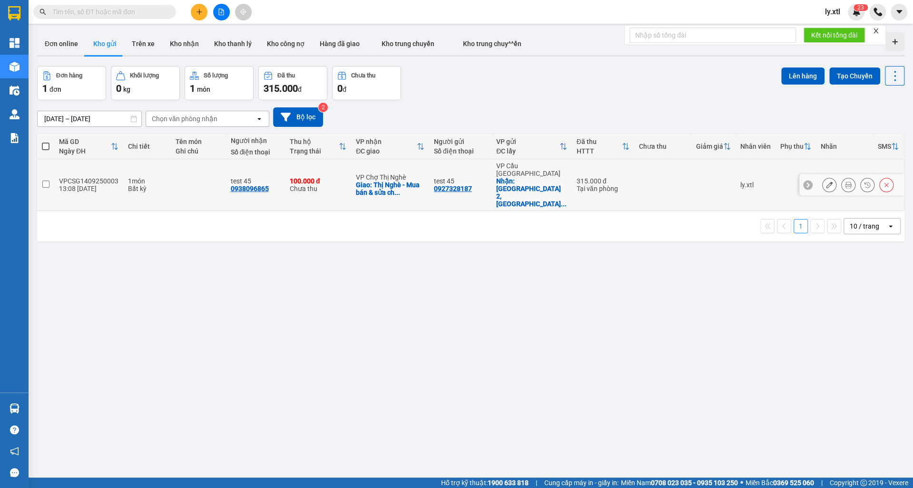
click at [43, 181] on td at bounding box center [45, 185] width 17 height 52
checkbox input "true"
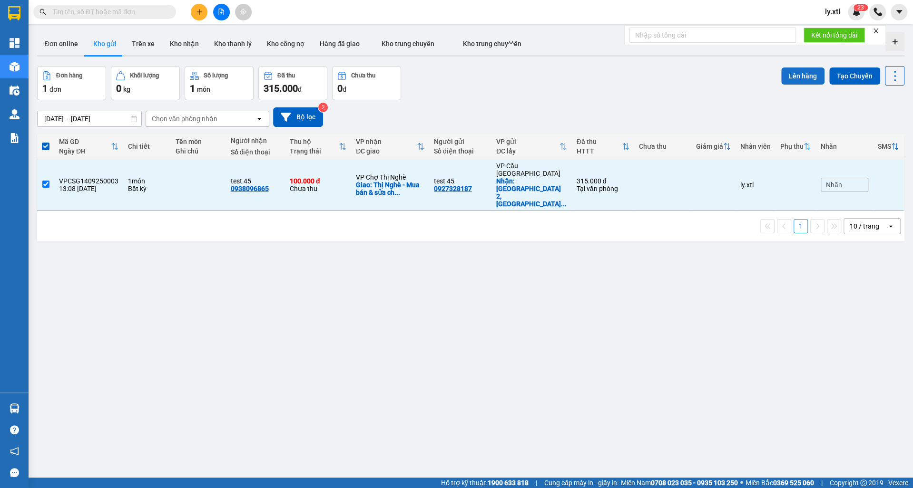
click at [808, 77] on button "Lên hàng" at bounding box center [802, 76] width 43 height 17
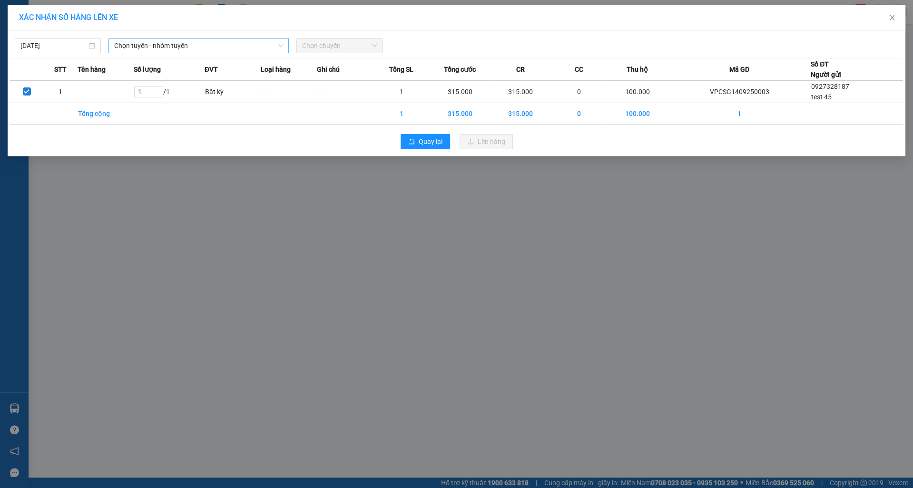
click at [175, 47] on span "Chọn tuyến - nhóm tuyến" at bounding box center [198, 46] width 168 height 14
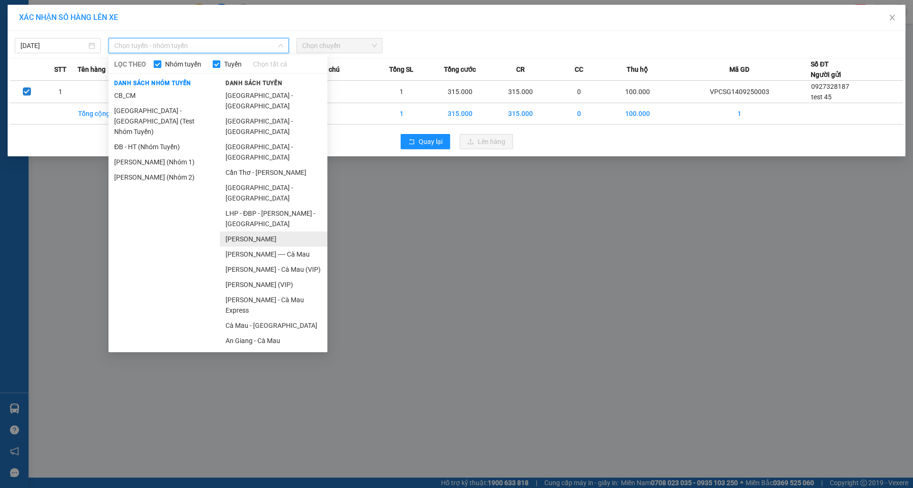
click at [270, 232] on li "[PERSON_NAME]" at bounding box center [273, 239] width 107 height 15
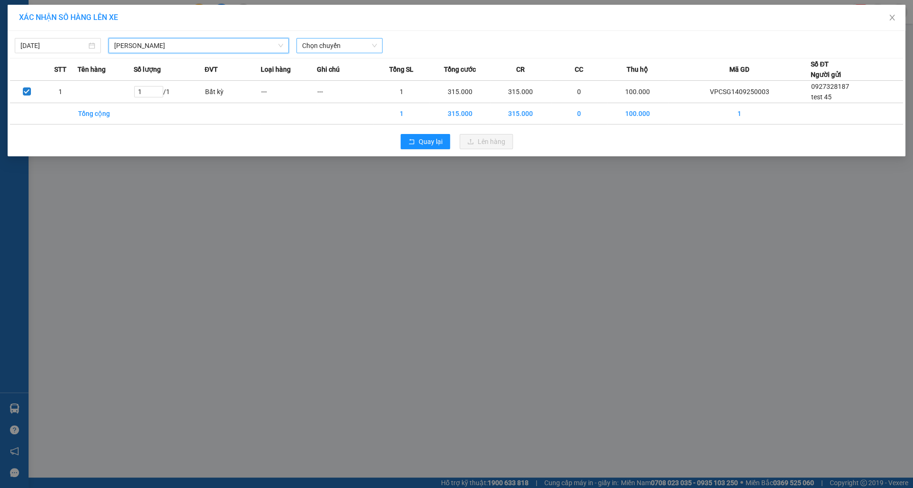
click at [336, 47] on span "Chọn chuyến" at bounding box center [339, 46] width 75 height 14
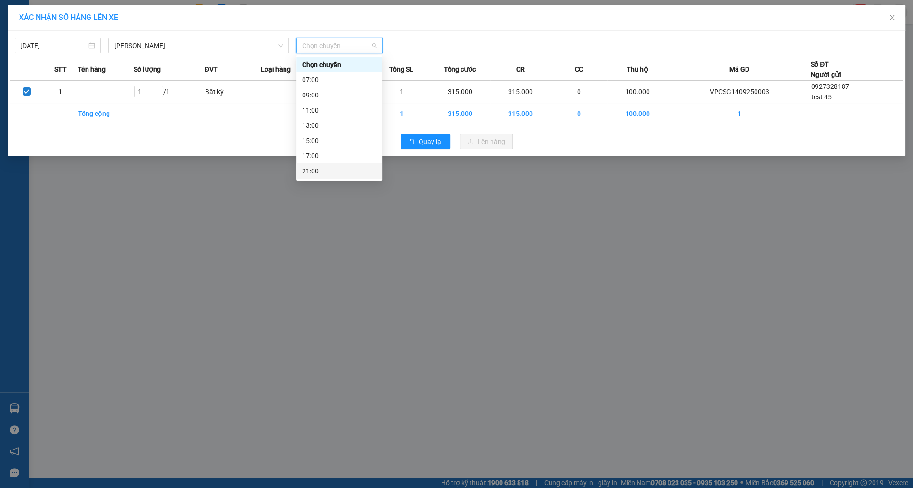
click at [332, 173] on div "21:00" at bounding box center [339, 171] width 74 height 10
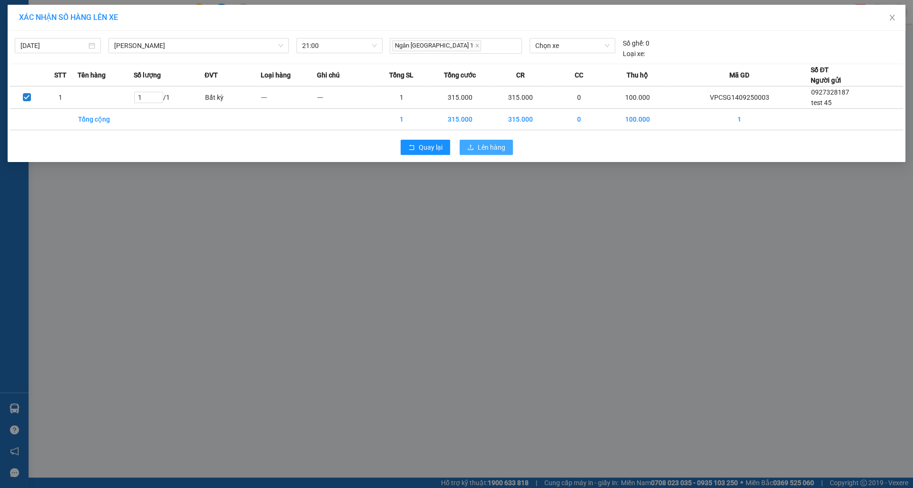
click at [486, 149] on span "Lên hàng" at bounding box center [492, 147] width 28 height 10
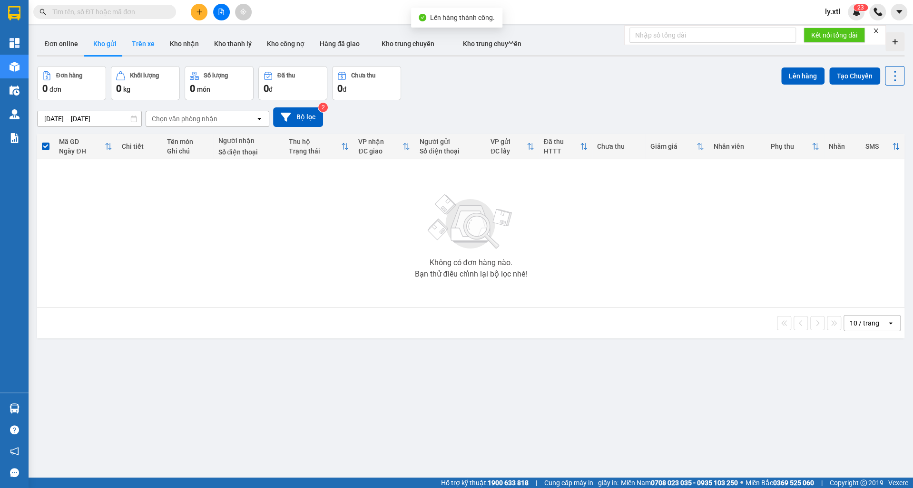
click at [152, 40] on button "Trên xe" at bounding box center [143, 43] width 38 height 23
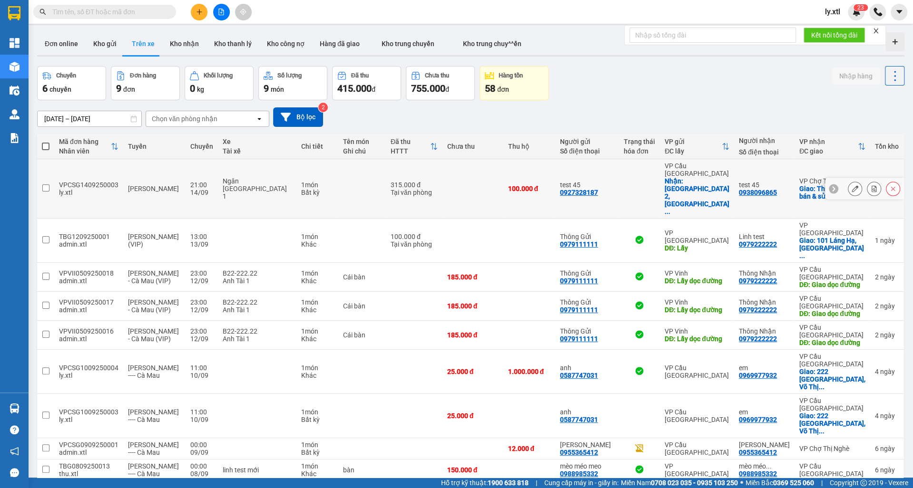
click at [46, 185] on input "checkbox" at bounding box center [45, 188] width 7 height 7
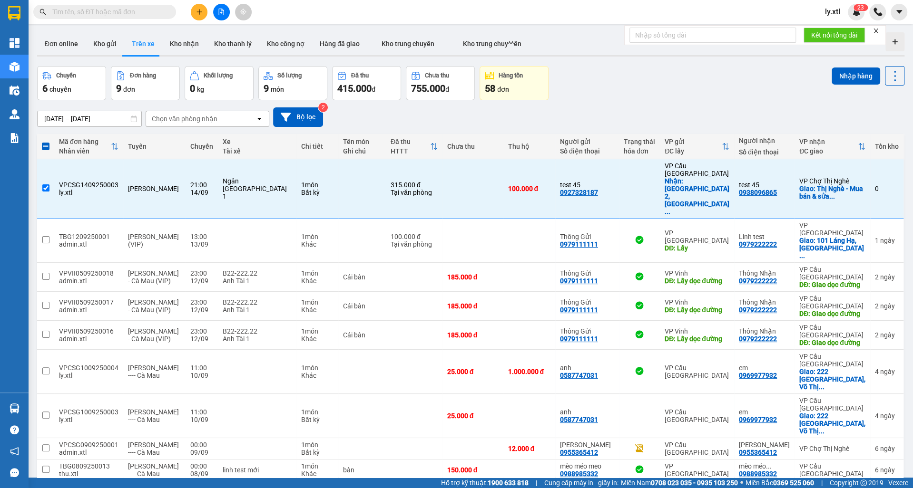
click at [862, 68] on button "Nhập hàng" at bounding box center [855, 76] width 49 height 17
click at [860, 79] on button "Nhập hàng" at bounding box center [855, 76] width 49 height 19
checkbox input "false"
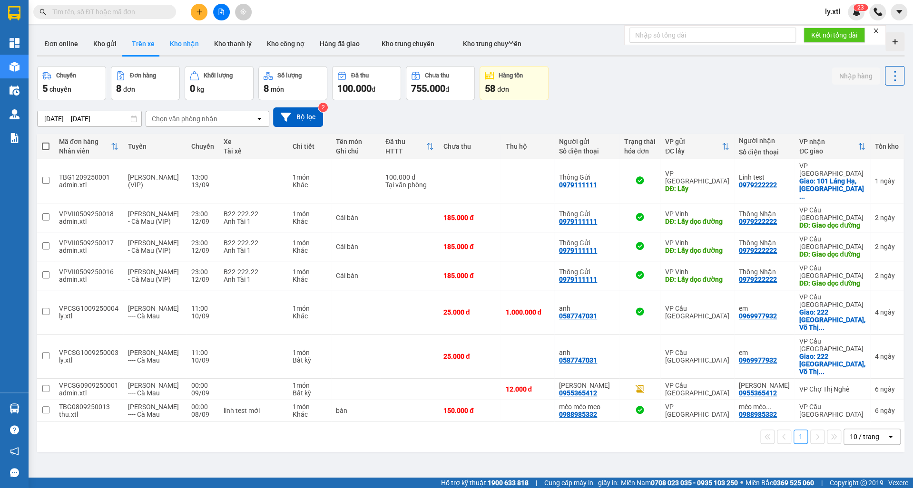
click at [185, 37] on button "Kho nhận" at bounding box center [184, 43] width 44 height 23
type input "[DATE] – [DATE]"
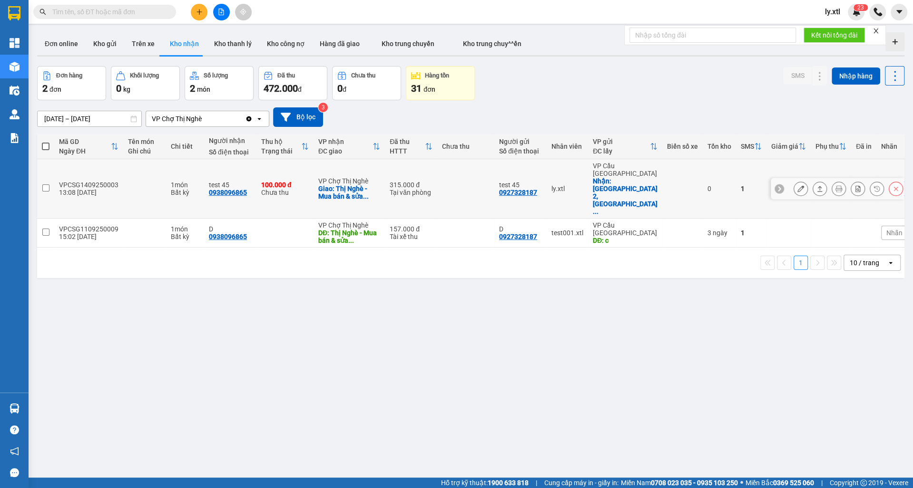
click at [822, 181] on button at bounding box center [819, 189] width 13 height 17
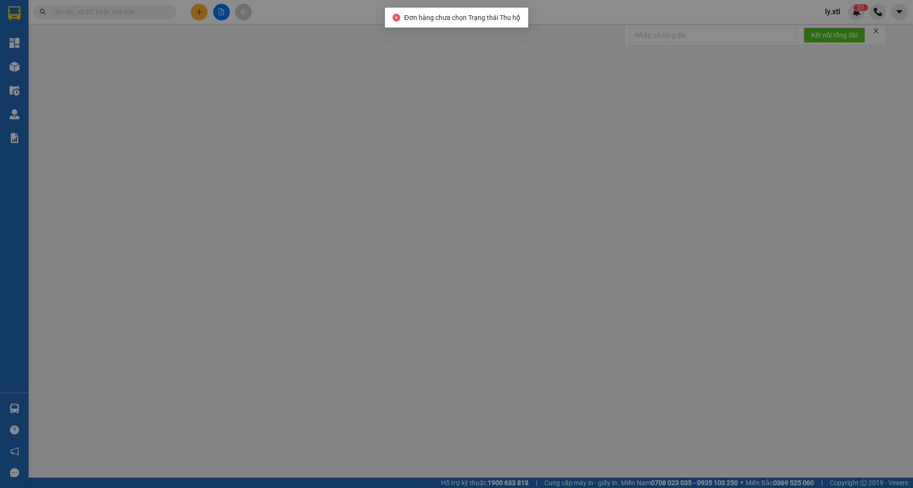
type input "0927328187"
type input "test 45"
checkbox input "true"
type input "[GEOGRAPHIC_DATA] 2, [GEOGRAPHIC_DATA], [GEOGRAPHIC_DATA], [GEOGRAPHIC_DATA]"
type input "100.000"
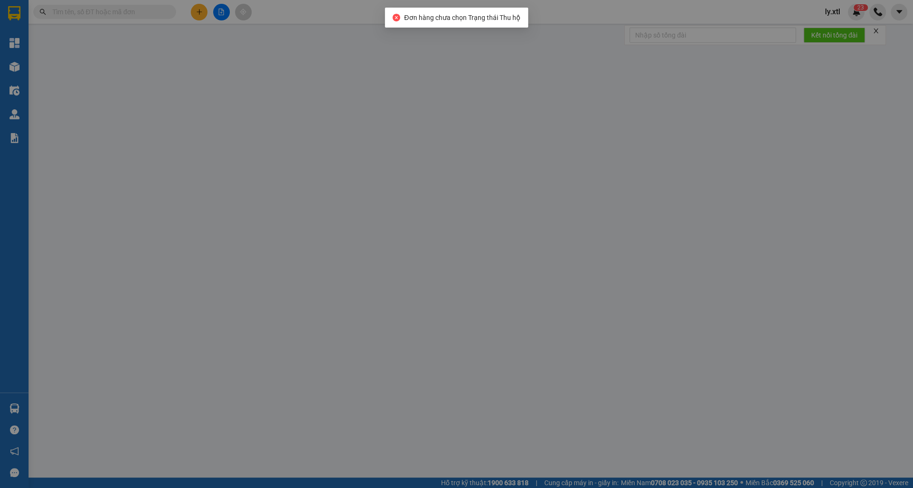
type input "0938096865"
type input "test 45"
checkbox input "true"
type input "Thị Nghè - Mua bán & sửa chữa bếp gas, [STREET_ADDRESS][PERSON_NAME]"
type input "123456789123"
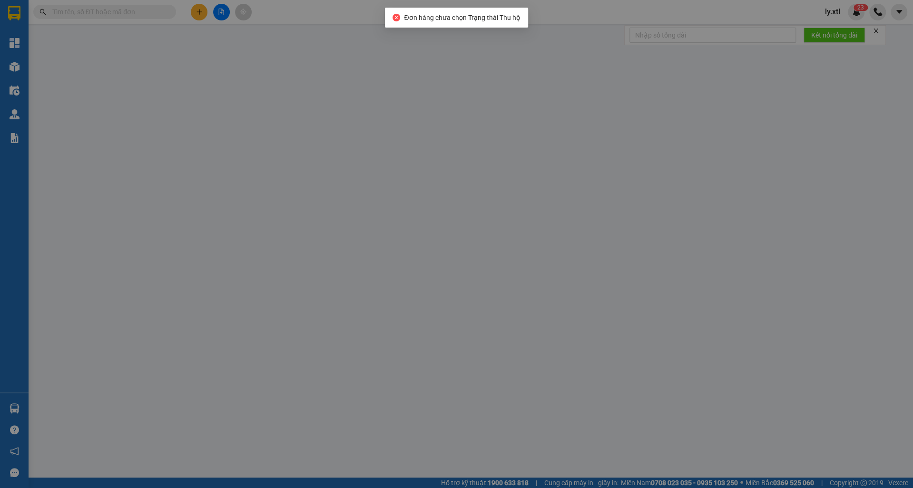
type input "315.000"
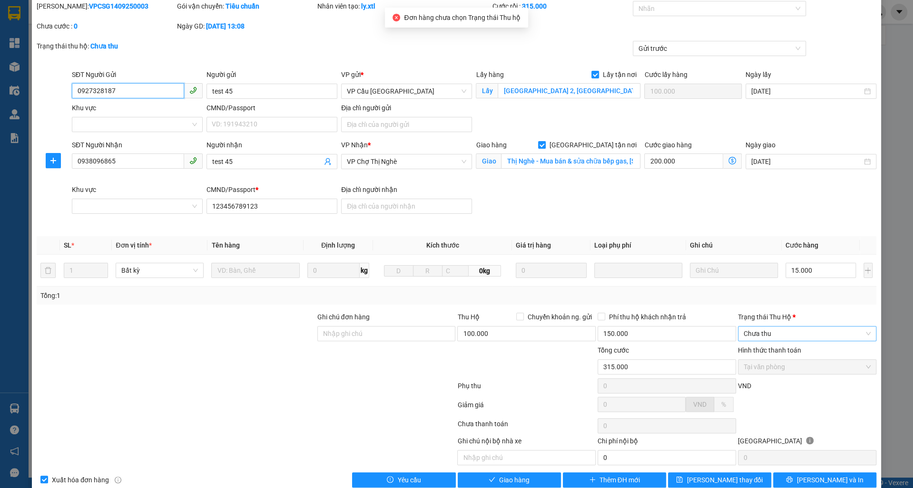
scroll to position [49, 0]
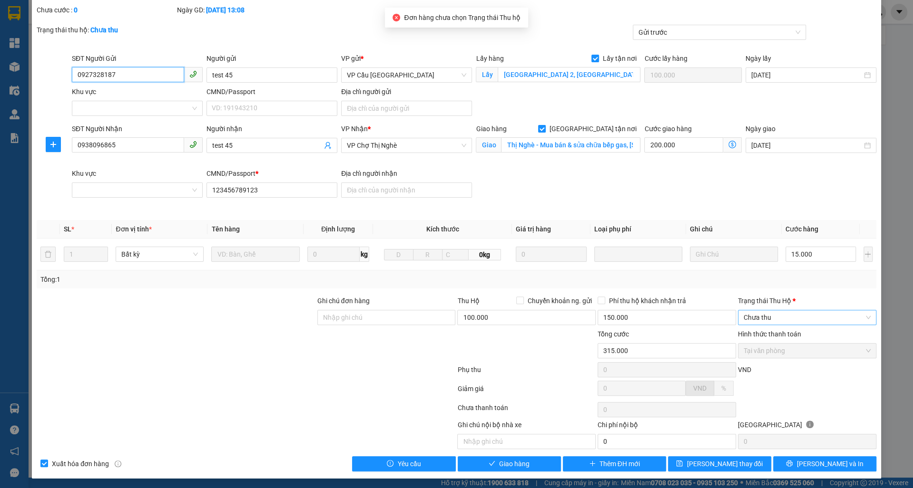
click at [778, 320] on span "Chưa thu" at bounding box center [806, 318] width 127 height 14
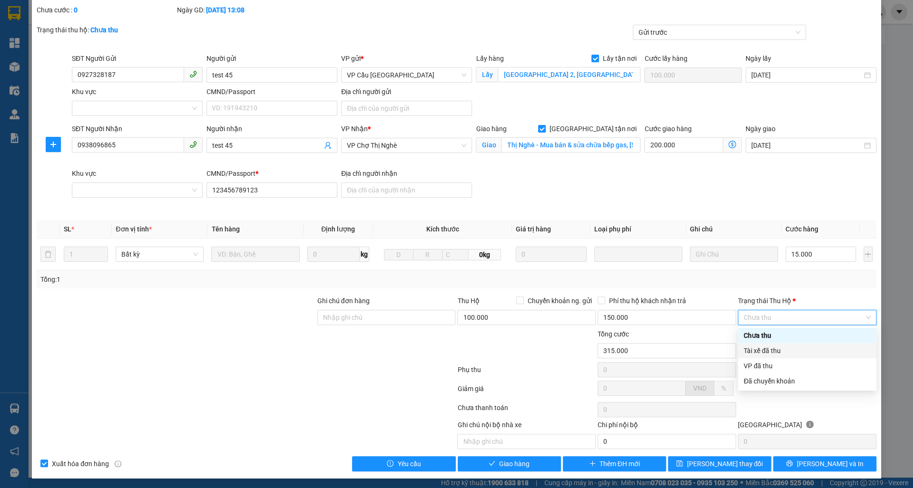
click at [779, 349] on div "Tài xế đã thu" at bounding box center [806, 351] width 127 height 10
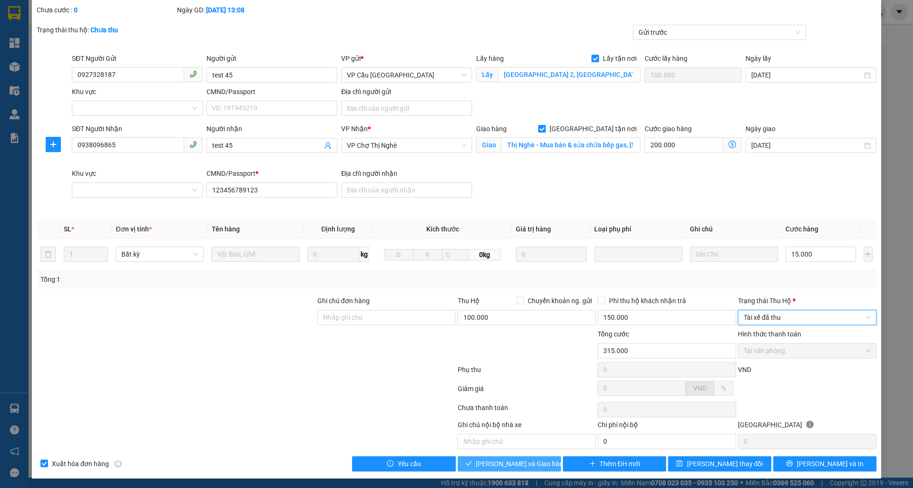
click at [520, 457] on button "[PERSON_NAME] và Giao hàng" at bounding box center [509, 464] width 103 height 15
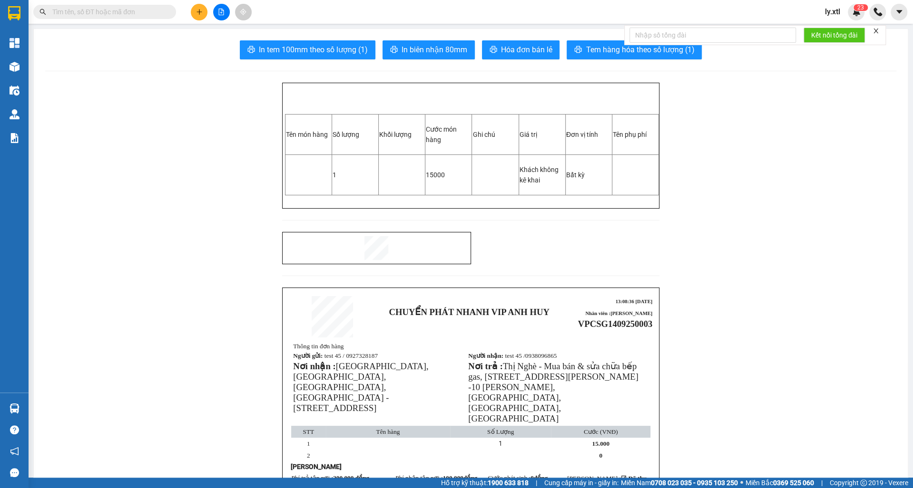
click at [641, 321] on span "VPCSG1409250003" at bounding box center [615, 324] width 75 height 10
copy td "VPCSG1409250003"
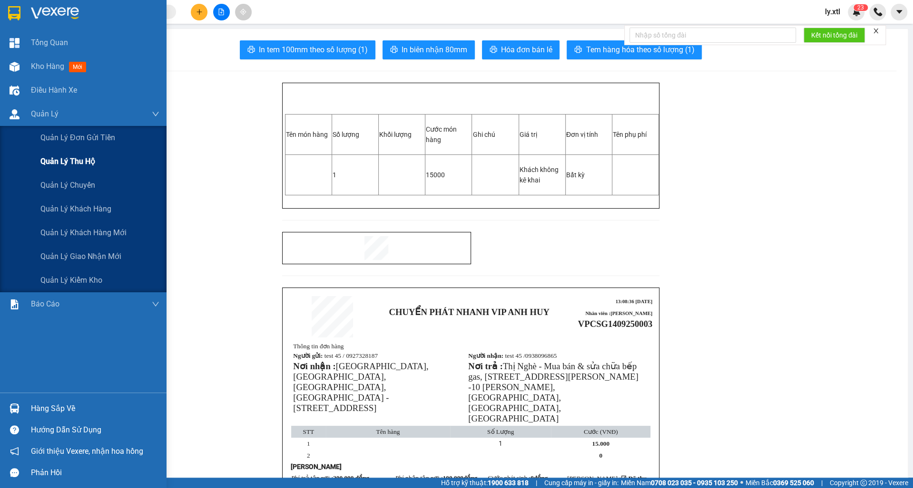
click at [36, 161] on div "Quản lý thu hộ" at bounding box center [83, 162] width 166 height 24
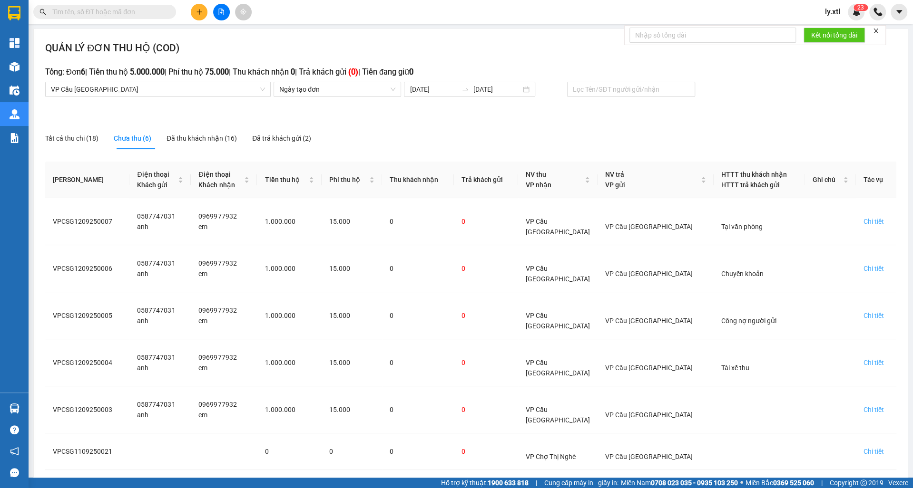
click at [213, 149] on div "Đã thu khách nhận (16)" at bounding box center [201, 138] width 70 height 22
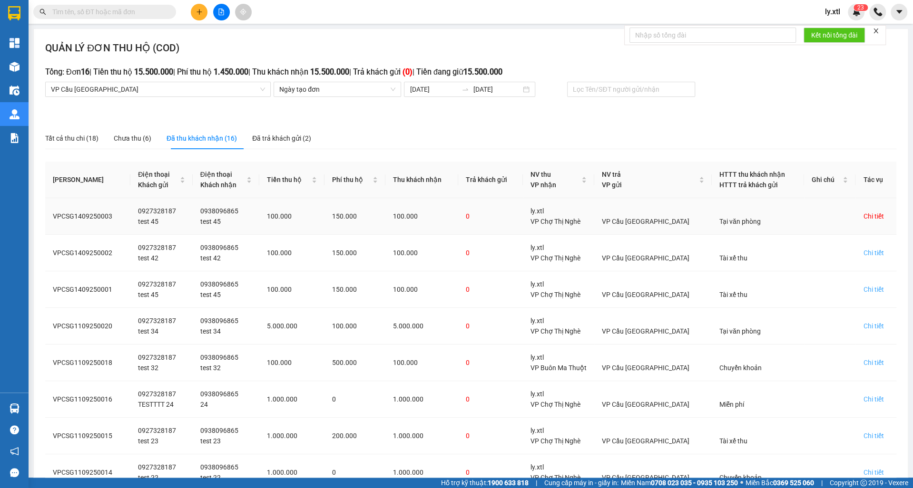
click at [877, 219] on div "Chi tiết" at bounding box center [873, 216] width 20 height 10
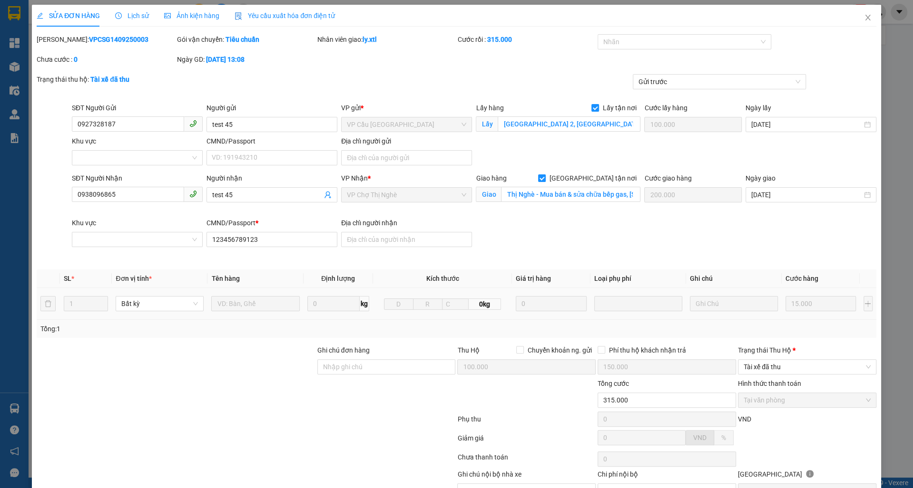
type input "0927328187"
type input "test 45"
checkbox input "true"
type input "[GEOGRAPHIC_DATA] 2, [GEOGRAPHIC_DATA], [GEOGRAPHIC_DATA], [GEOGRAPHIC_DATA]"
type input "100.000"
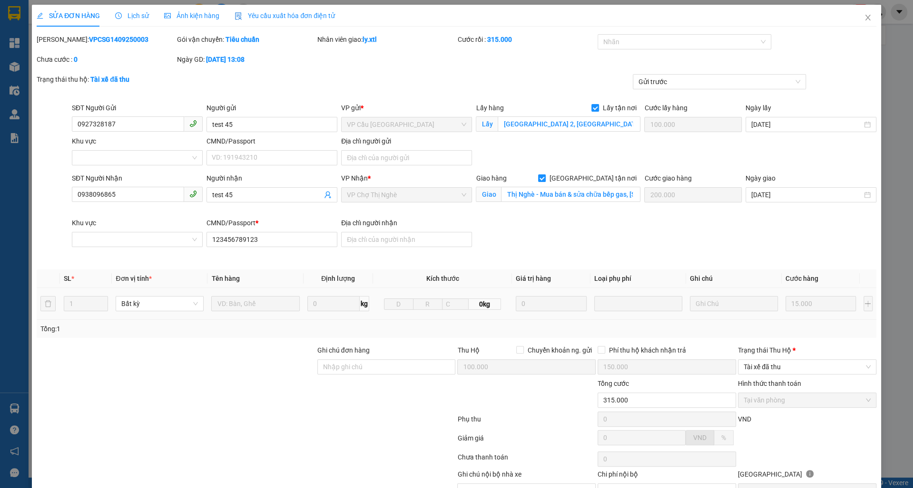
type input "0938096865"
type input "test 45"
checkbox input "true"
type input "Thị Nghè - Mua bán & sửa chữa bếp gas, [STREET_ADDRESS][PERSON_NAME]"
type input "200.000"
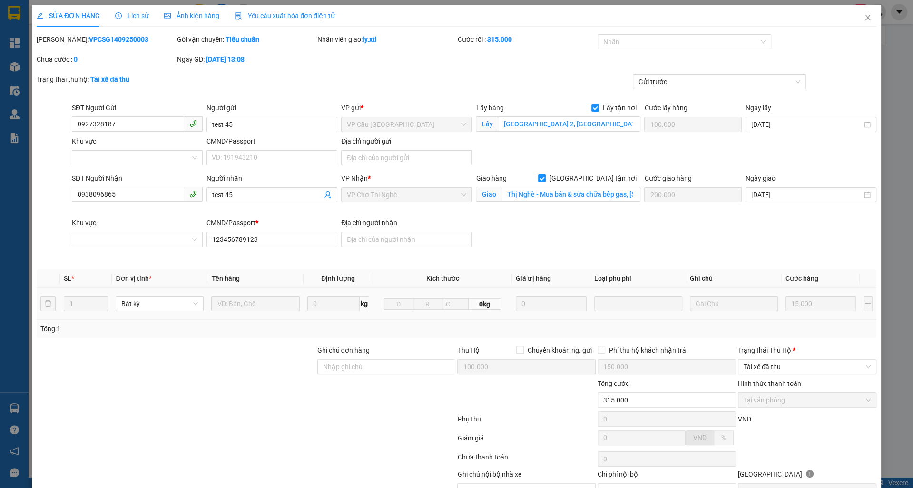
type input "123456789123"
type input "100.000"
type input "150.000"
type input "315.000"
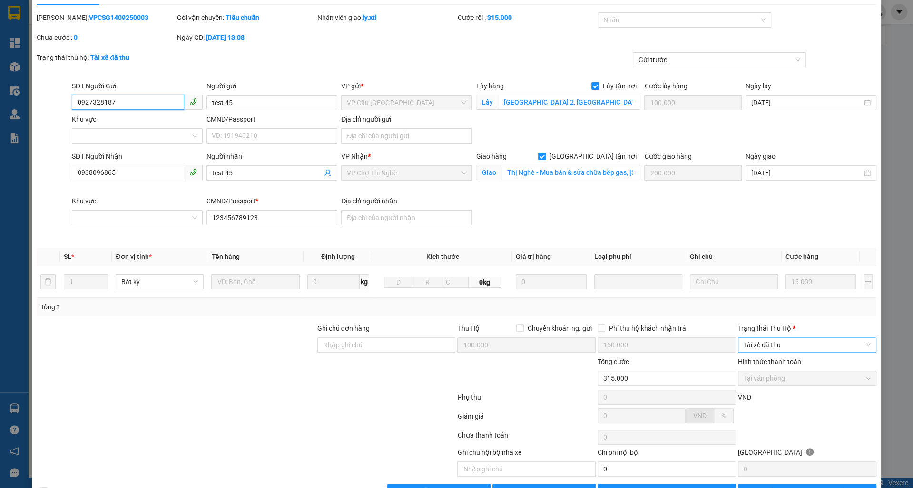
click at [775, 343] on span "Tài xế đã thu" at bounding box center [806, 345] width 127 height 14
click at [771, 377] on div "Đã trả người gửi" at bounding box center [806, 378] width 127 height 10
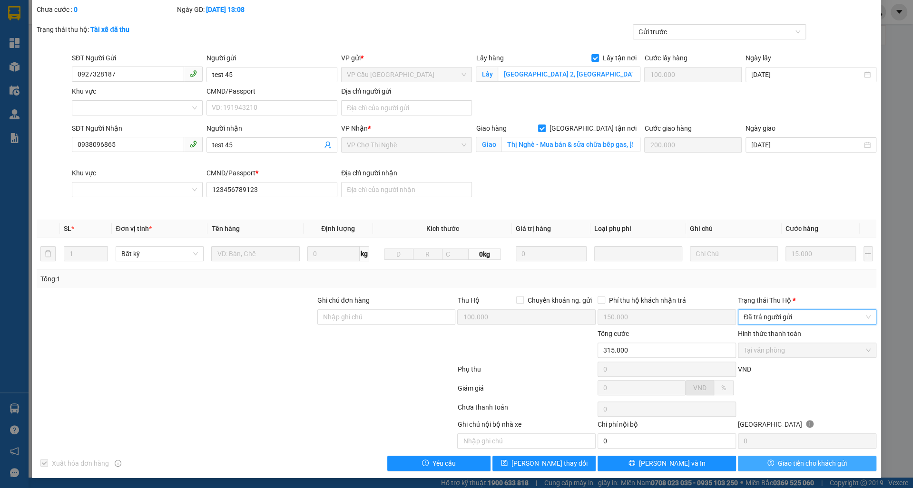
click at [790, 459] on span "Giao tiền cho khách gửi" at bounding box center [812, 464] width 69 height 10
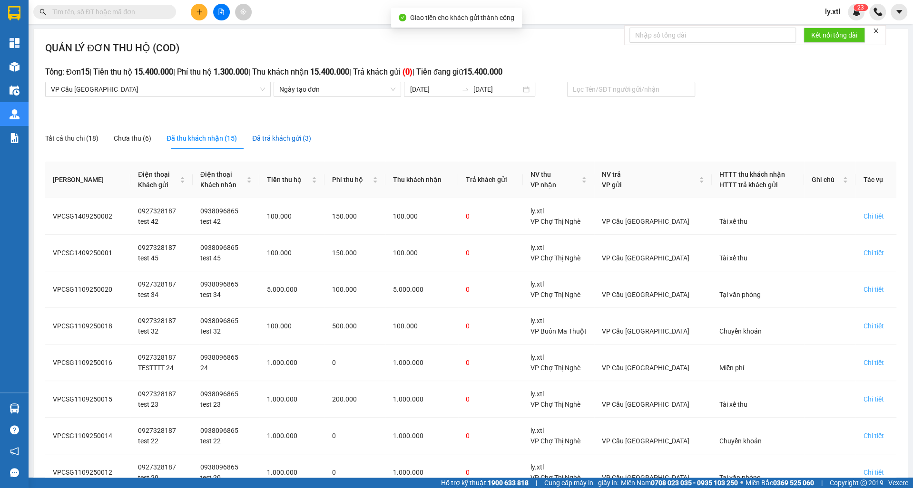
click at [287, 139] on div "Đã trả khách gửi (3)" at bounding box center [281, 138] width 59 height 10
